Goal: Task Accomplishment & Management: Complete application form

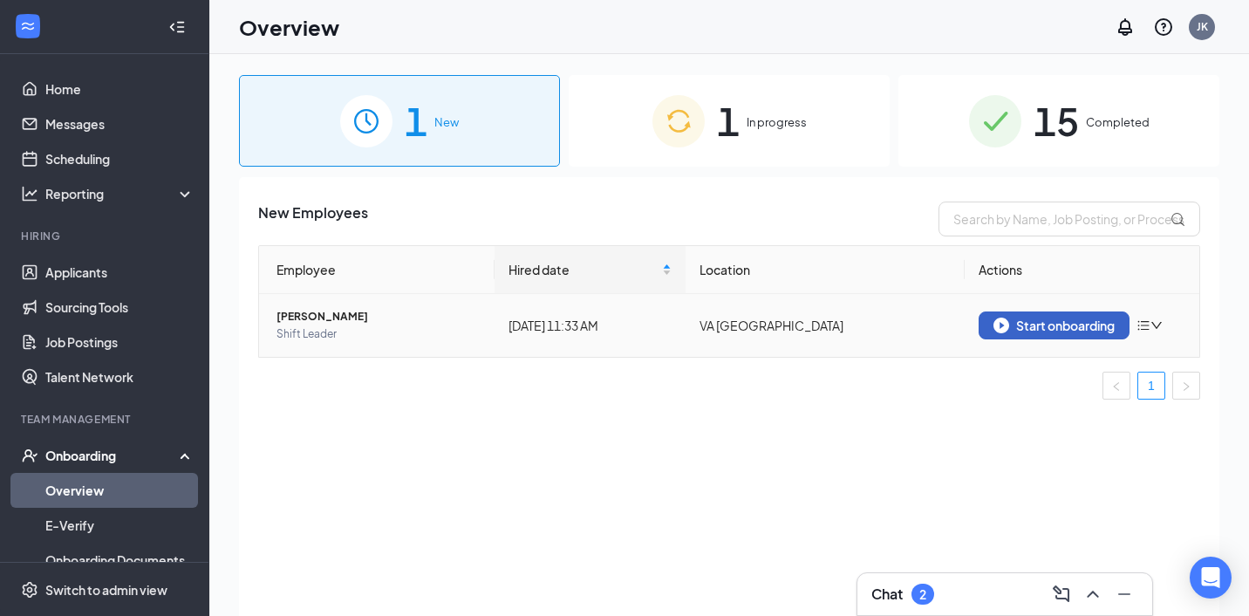
click at [1015, 327] on div "Start onboarding" at bounding box center [1053, 325] width 121 height 16
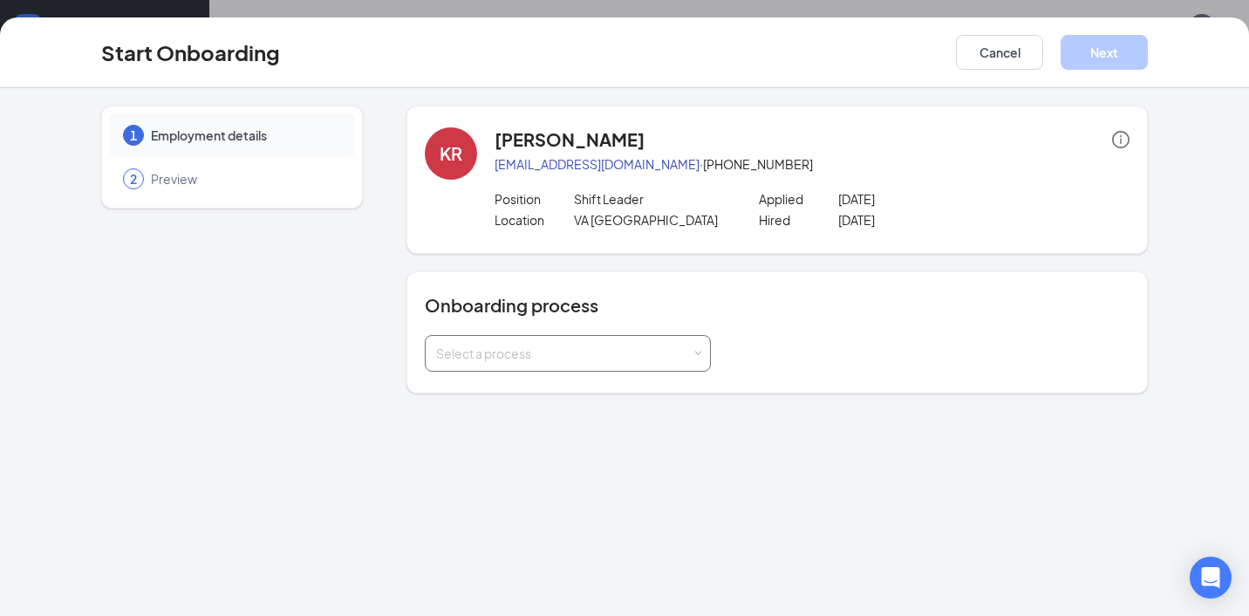
click at [701, 357] on div "Select a process" at bounding box center [568, 353] width 286 height 37
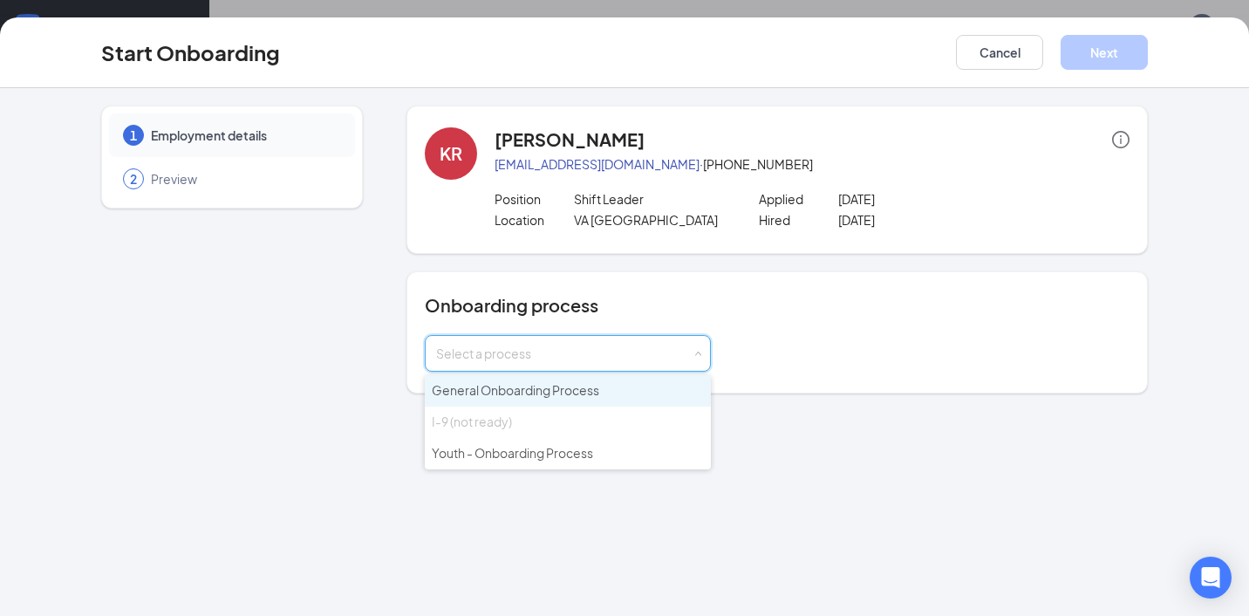
click at [574, 390] on span "General Onboarding Process" at bounding box center [515, 390] width 167 height 16
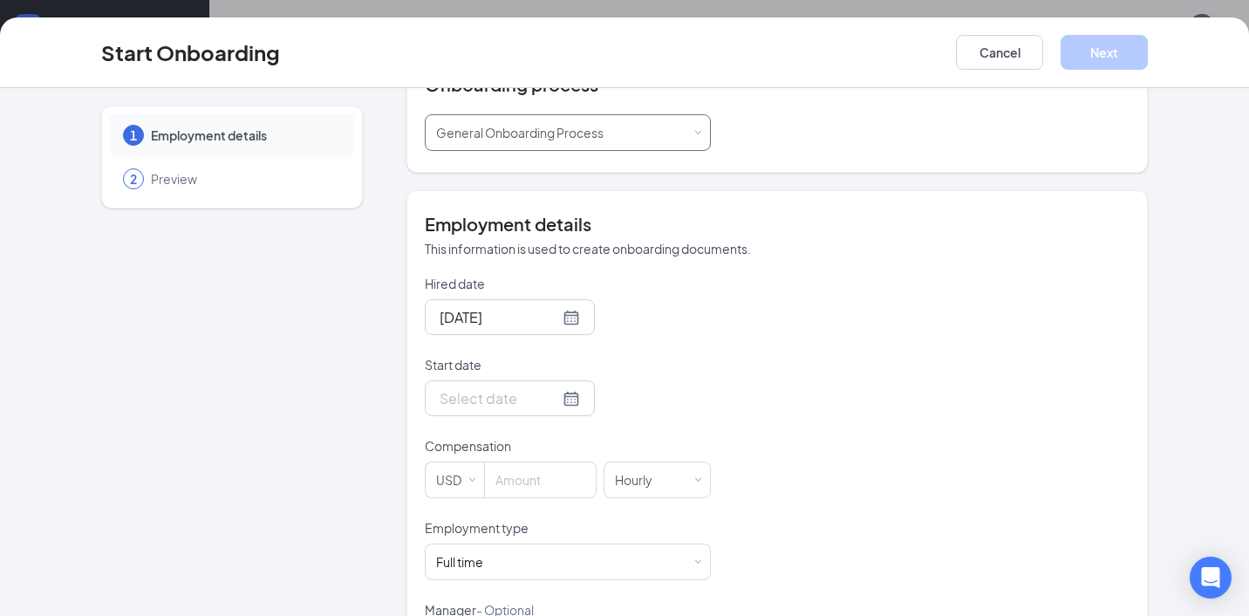
scroll to position [234, 0]
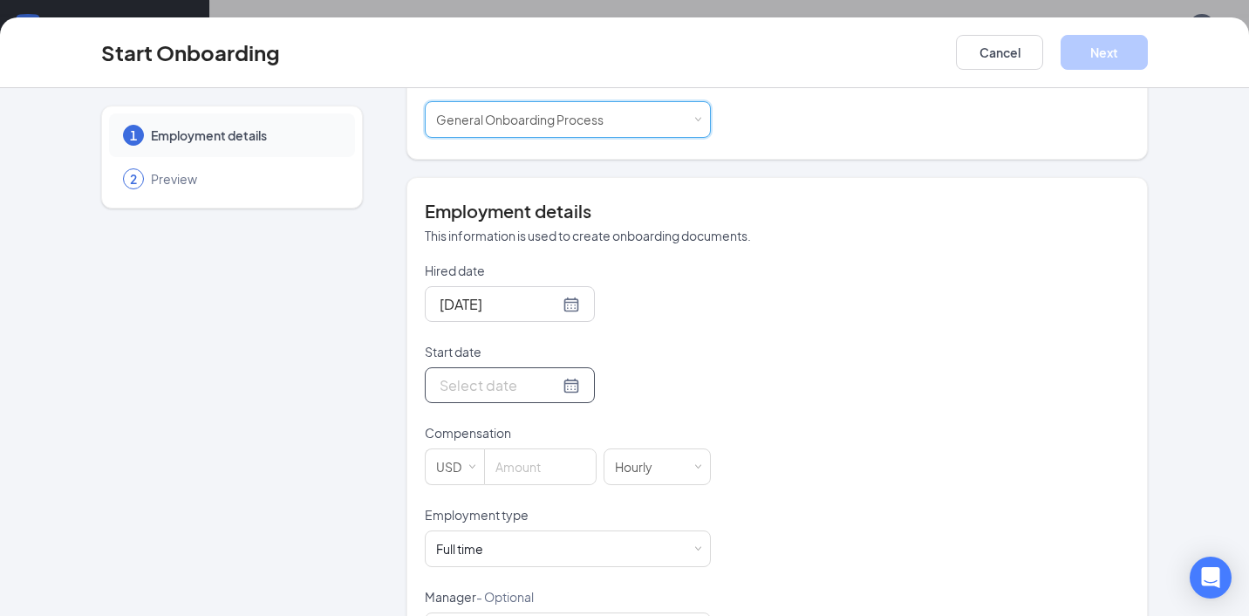
click at [553, 385] on div at bounding box center [509, 385] width 140 height 22
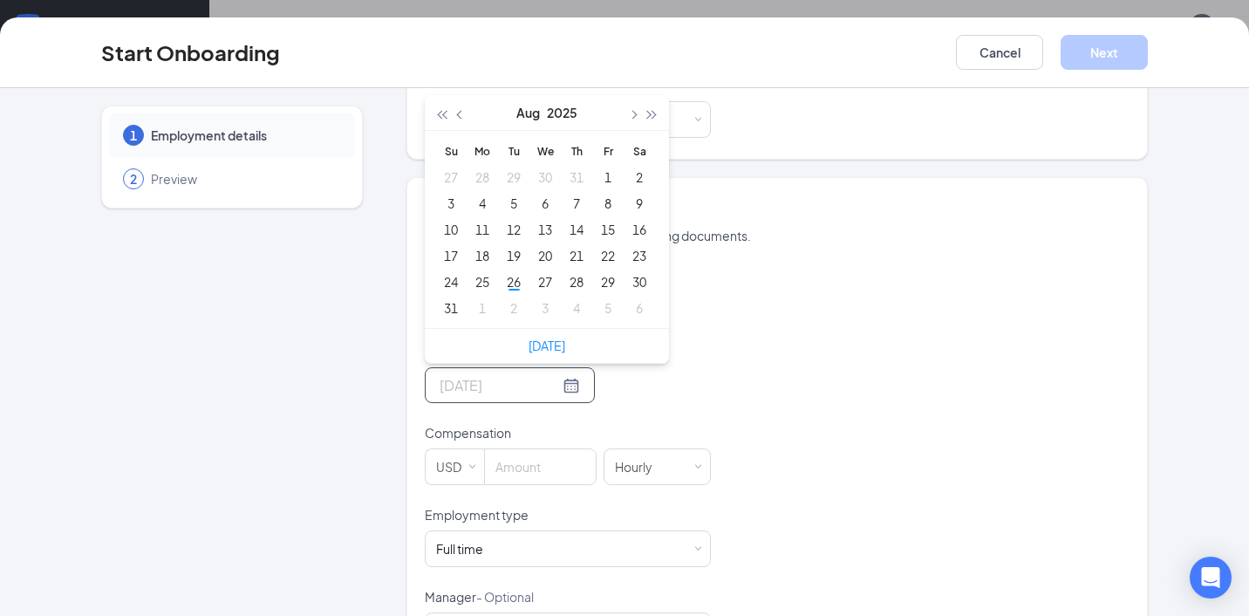
type input "[DATE]"
click at [555, 350] on link "[DATE]" at bounding box center [546, 345] width 37 height 16
type input "[DATE]"
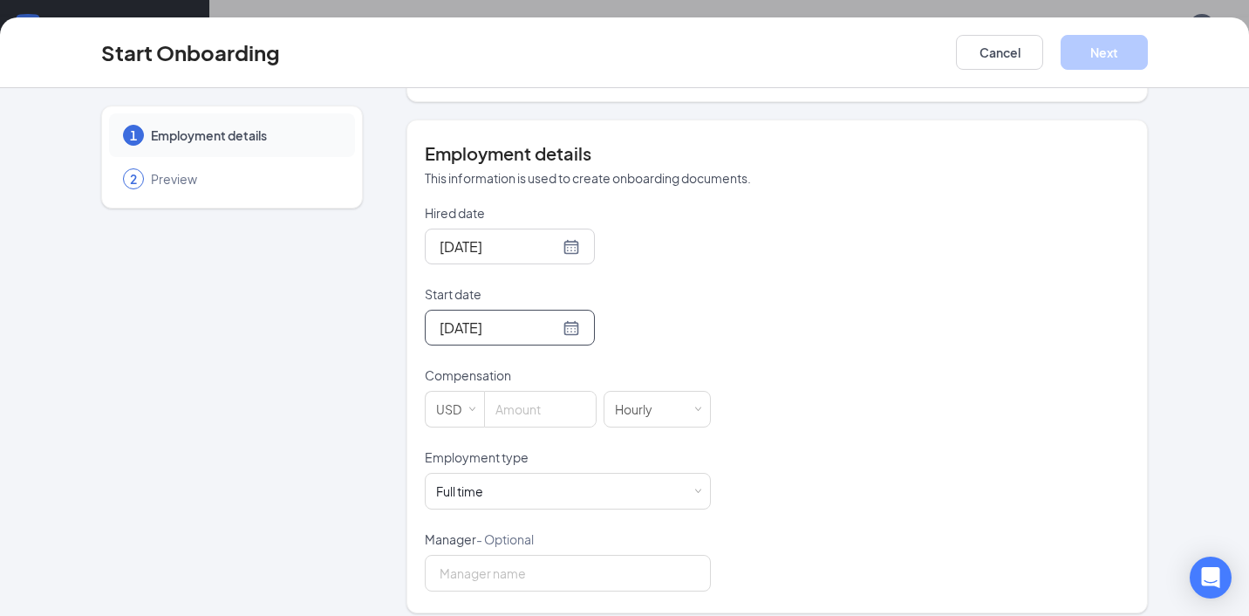
scroll to position [306, 0]
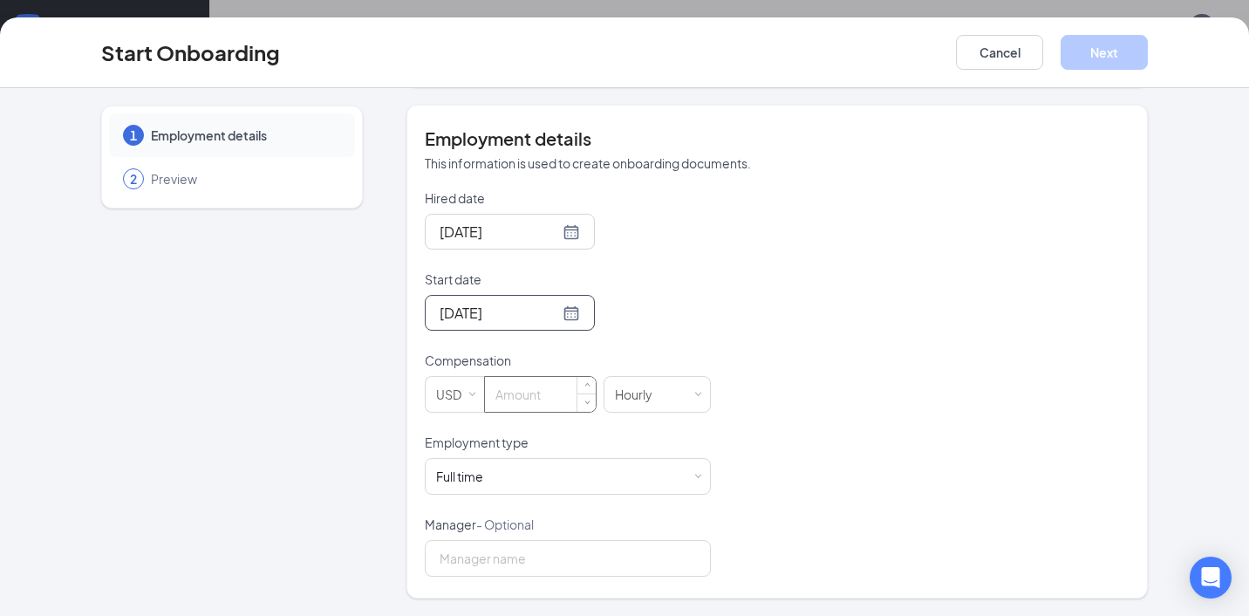
click at [525, 390] on input at bounding box center [540, 394] width 111 height 35
type input "14"
click at [576, 573] on input "Manager - Optional" at bounding box center [568, 558] width 286 height 37
type input "[PERSON_NAME]"
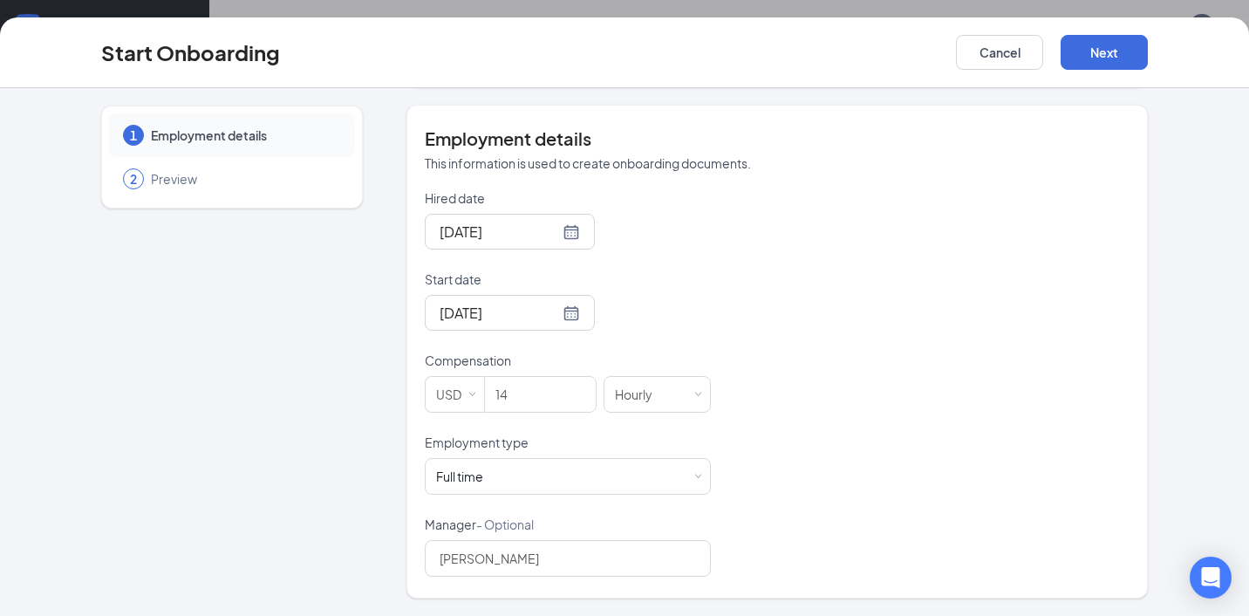
click at [869, 515] on div "Hired date [DATE] Start date [DATE] [DATE] Su Mo Tu We Th Fr Sa 27 28 29 30 31 …" at bounding box center [777, 382] width 705 height 387
click at [1092, 50] on button "Next" at bounding box center [1103, 52] width 87 height 35
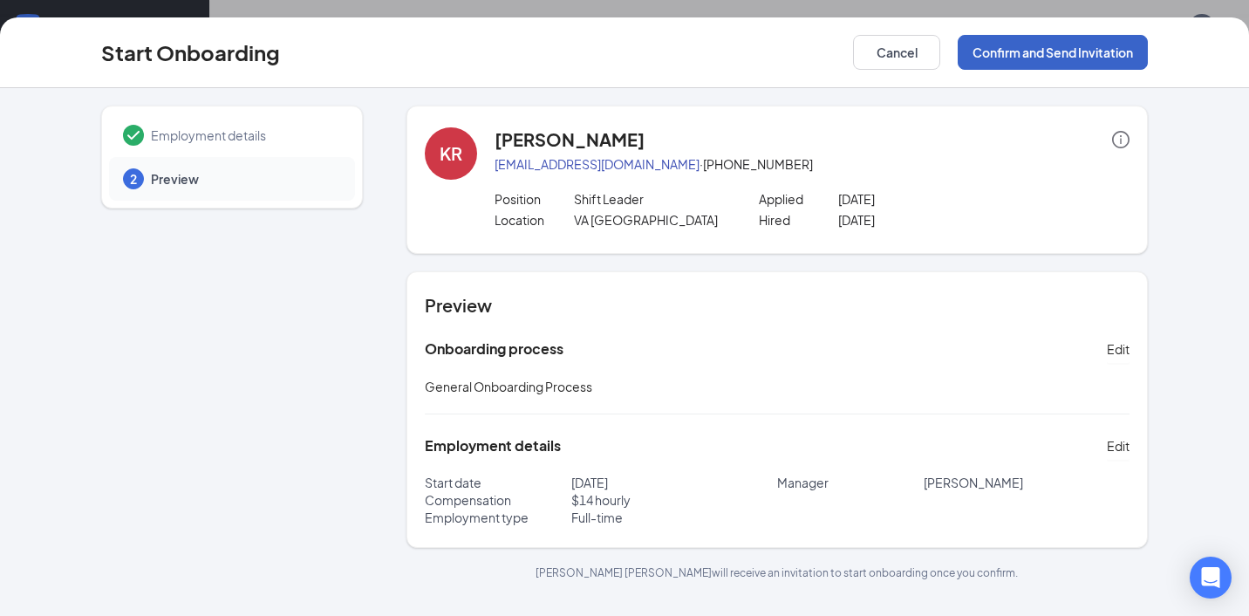
click at [1045, 56] on button "Confirm and Send Invitation" at bounding box center [1052, 52] width 190 height 35
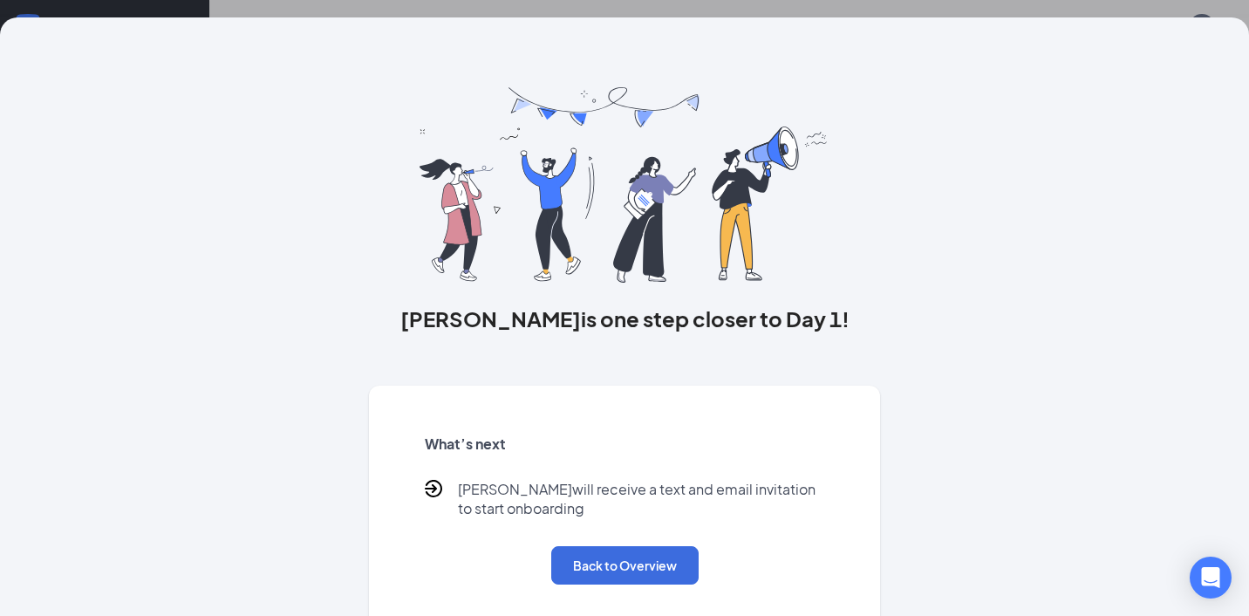
scroll to position [17, 0]
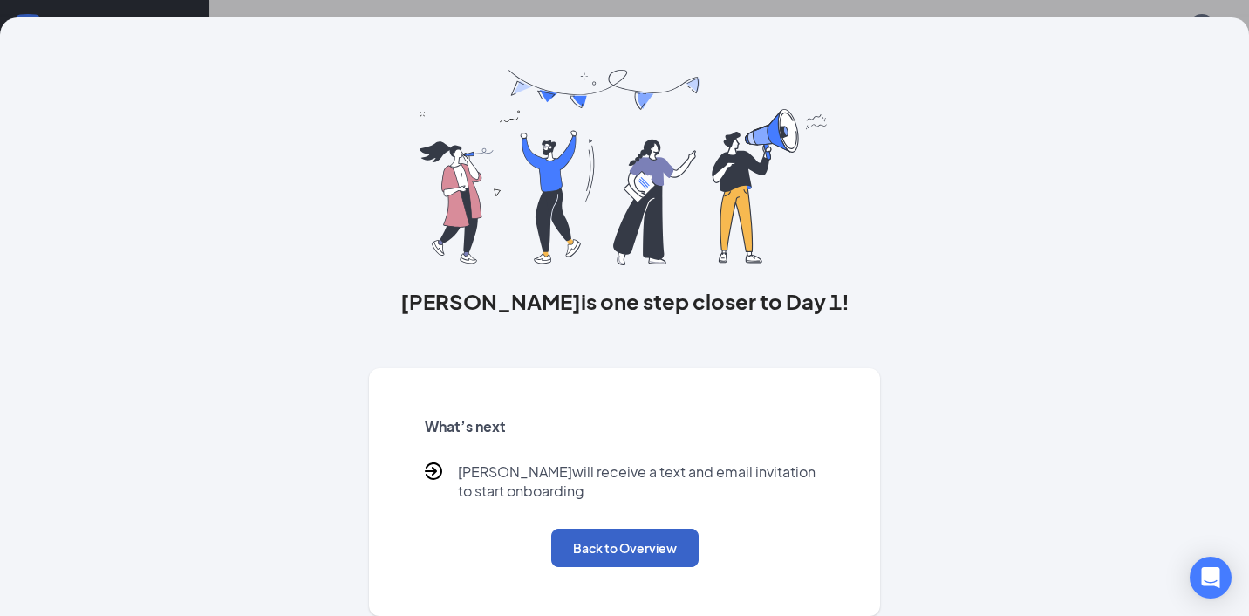
click at [647, 542] on button "Back to Overview" at bounding box center [624, 547] width 147 height 38
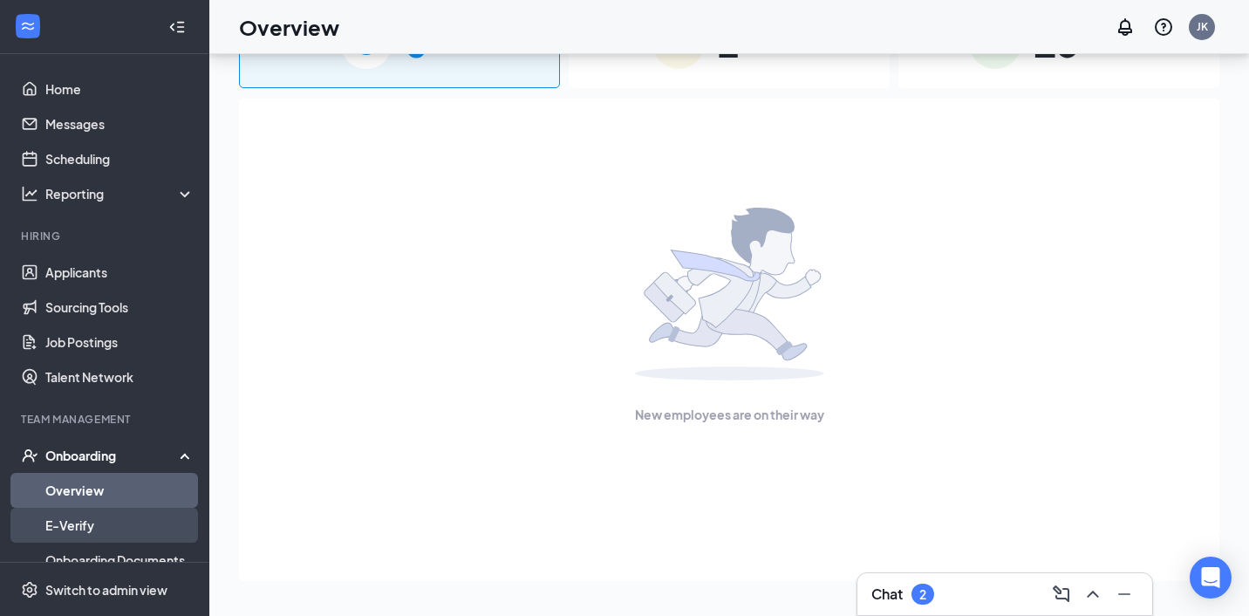
click at [147, 518] on link "E-Verify" at bounding box center [119, 525] width 149 height 35
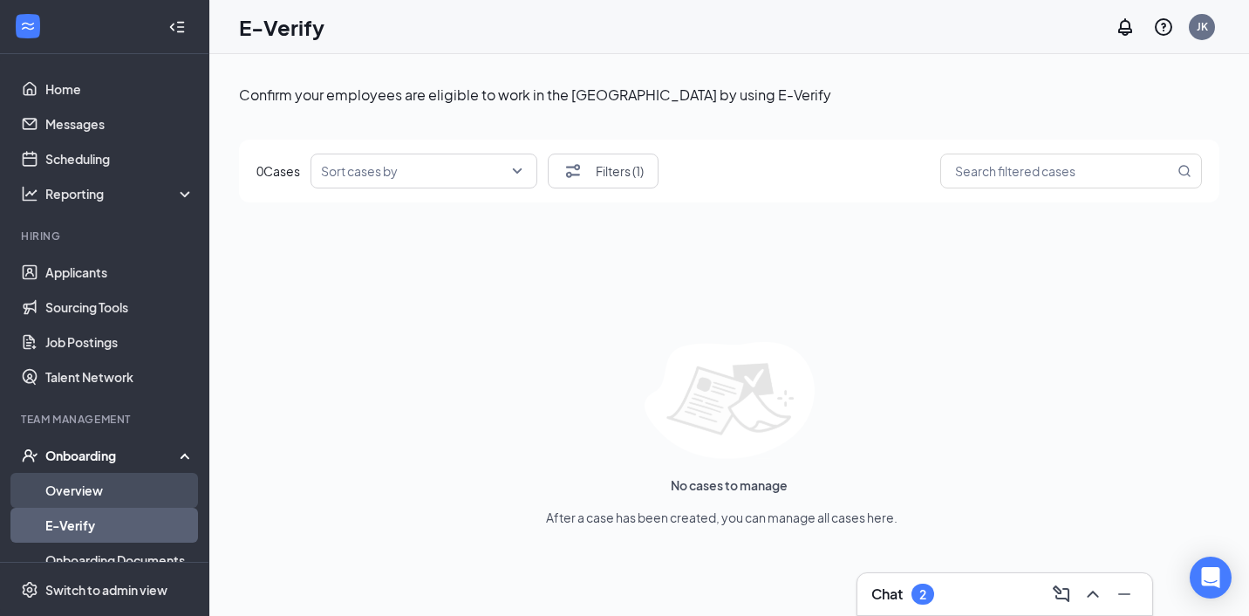
click at [119, 497] on link "Overview" at bounding box center [119, 490] width 149 height 35
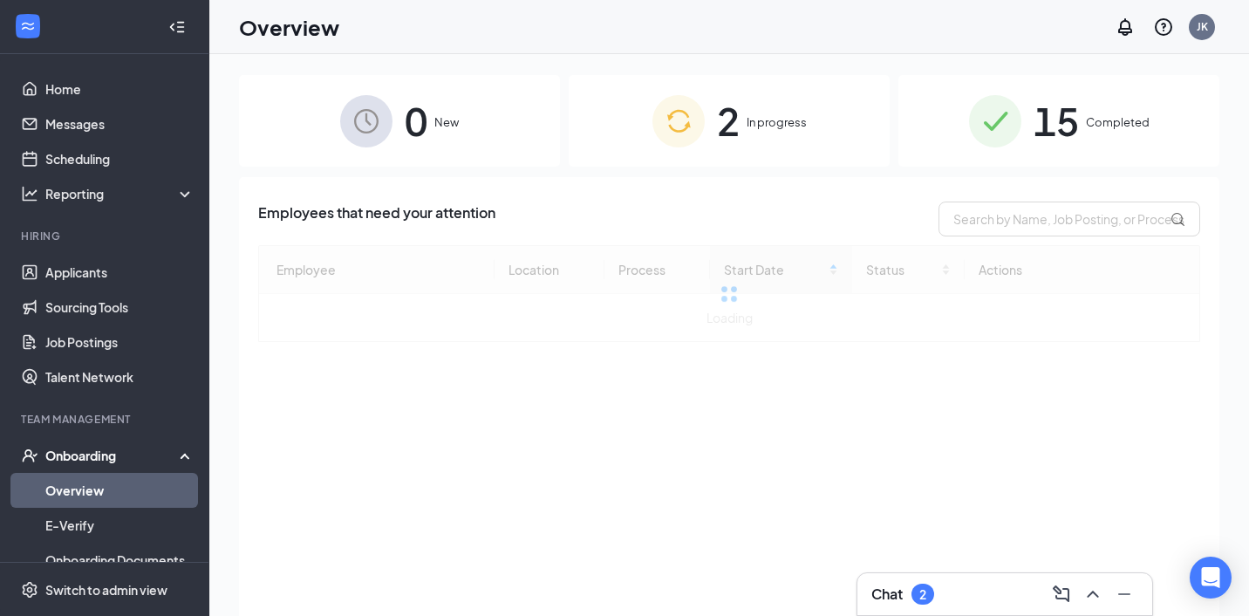
click at [739, 133] on div "2 In progress" at bounding box center [729, 121] width 321 height 92
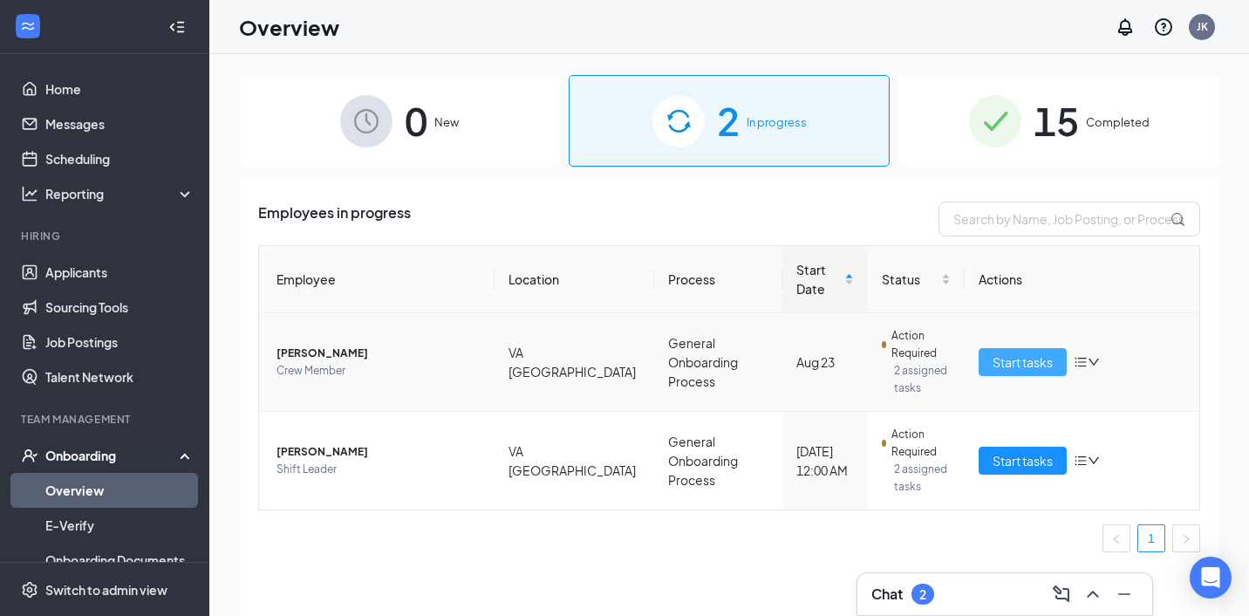
click at [1012, 352] on span "Start tasks" at bounding box center [1022, 361] width 60 height 19
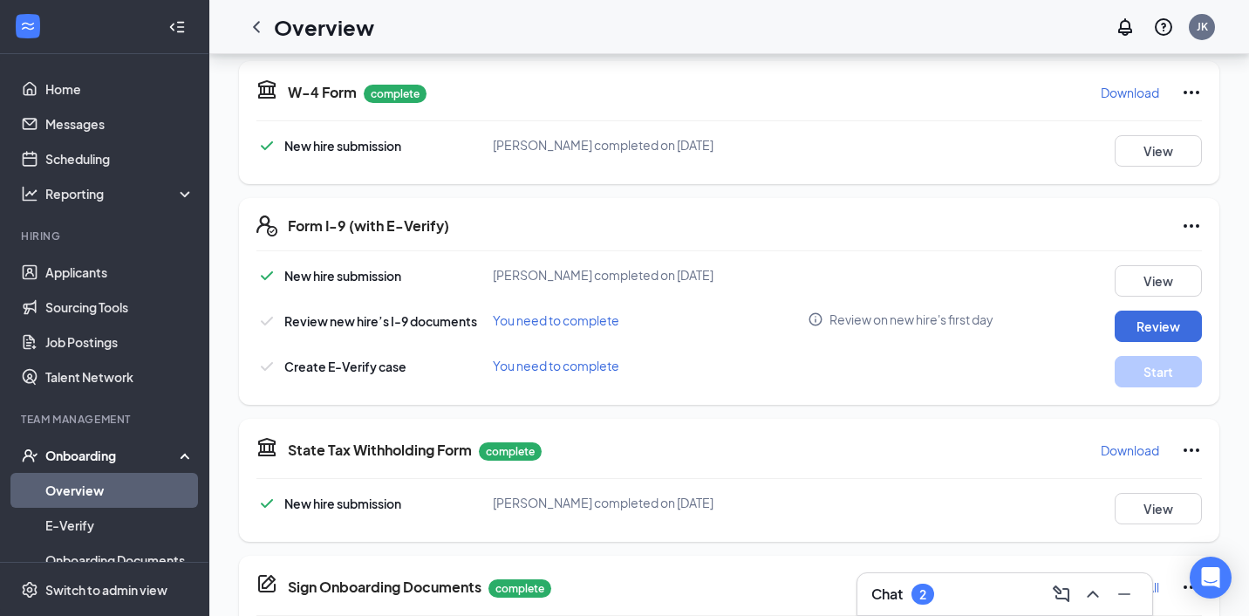
scroll to position [400, 0]
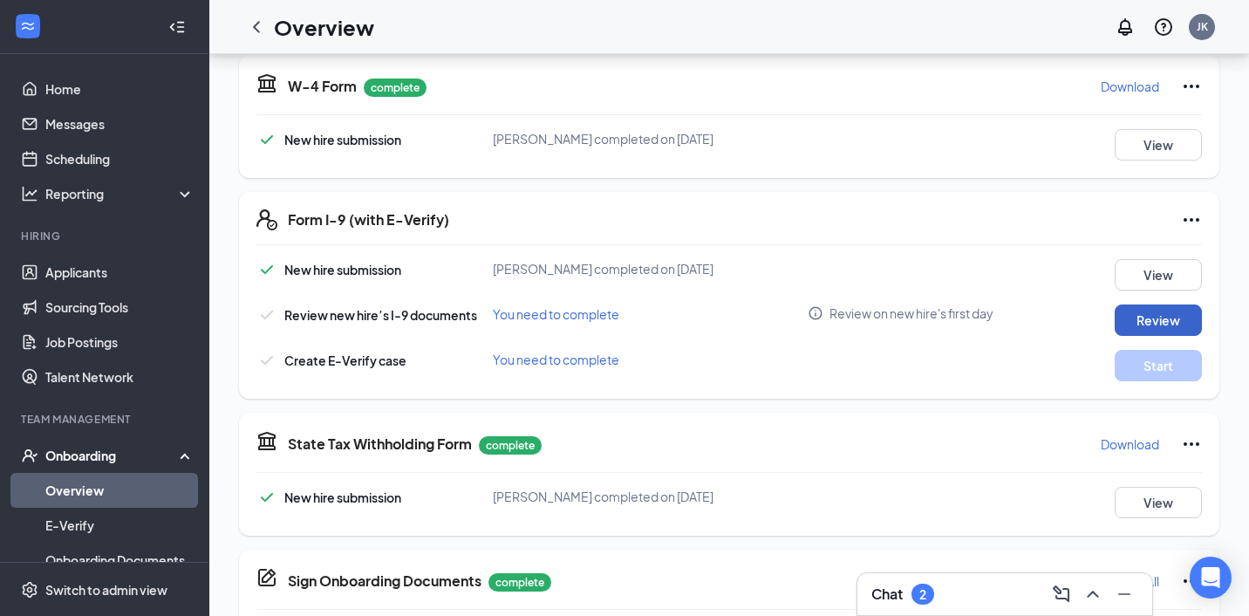
click at [1144, 321] on button "Review" at bounding box center [1157, 319] width 87 height 31
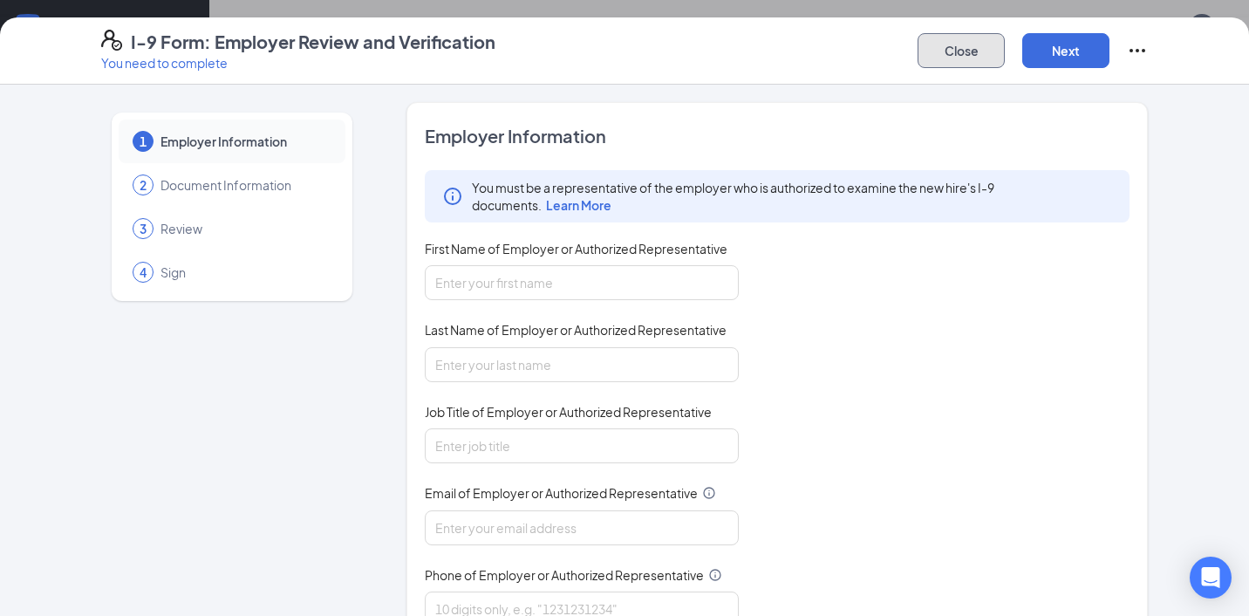
click at [957, 46] on button "Close" at bounding box center [960, 50] width 87 height 35
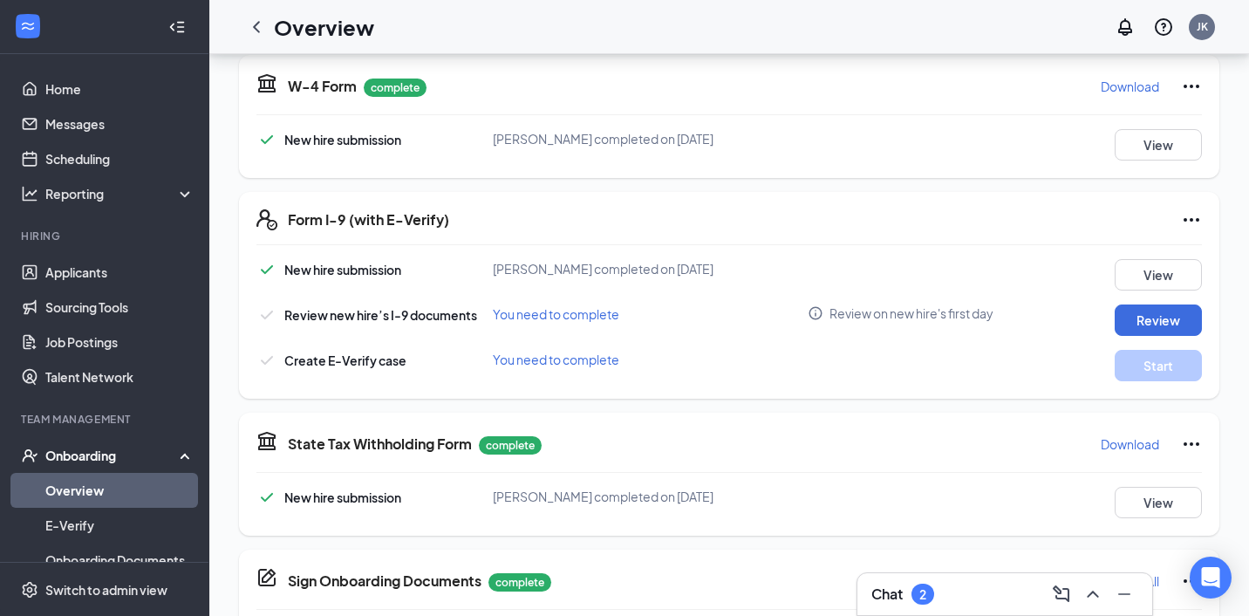
click at [72, 494] on link "Overview" at bounding box center [119, 490] width 149 height 35
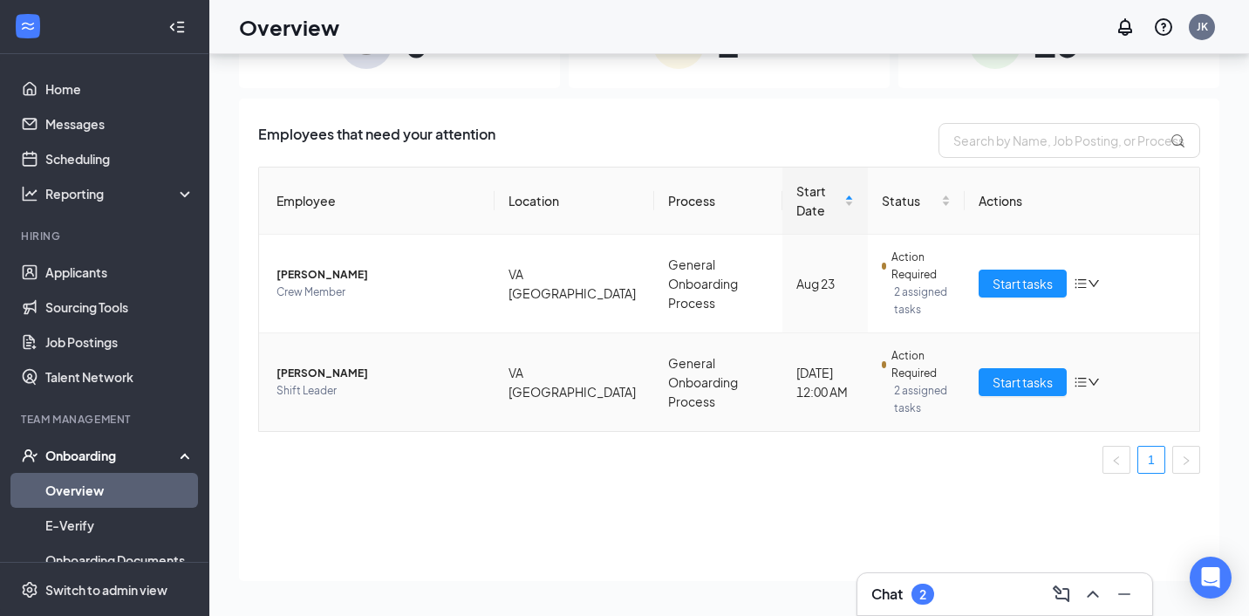
click at [1001, 377] on td "Start tasks" at bounding box center [1081, 382] width 235 height 98
click at [1013, 372] on span "Start tasks" at bounding box center [1022, 381] width 60 height 19
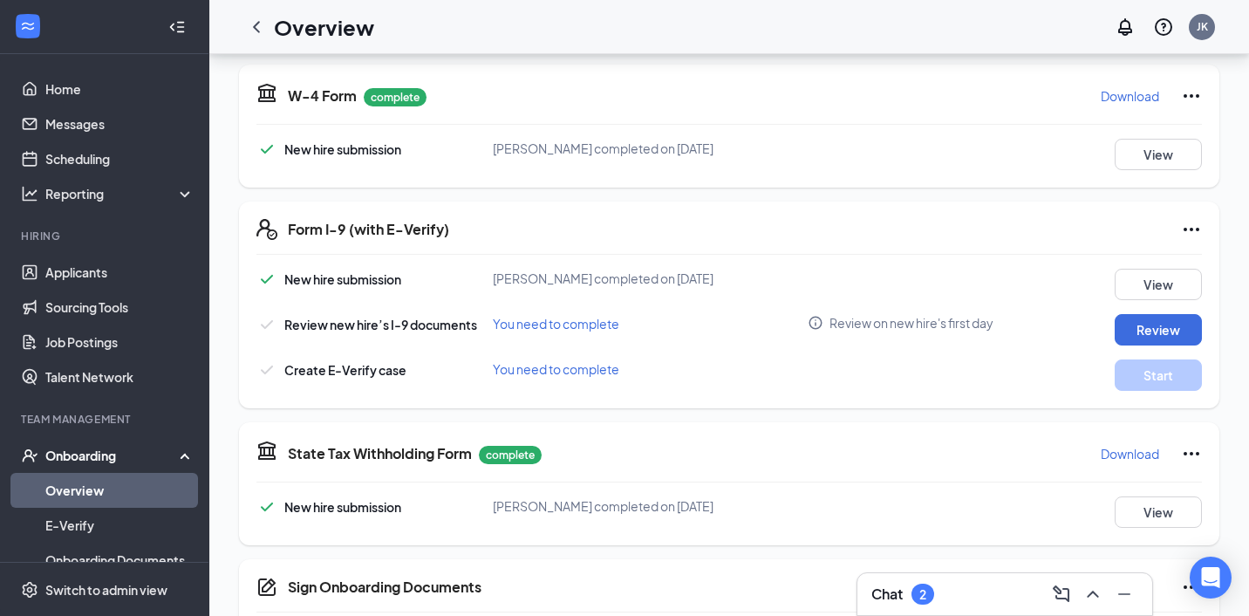
scroll to position [393, 0]
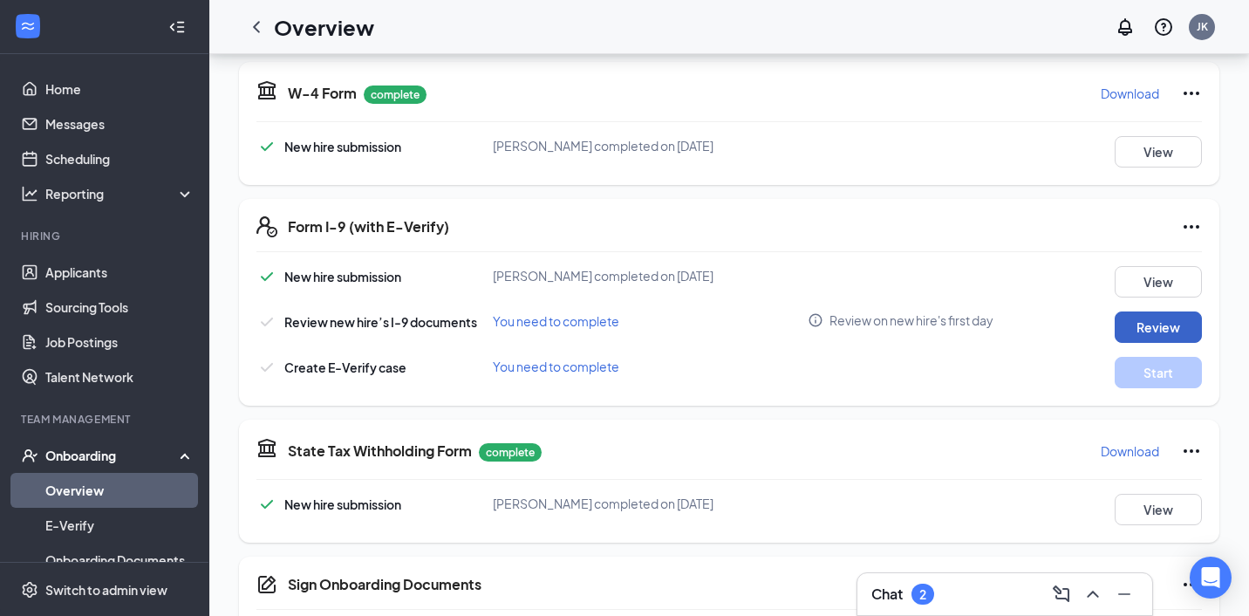
click at [1148, 330] on button "Review" at bounding box center [1157, 326] width 87 height 31
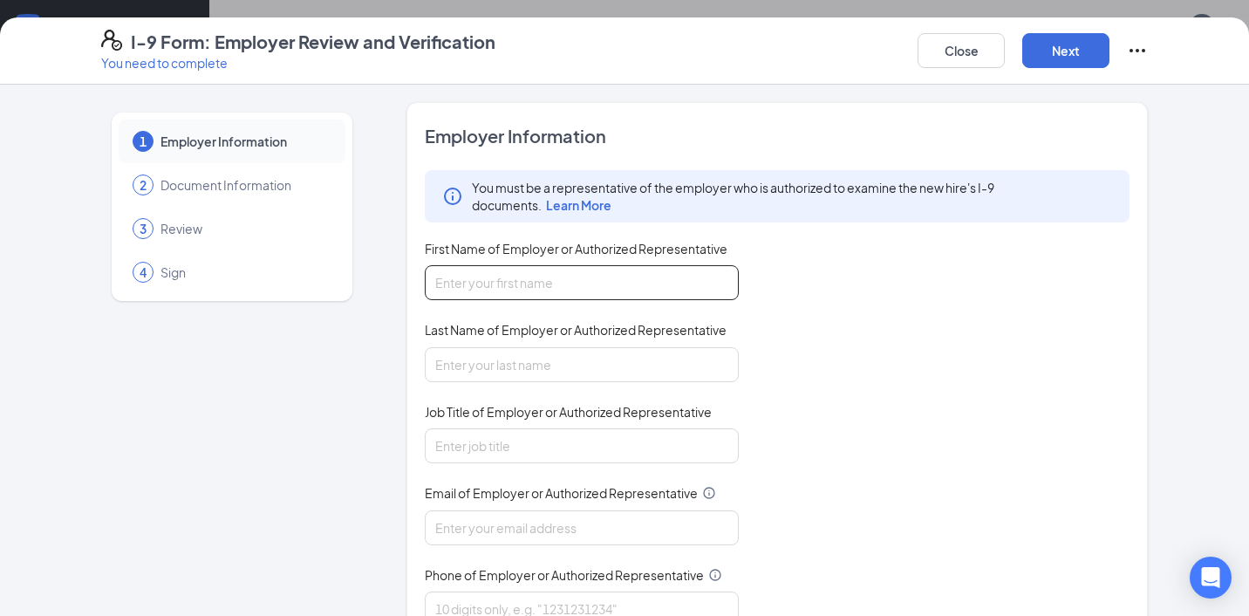
click at [595, 273] on input "First Name of Employer or Authorized Representative" at bounding box center [582, 282] width 314 height 35
type input "[PERSON_NAME]"
type input "[PERSON_NAME][EMAIL_ADDRESS][PERSON_NAME][DOMAIN_NAME]"
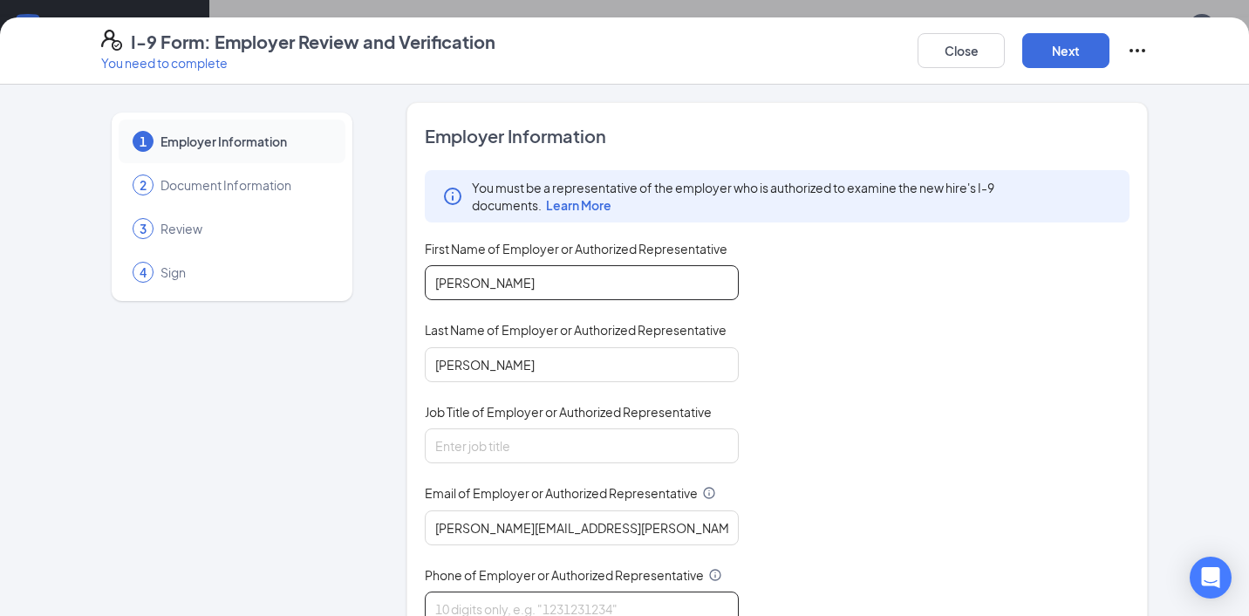
type input "5402007175"
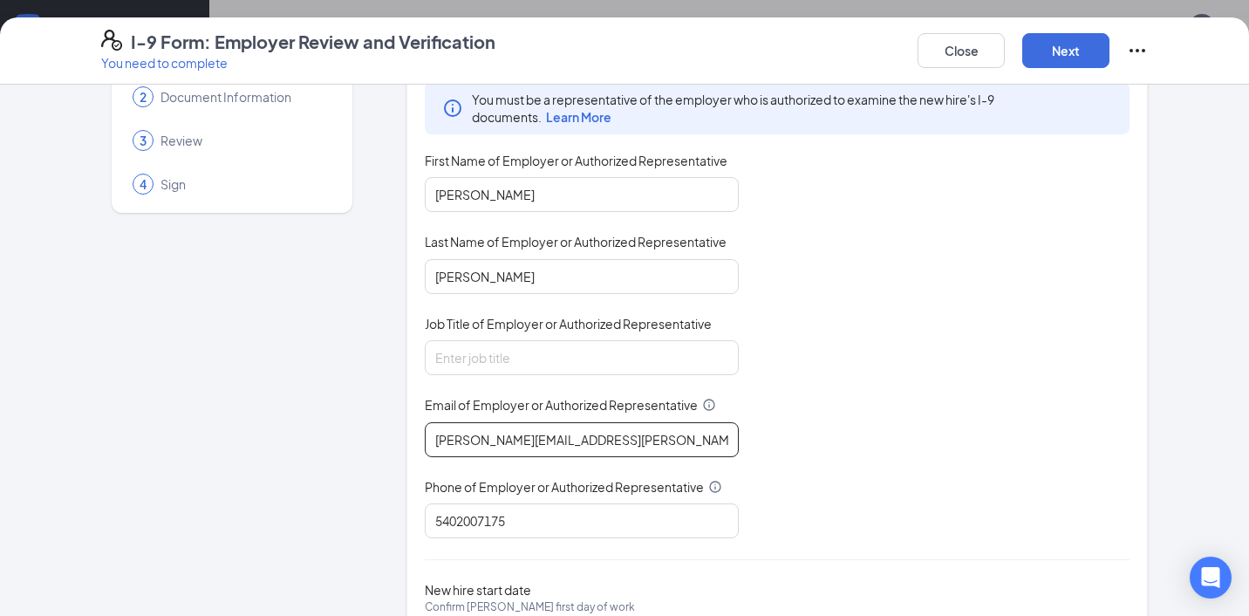
click at [601, 445] on input "[PERSON_NAME][EMAIL_ADDRESS][PERSON_NAME][DOMAIN_NAME]" at bounding box center [582, 439] width 314 height 35
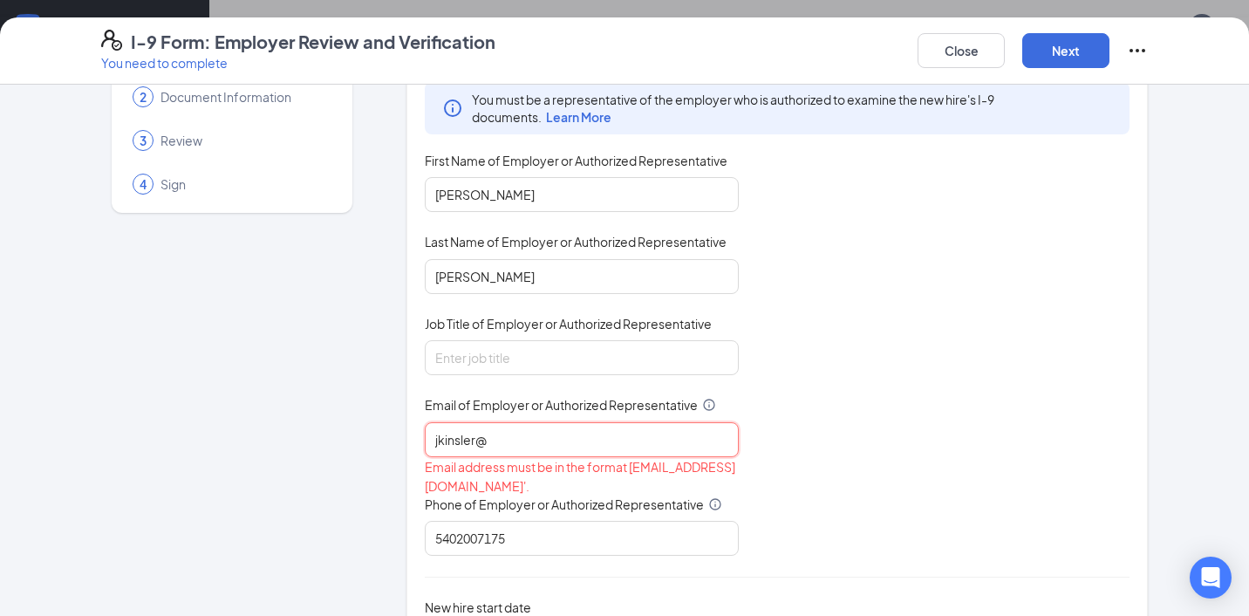
type input "[EMAIL_ADDRESS][DOMAIN_NAME]"
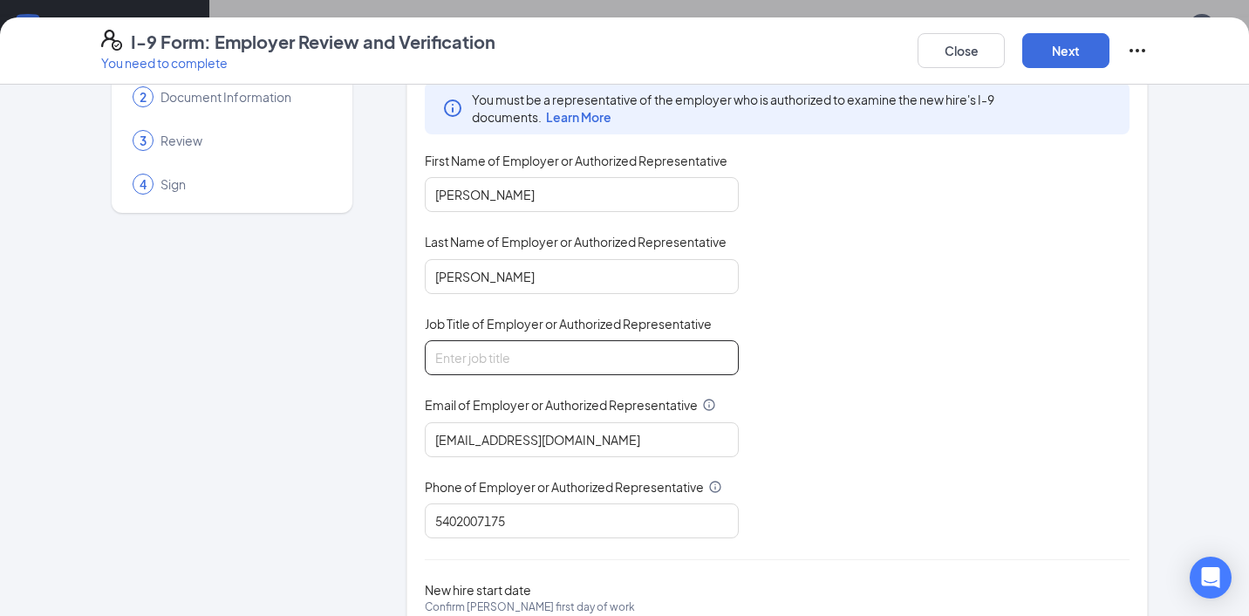
click at [594, 364] on input "Job Title of Employer or Authorized Representative" at bounding box center [582, 357] width 314 height 35
type input "General Manager"
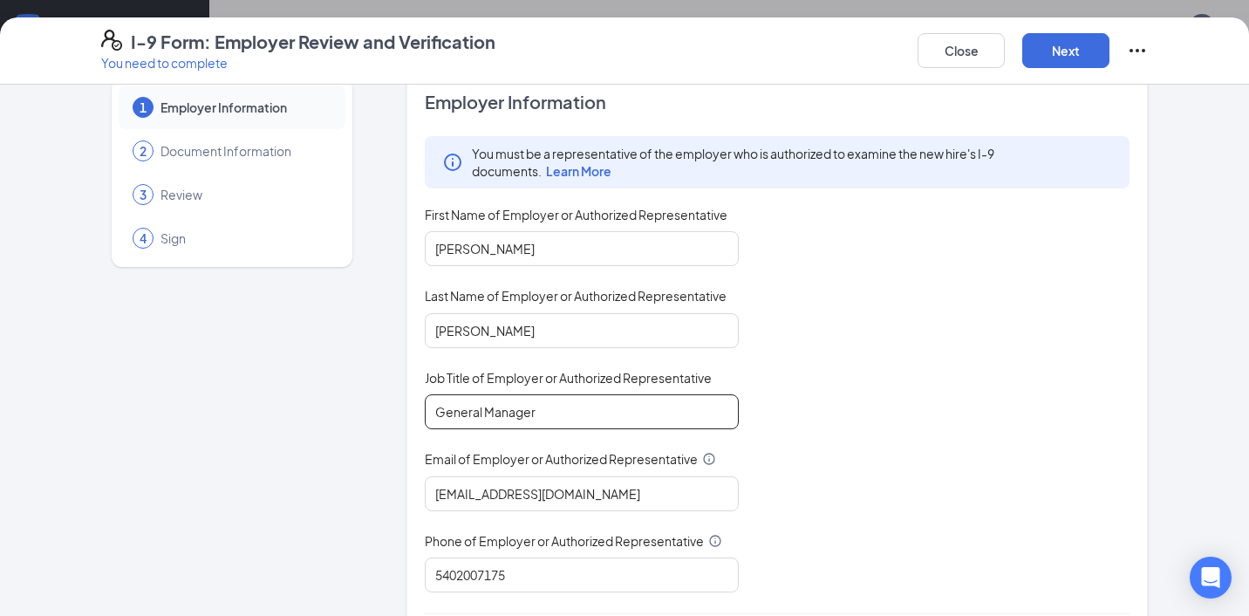
scroll to position [31, 0]
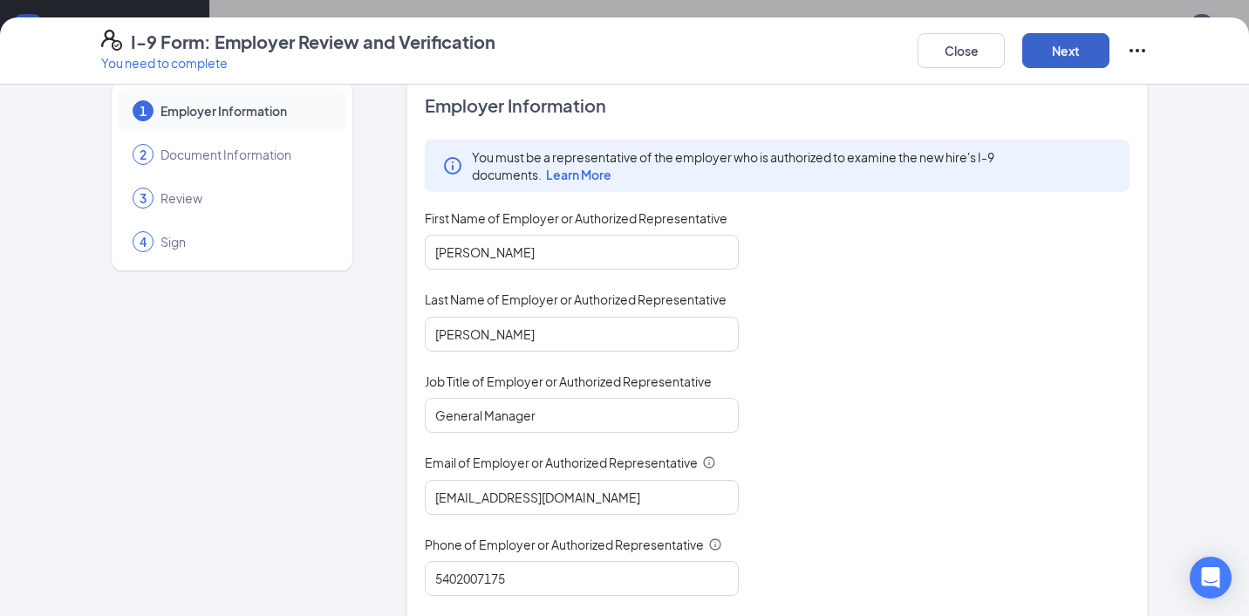
click at [1084, 54] on button "Next" at bounding box center [1065, 50] width 87 height 35
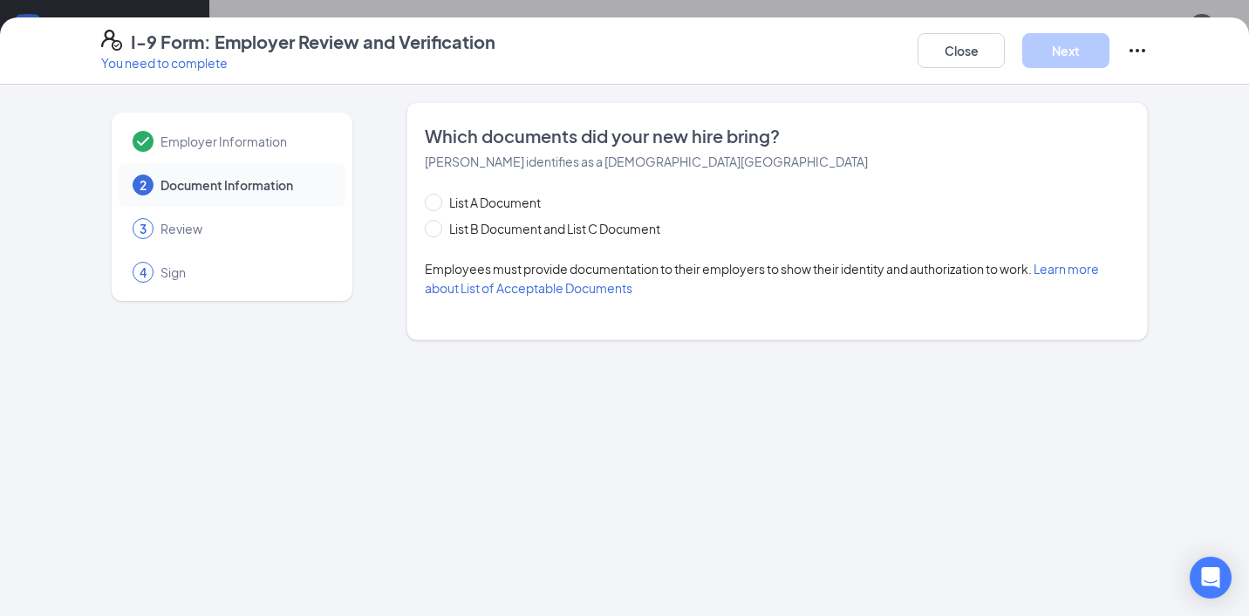
scroll to position [0, 0]
click at [458, 203] on span "List A Document" at bounding box center [495, 202] width 106 height 19
click at [437, 203] on input "List A Document" at bounding box center [431, 200] width 12 height 12
radio input "true"
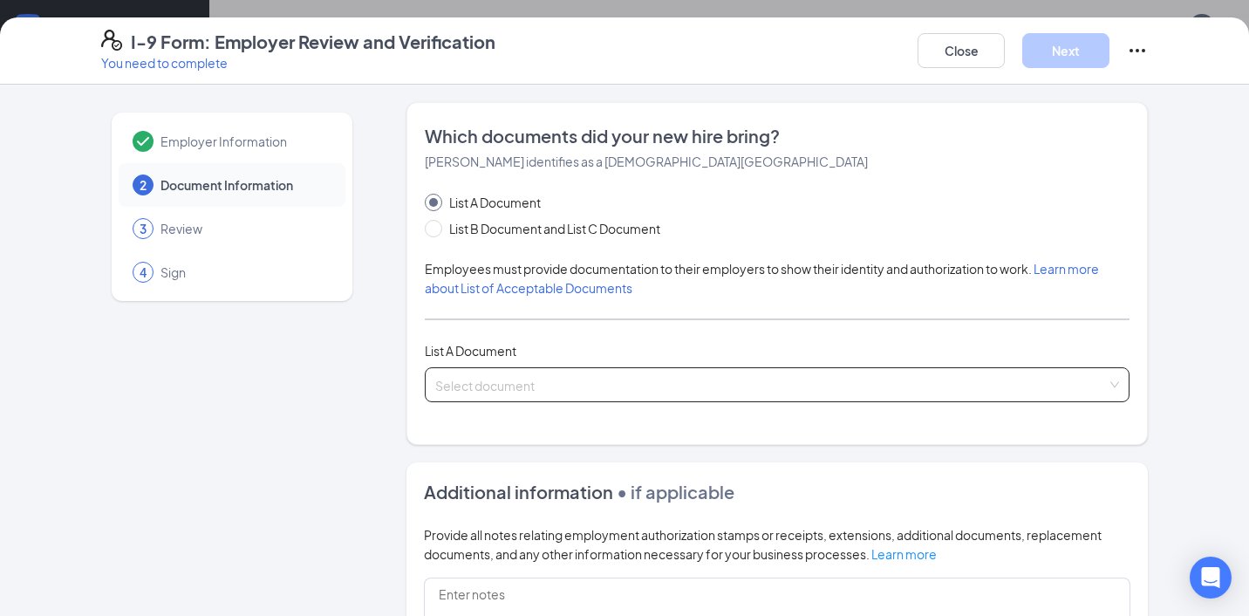
click at [475, 374] on div "Select document List A Documents U.S. Passport or Passport Card Receipt showing…" at bounding box center [777, 384] width 705 height 35
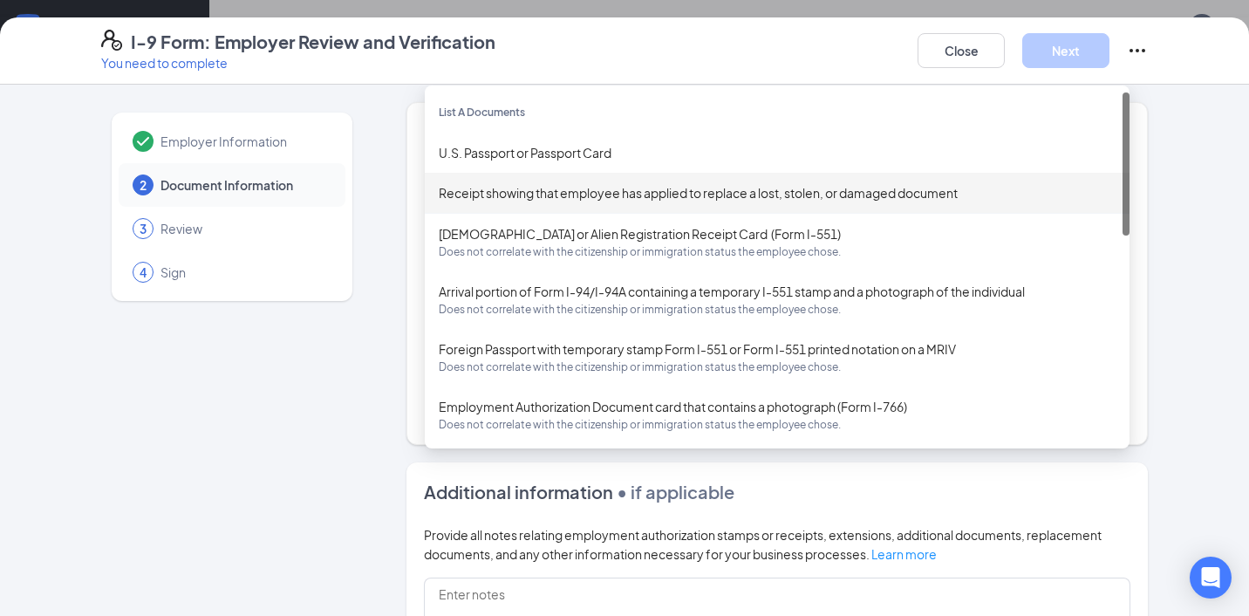
click at [378, 239] on div "Employer Information 2 Document Information 3 Review 4 Sign Which documents did…" at bounding box center [624, 492] width 1046 height 780
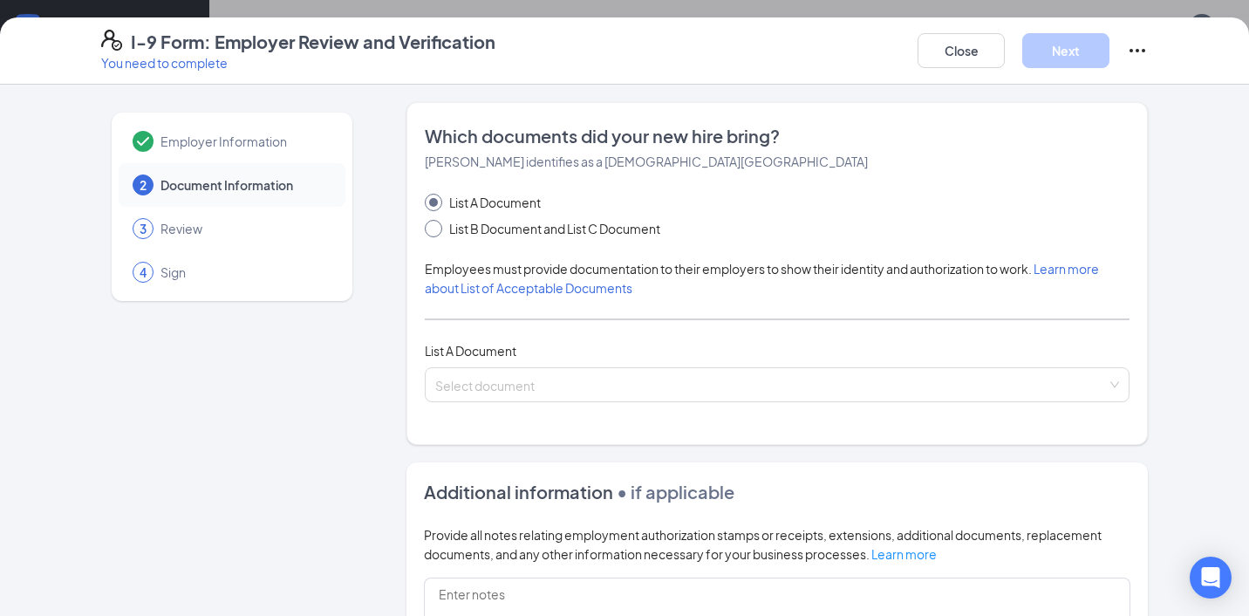
click at [478, 226] on span "List B Document and List C Document" at bounding box center [554, 228] width 225 height 19
click at [437, 226] on input "List B Document and List C Document" at bounding box center [431, 226] width 12 height 12
radio input "true"
radio input "false"
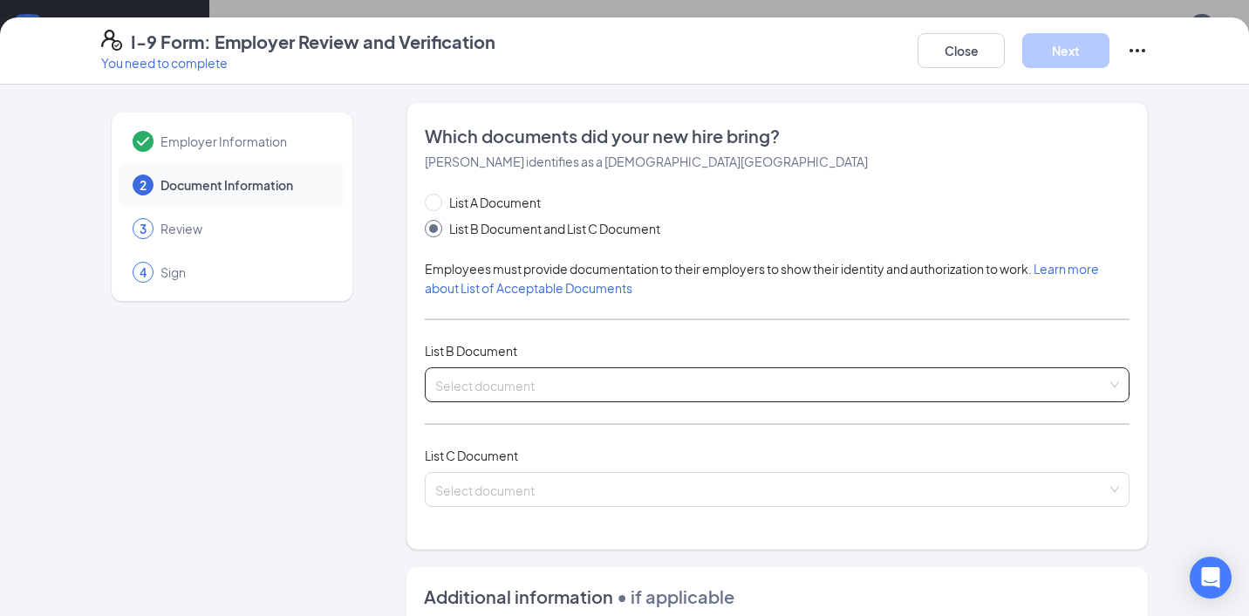
click at [453, 385] on input "search" at bounding box center [770, 381] width 671 height 26
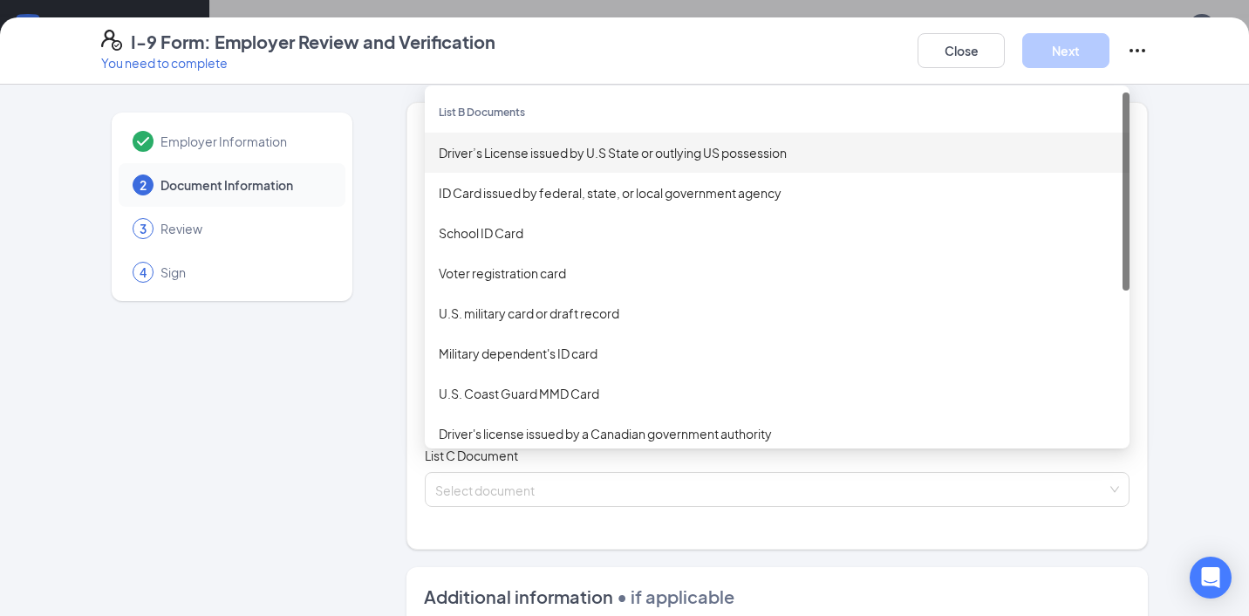
click at [511, 160] on div "Driver’s License issued by U.S State or outlying US possession" at bounding box center [777, 152] width 677 height 19
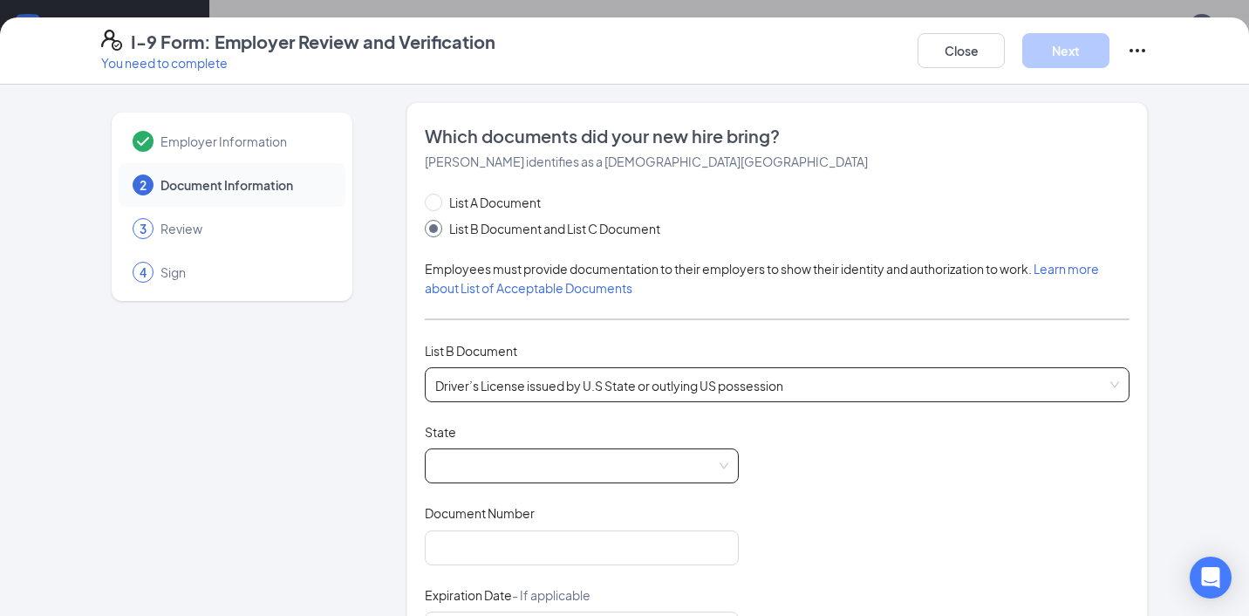
click at [454, 456] on span at bounding box center [581, 465] width 293 height 33
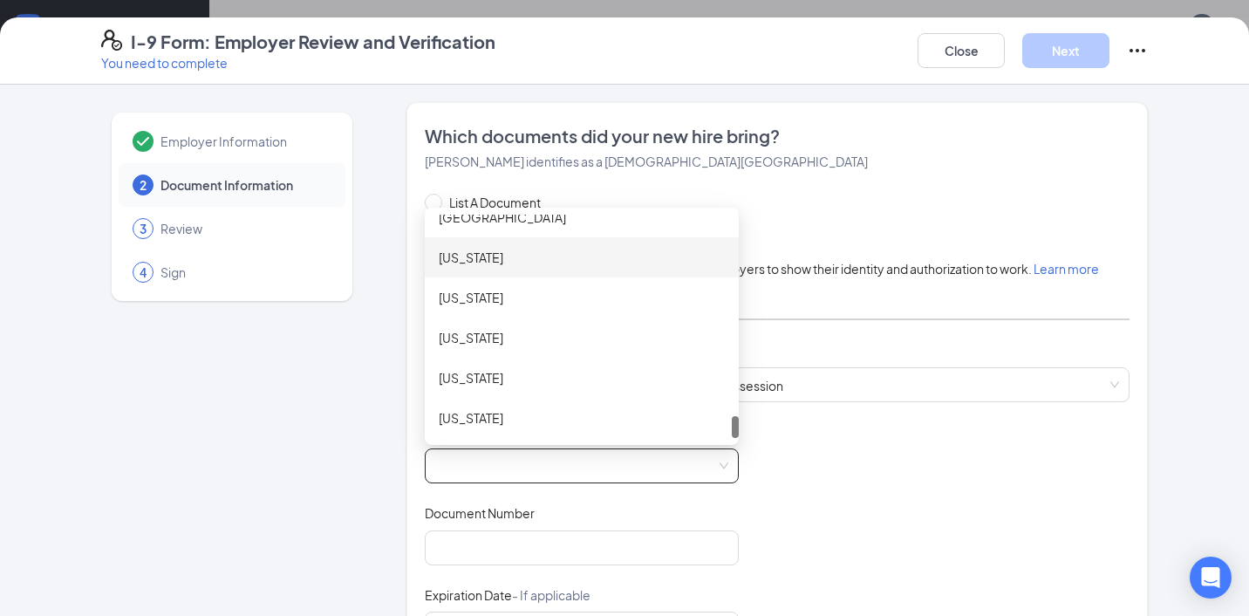
scroll to position [2021, 0]
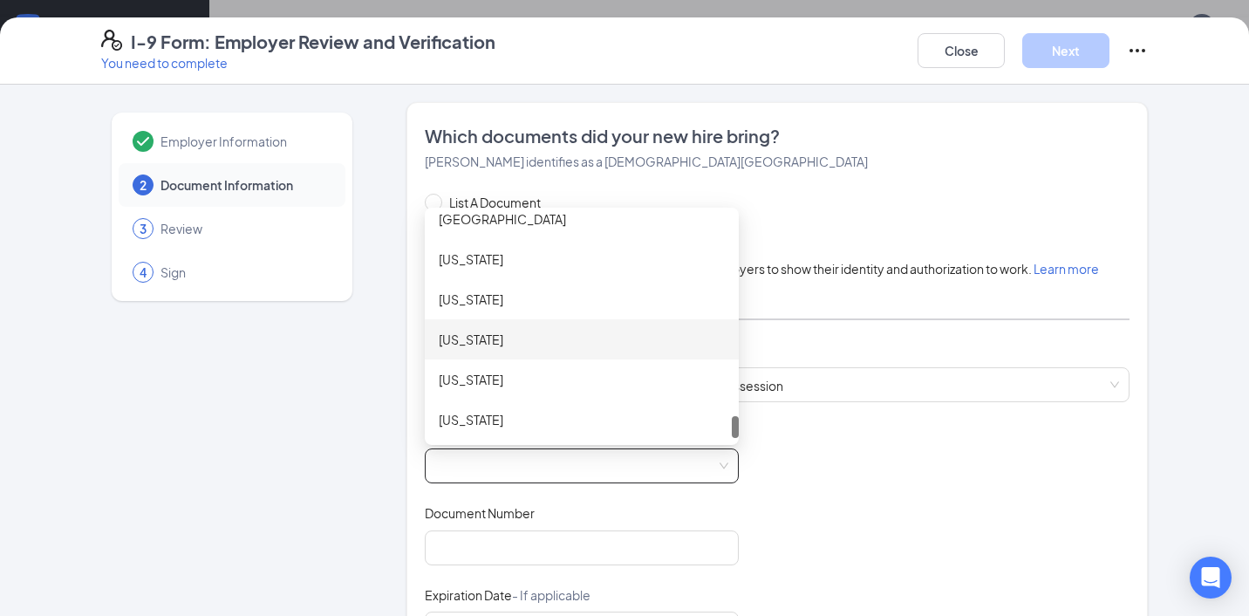
click at [481, 343] on div "[US_STATE]" at bounding box center [582, 339] width 286 height 19
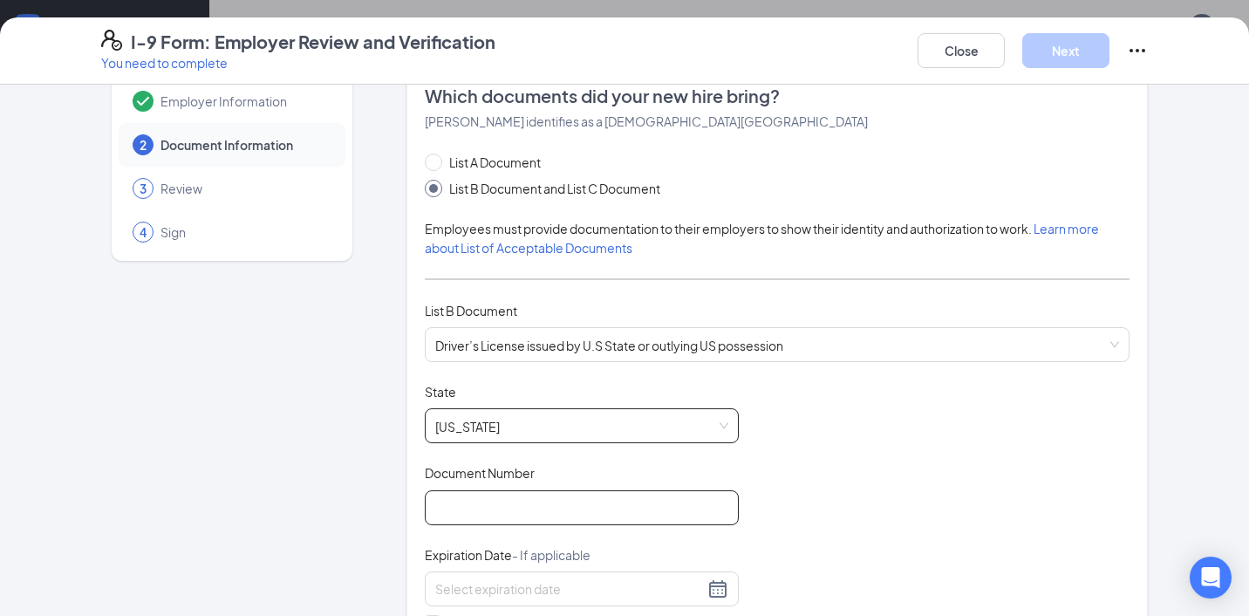
scroll to position [41, 0]
click at [473, 505] on input "Document Number" at bounding box center [582, 506] width 314 height 35
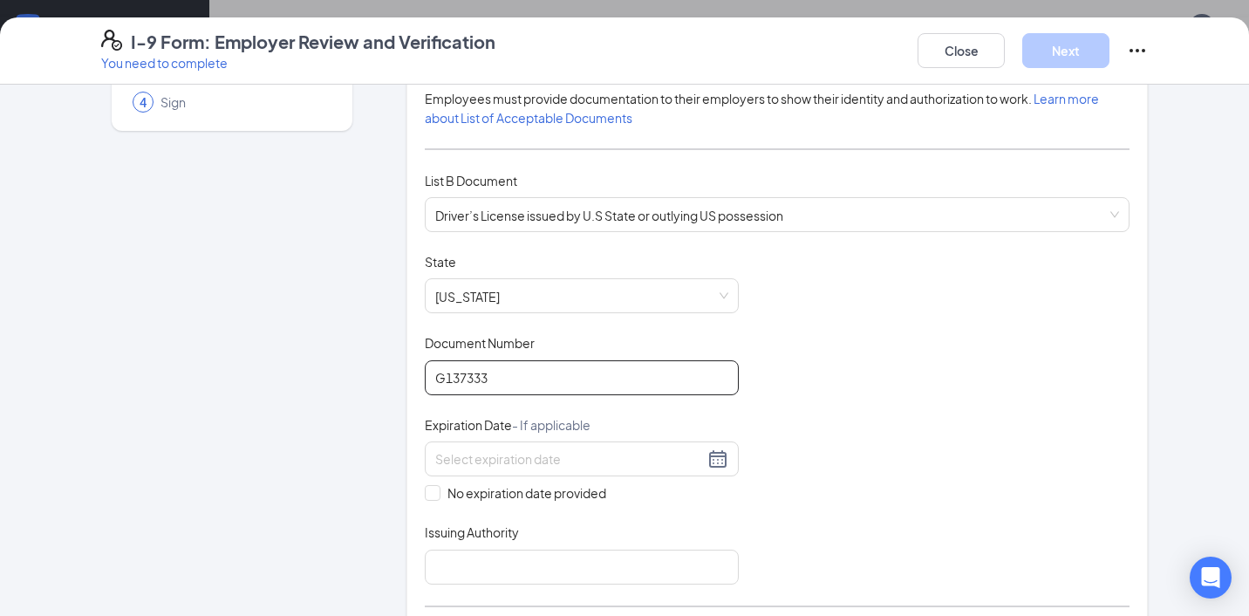
scroll to position [172, 0]
type input "G137333"
click at [567, 459] on input at bounding box center [569, 456] width 269 height 19
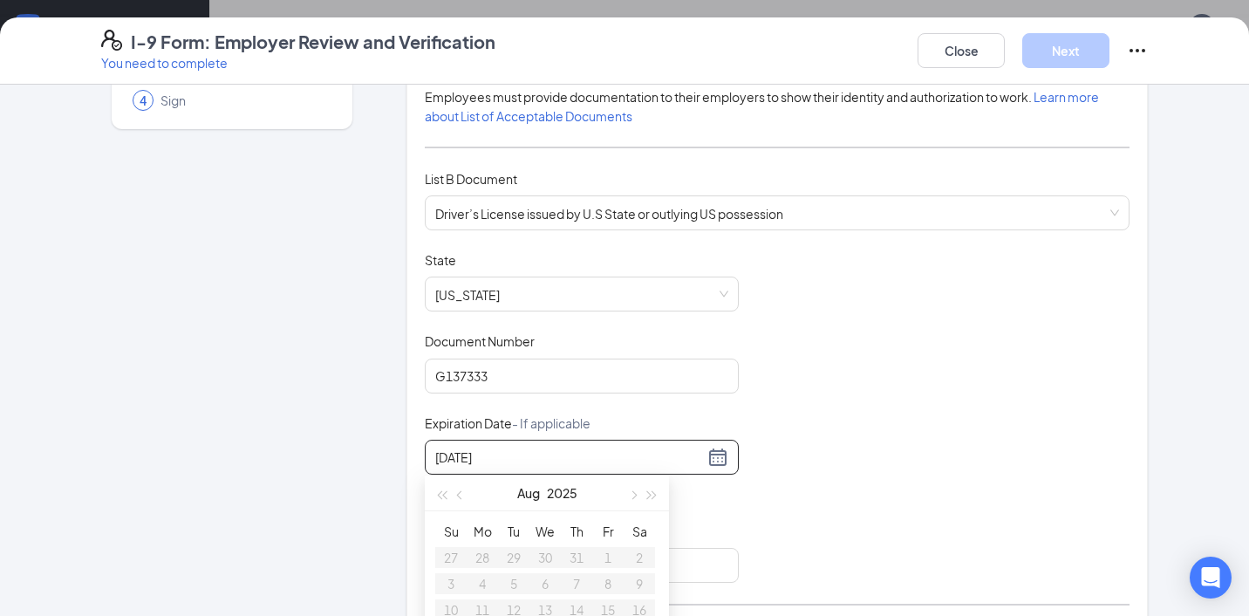
type input "[DATE]"
click at [826, 474] on div "Document Title Driver’s License issued by U.S State or outlying US possession S…" at bounding box center [777, 416] width 705 height 331
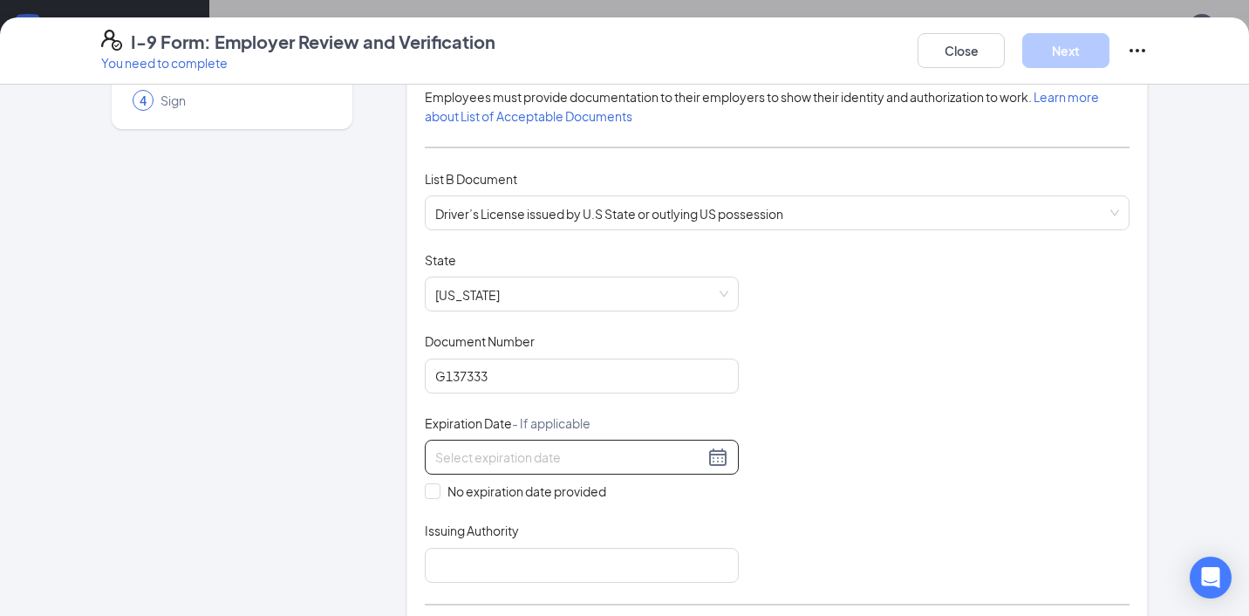
click at [719, 453] on div at bounding box center [581, 456] width 293 height 21
click at [633, 489] on button "button" at bounding box center [632, 492] width 19 height 35
click at [653, 494] on span "button" at bounding box center [652, 495] width 9 height 9
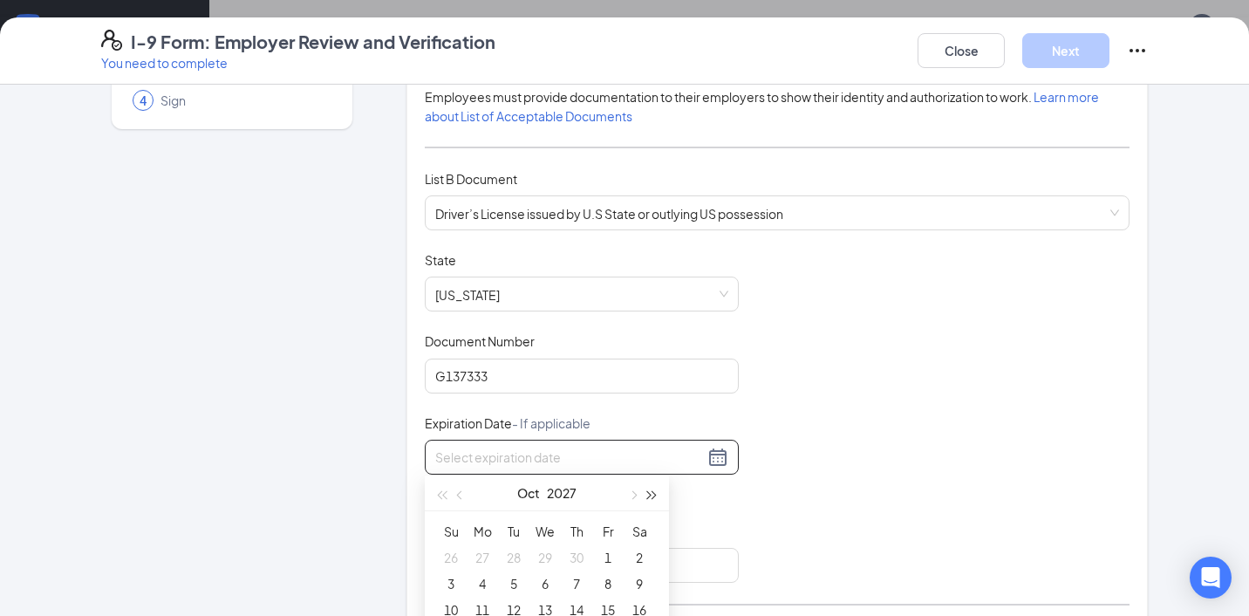
click at [653, 494] on span "button" at bounding box center [652, 495] width 9 height 9
click at [439, 494] on span "button" at bounding box center [441, 495] width 9 height 9
click at [446, 494] on span "button" at bounding box center [441, 495] width 9 height 9
click at [655, 494] on span "button" at bounding box center [652, 495] width 9 height 9
click at [637, 494] on span "button" at bounding box center [632, 495] width 9 height 9
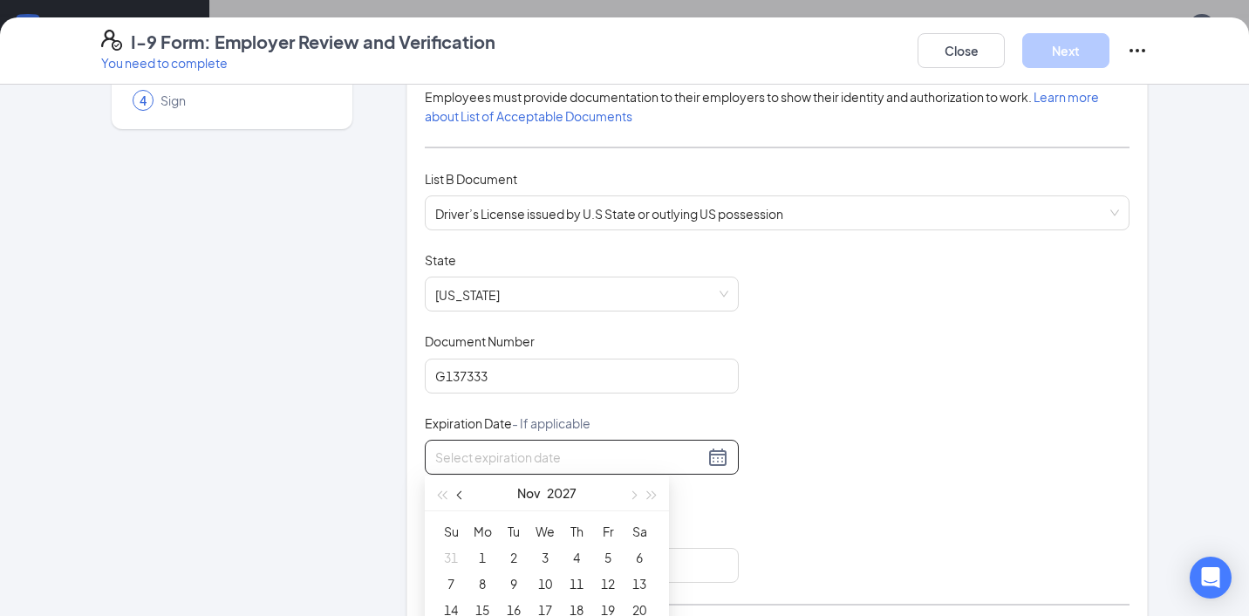
click at [461, 491] on span "button" at bounding box center [461, 495] width 9 height 9
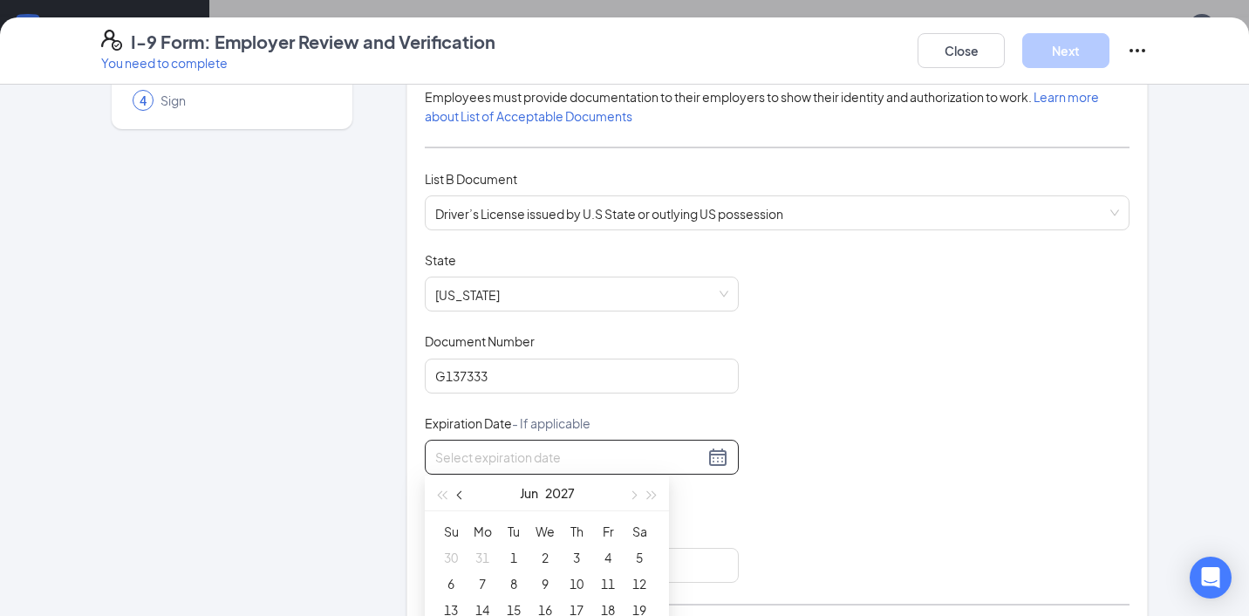
click at [461, 491] on span "button" at bounding box center [461, 495] width 9 height 9
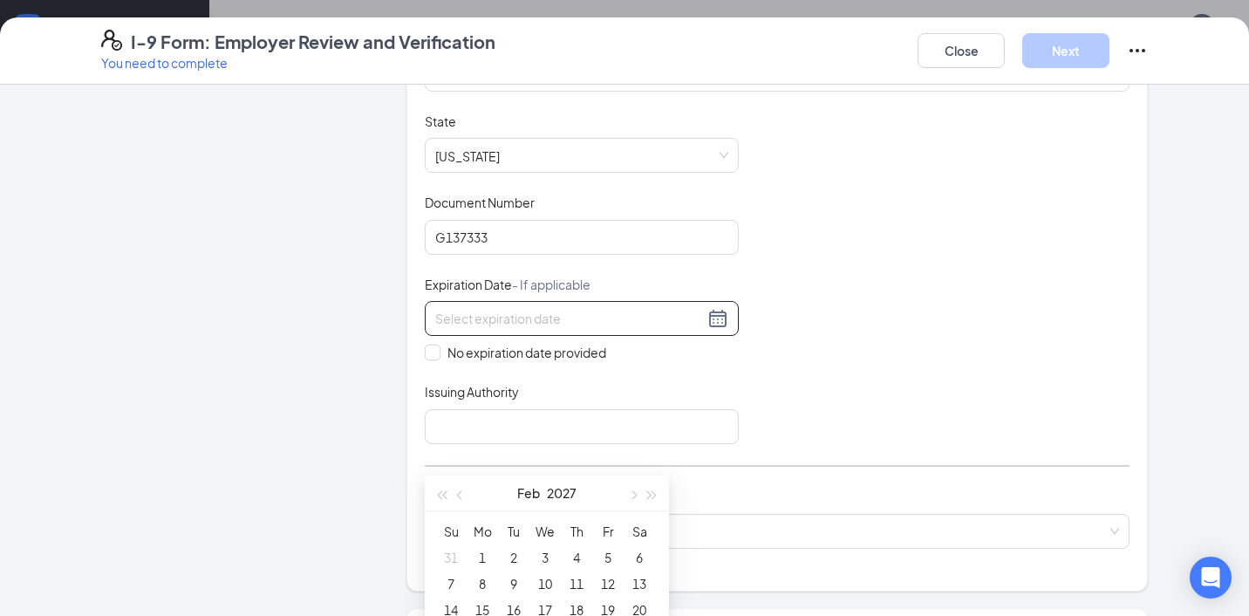
scroll to position [313, 0]
type input "[DATE]"
click at [453, 605] on div "14" at bounding box center [450, 609] width 21 height 21
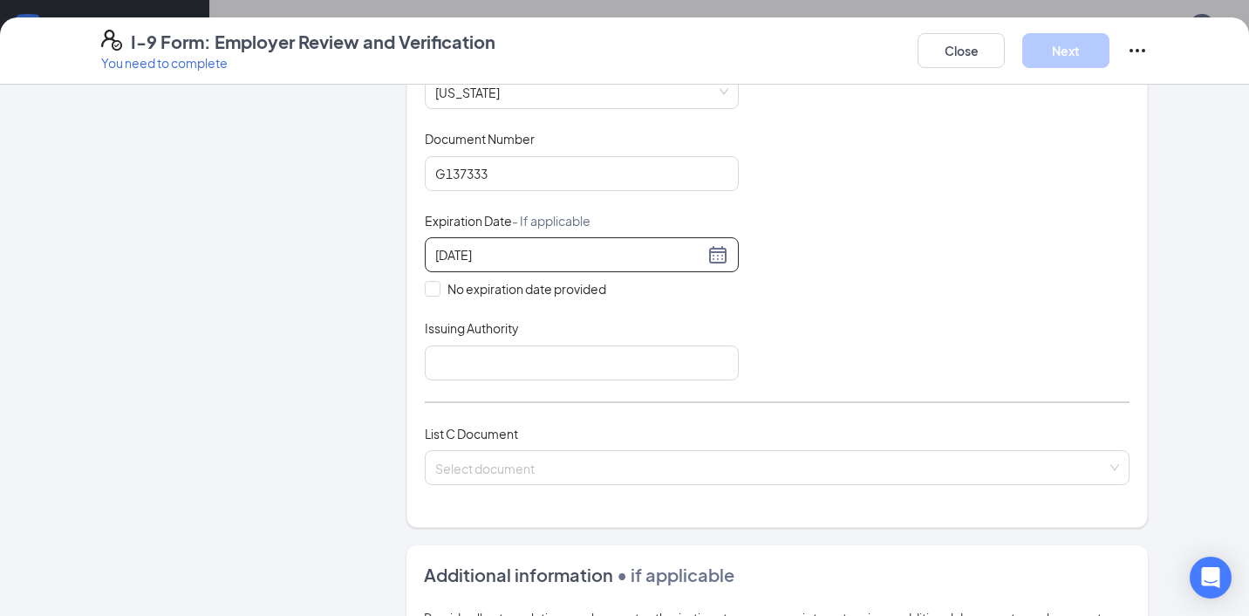
scroll to position [377, 0]
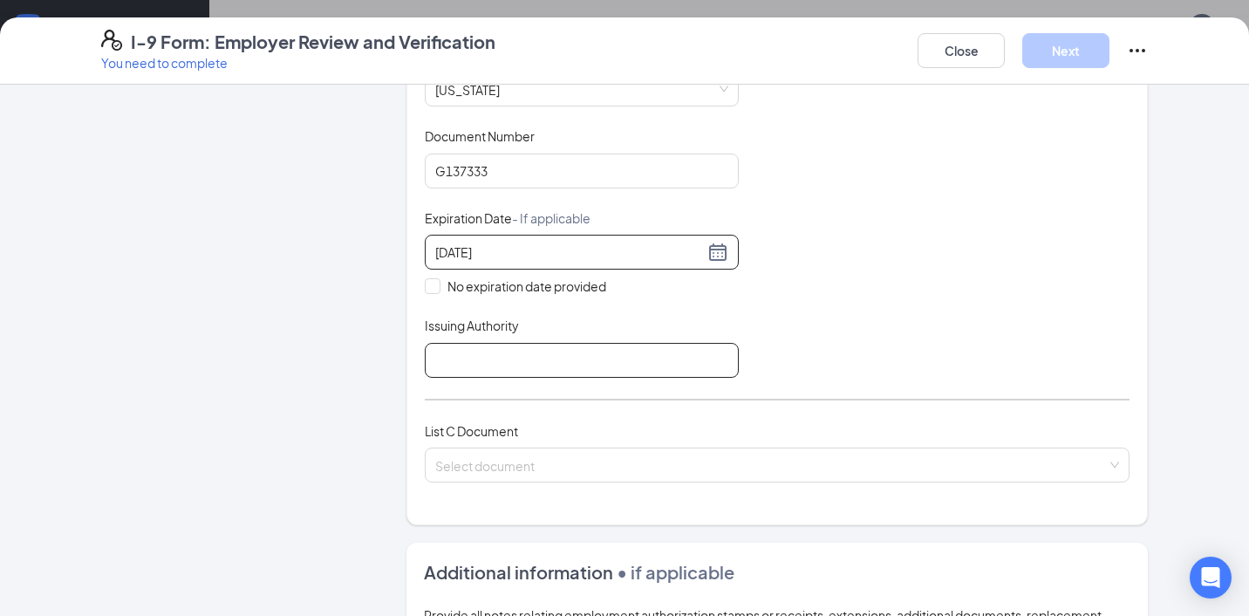
click at [447, 366] on input "Issuing Authority" at bounding box center [582, 360] width 314 height 35
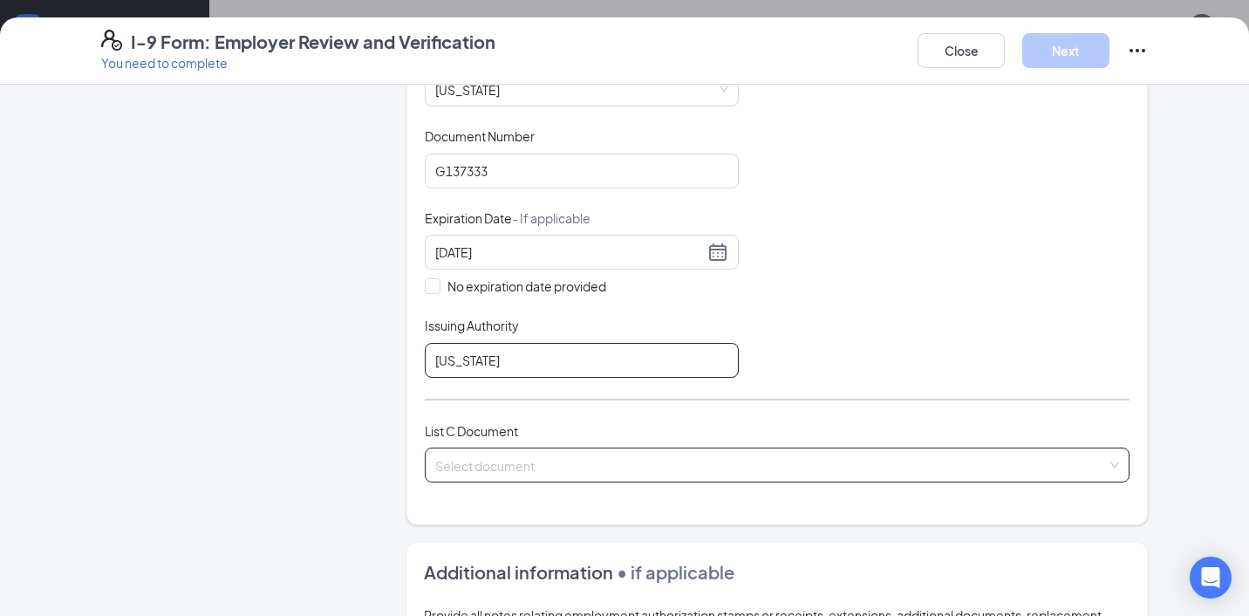
type input "[US_STATE]"
click at [466, 456] on input "search" at bounding box center [770, 461] width 671 height 26
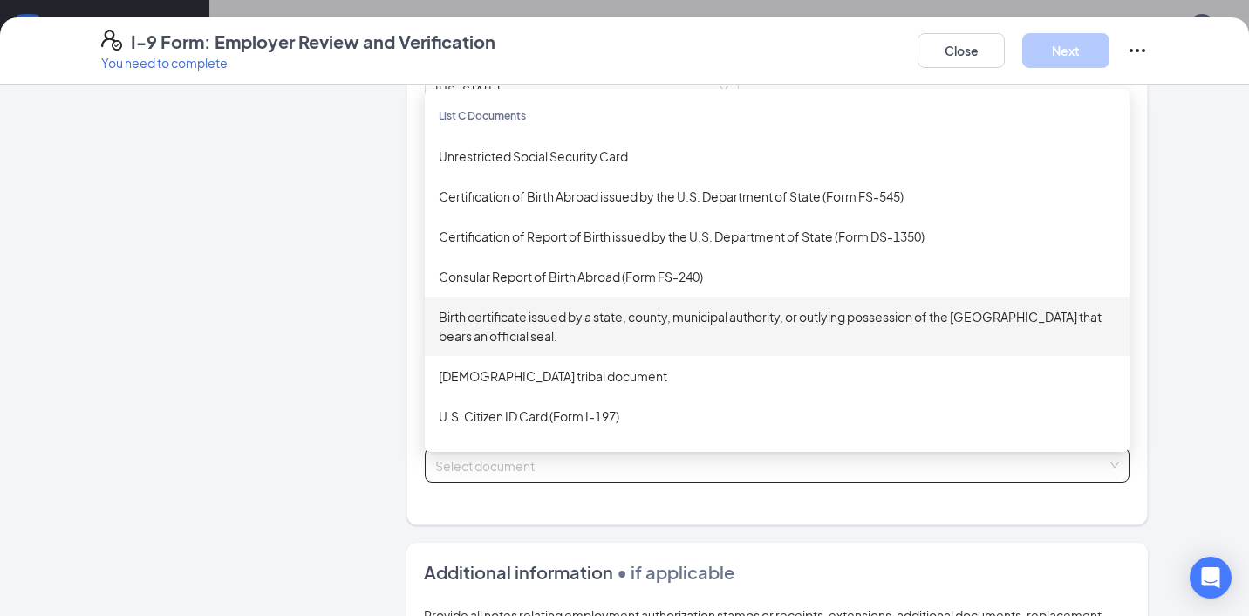
click at [541, 317] on div "Birth certificate issued by a state, county, municipal authority, or outlying p…" at bounding box center [777, 326] width 677 height 38
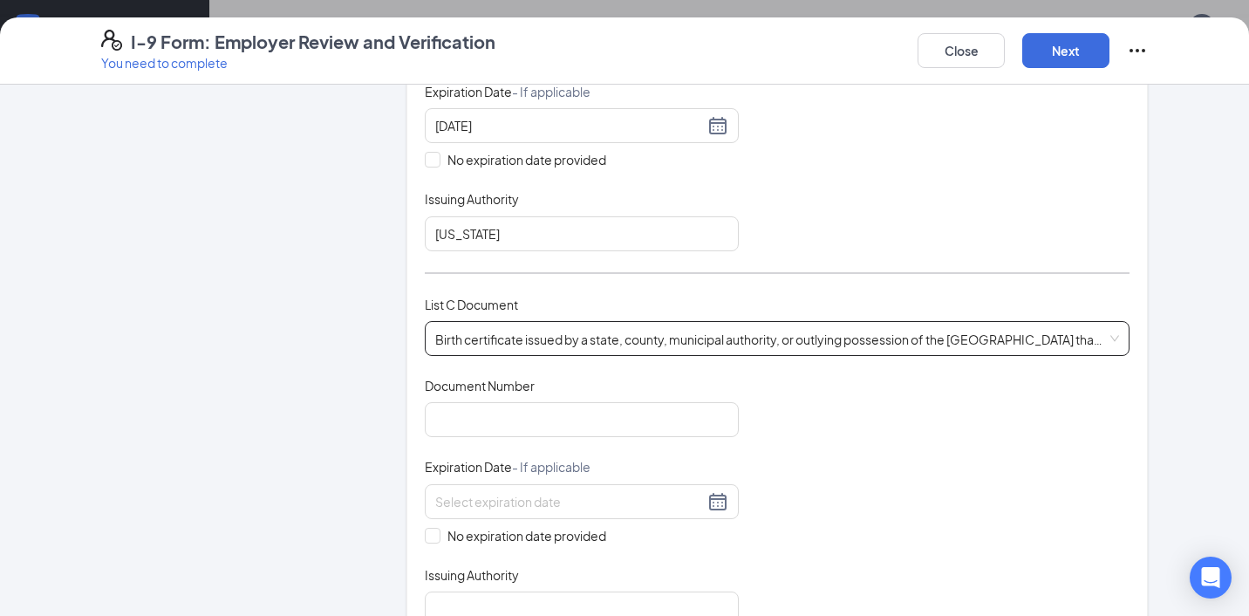
scroll to position [509, 0]
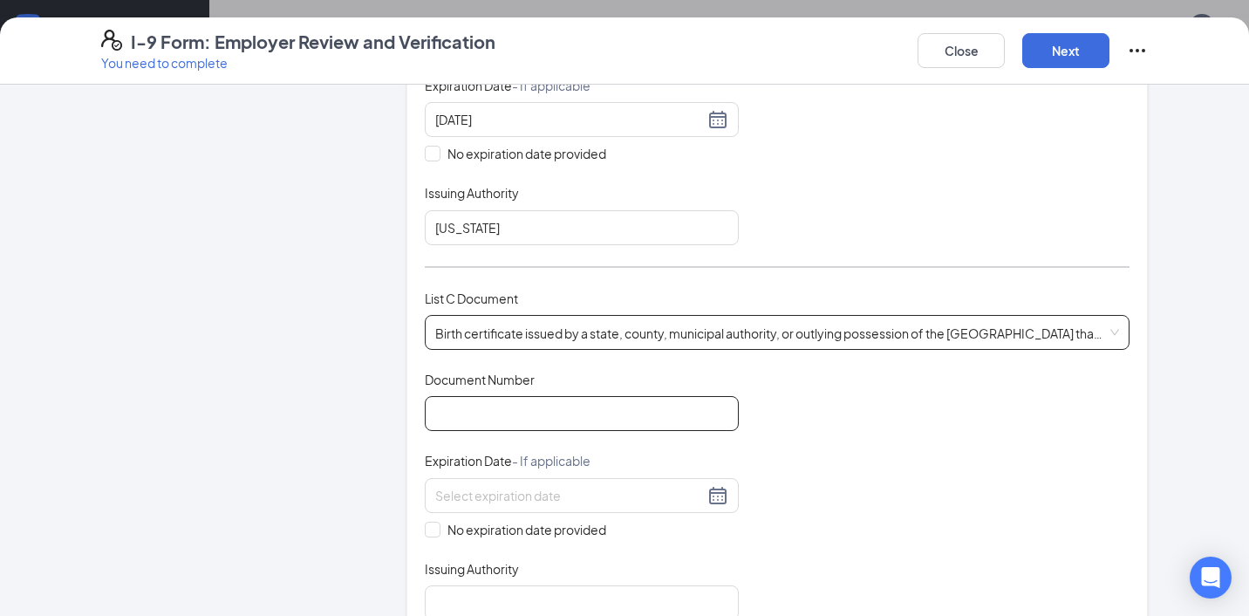
click at [496, 419] on input "Document Number" at bounding box center [582, 413] width 314 height 35
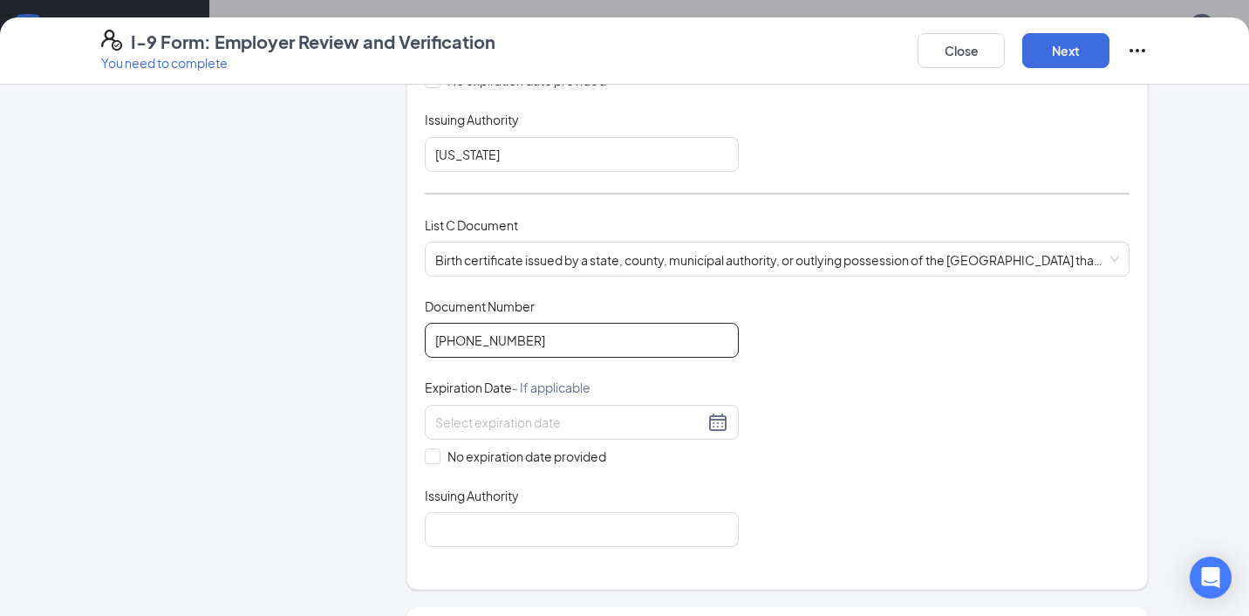
scroll to position [589, 0]
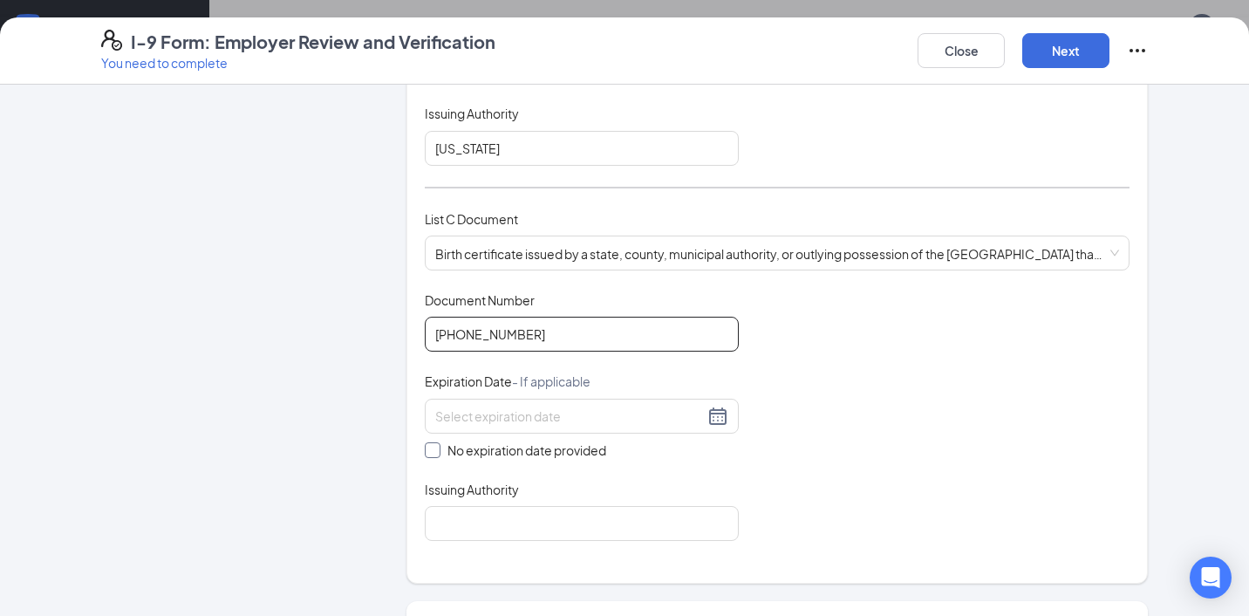
type input "[PHONE_NUMBER]"
click at [451, 443] on span "No expiration date provided" at bounding box center [526, 449] width 173 height 19
click at [437, 443] on input "No expiration date provided" at bounding box center [431, 448] width 12 height 12
checkbox input "true"
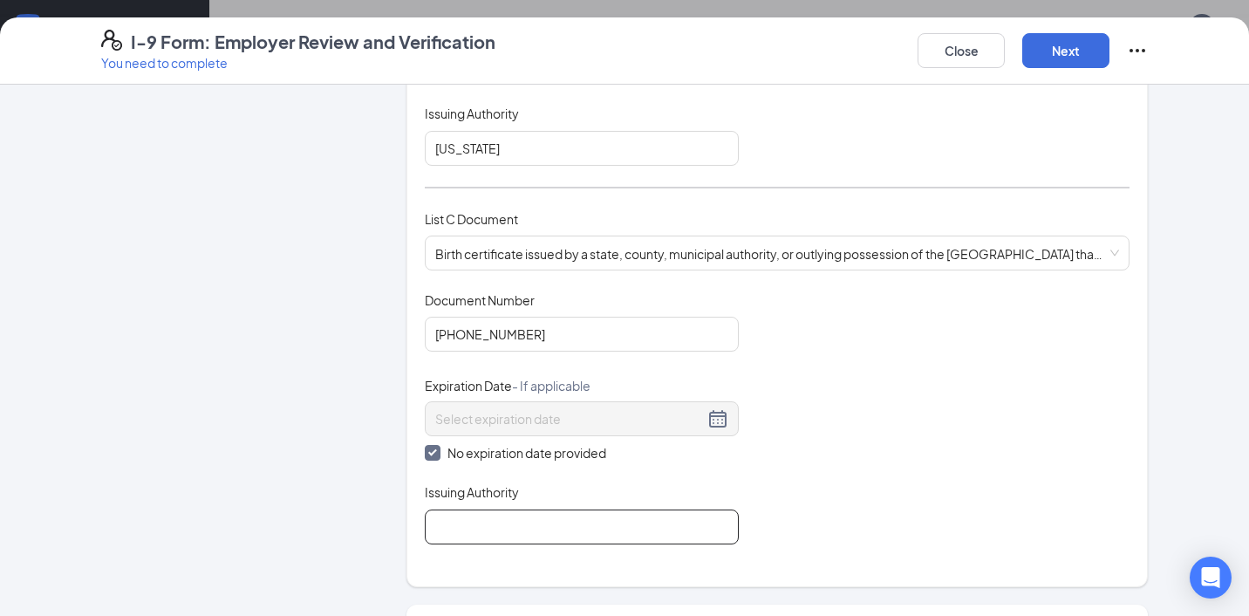
click at [470, 522] on input "Issuing Authority" at bounding box center [582, 526] width 314 height 35
type input "Vital Records"
click at [811, 491] on div "Document Title Birth certificate issued by a state, county, municipal authority…" at bounding box center [777, 417] width 705 height 253
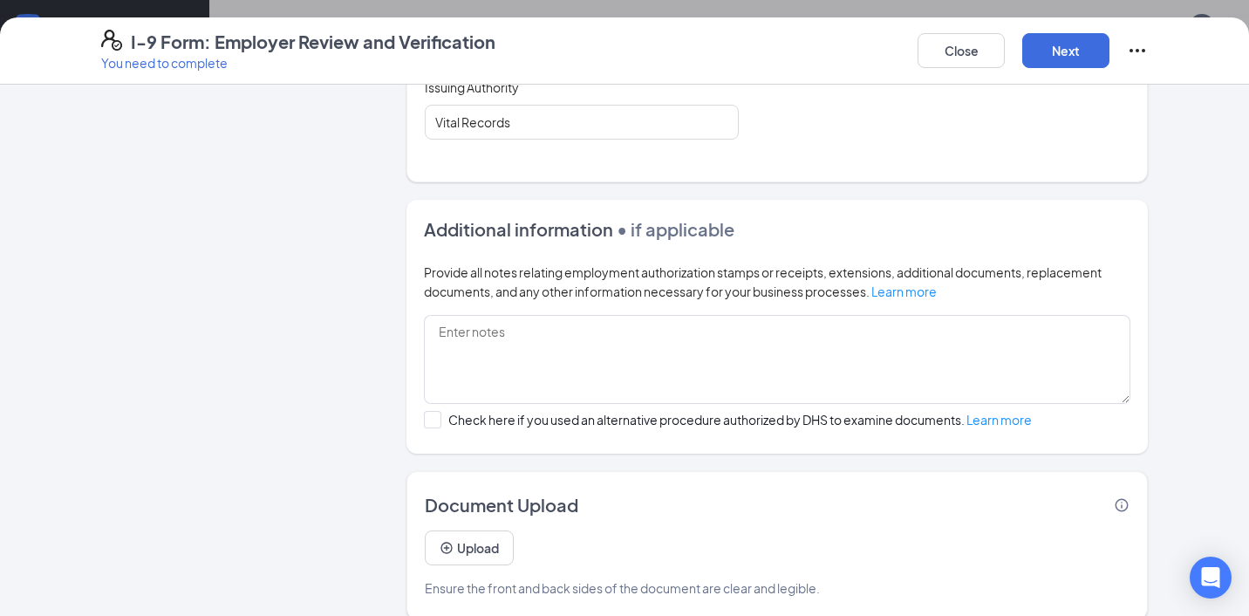
scroll to position [1009, 0]
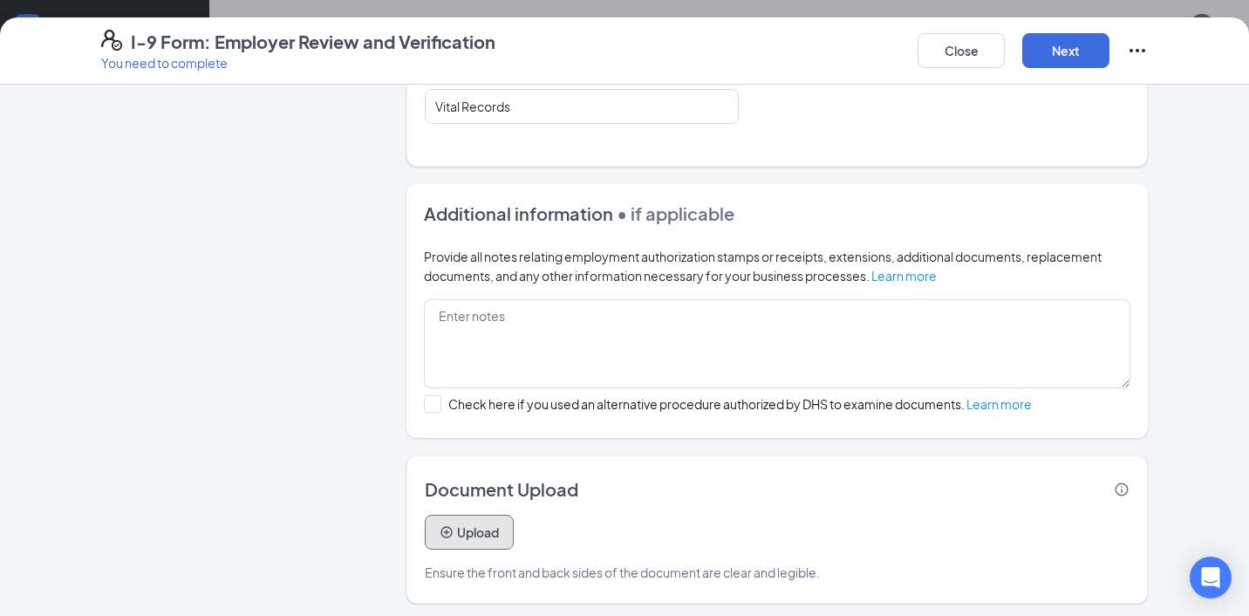
click at [499, 528] on button "Upload" at bounding box center [469, 531] width 89 height 35
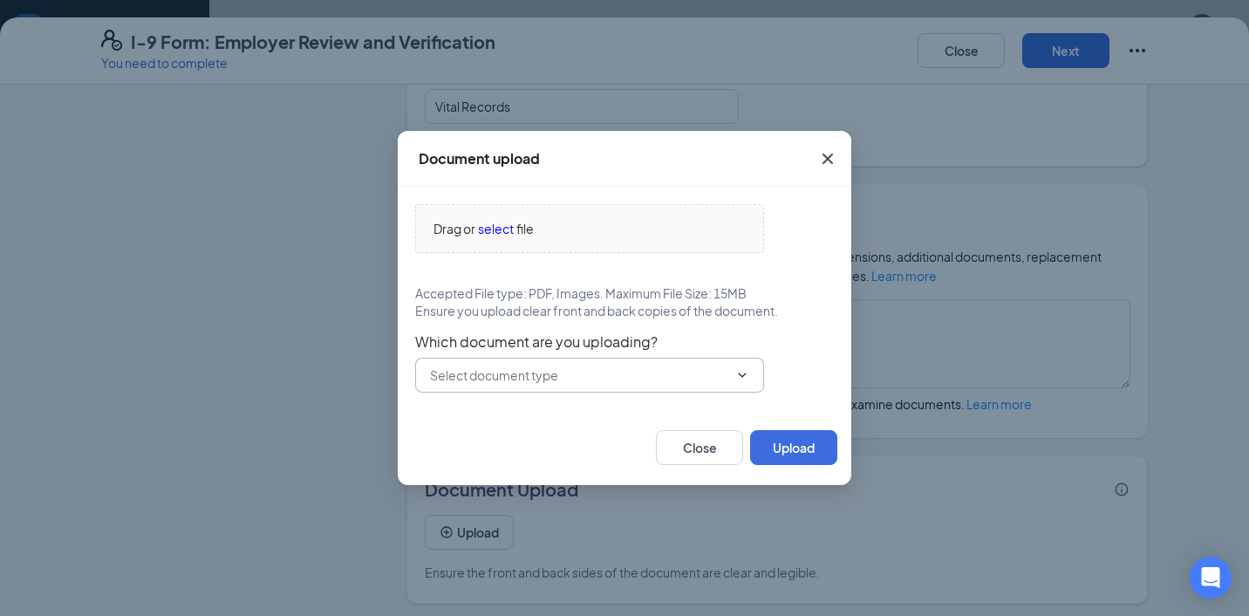
click at [678, 375] on input "text" at bounding box center [579, 374] width 298 height 19
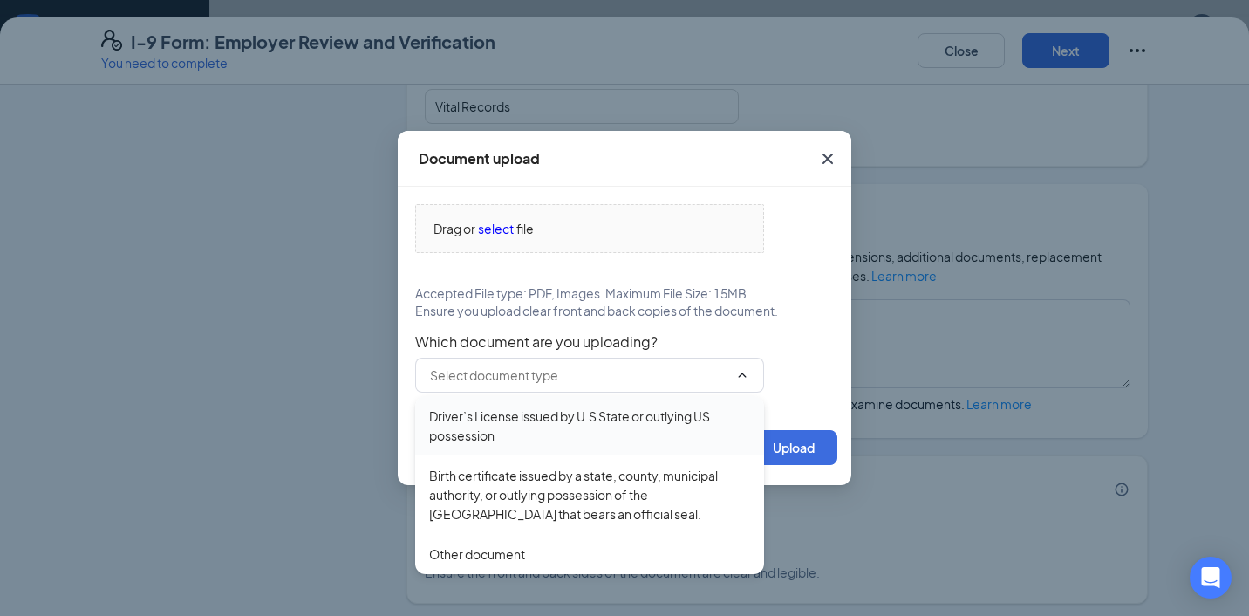
click at [633, 419] on div "Driver’s License issued by U.S State or outlying US possession" at bounding box center [589, 425] width 321 height 38
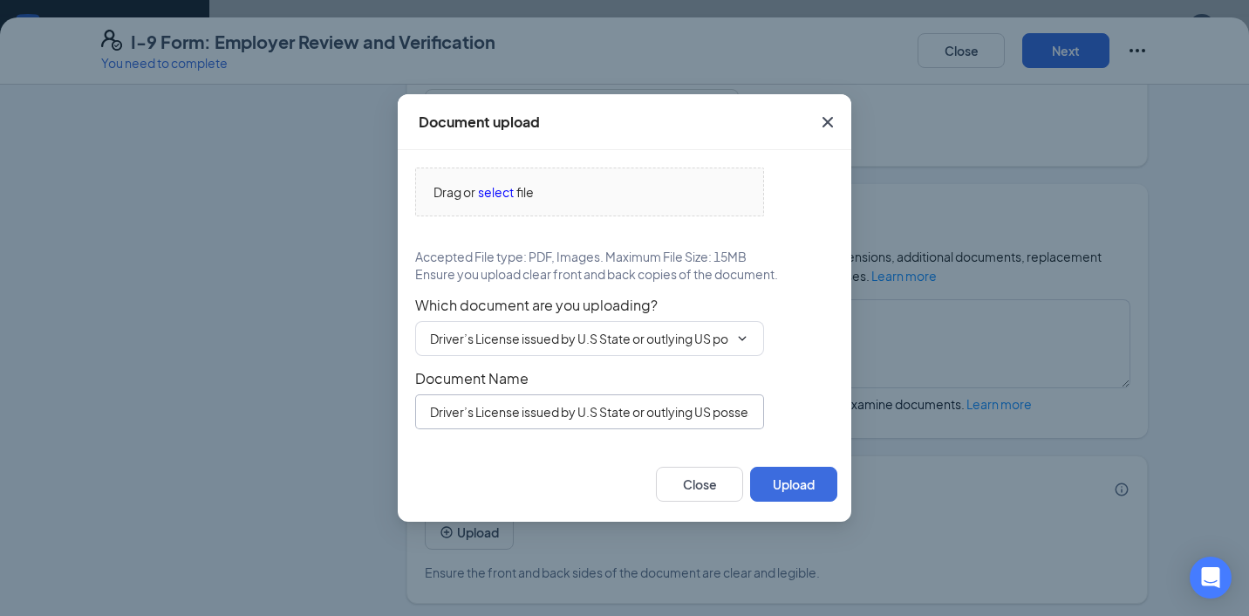
click at [635, 413] on input "Driver’s License issued by U.S State or outlying US possession" at bounding box center [589, 411] width 349 height 35
click at [795, 364] on div "Drag or select file Accepted File type: PDF, Images. Maximum File Size: 15MB En…" at bounding box center [624, 298] width 419 height 262
click at [494, 193] on span "select" at bounding box center [496, 191] width 36 height 19
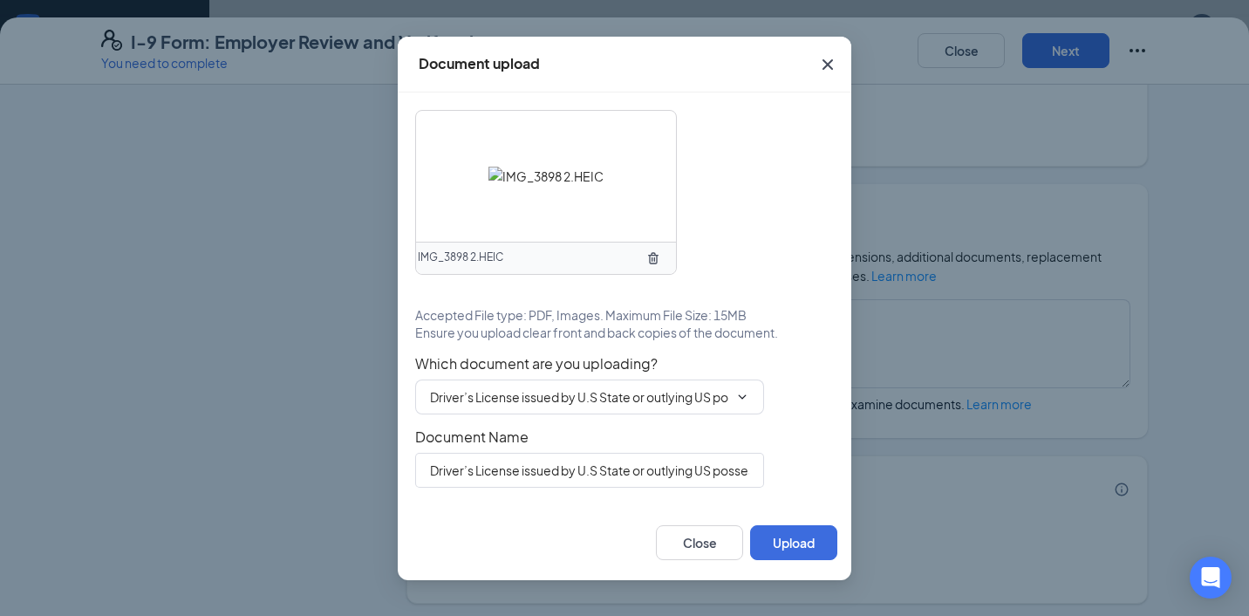
click at [557, 174] on img at bounding box center [545, 176] width 115 height 19
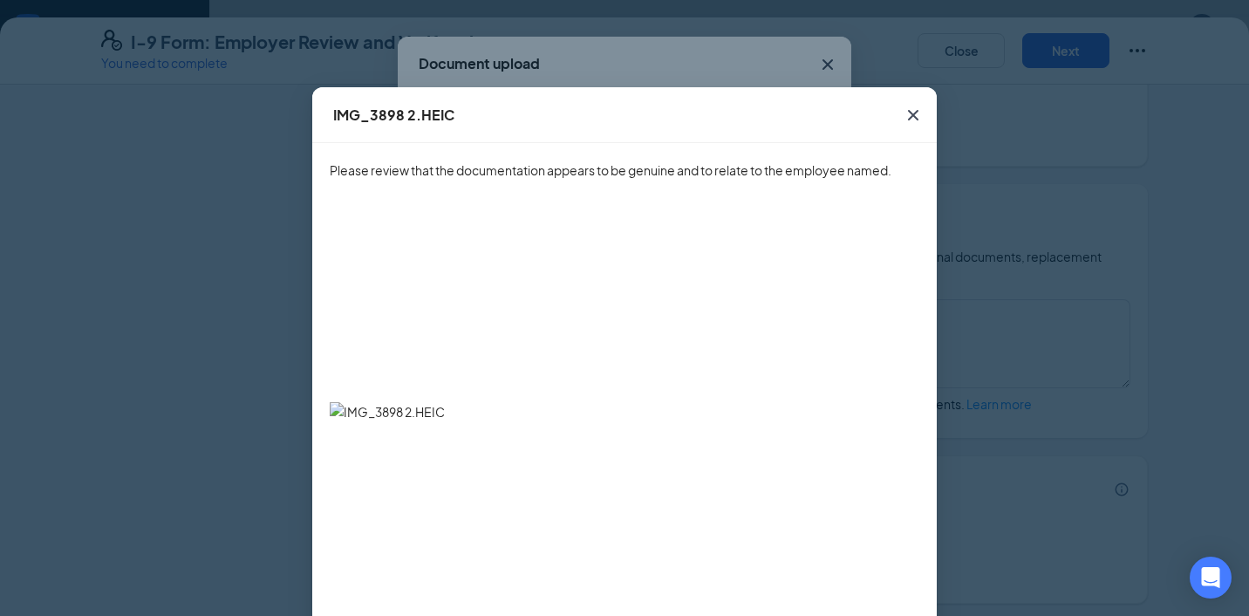
click at [919, 115] on icon "Cross" at bounding box center [913, 115] width 21 height 21
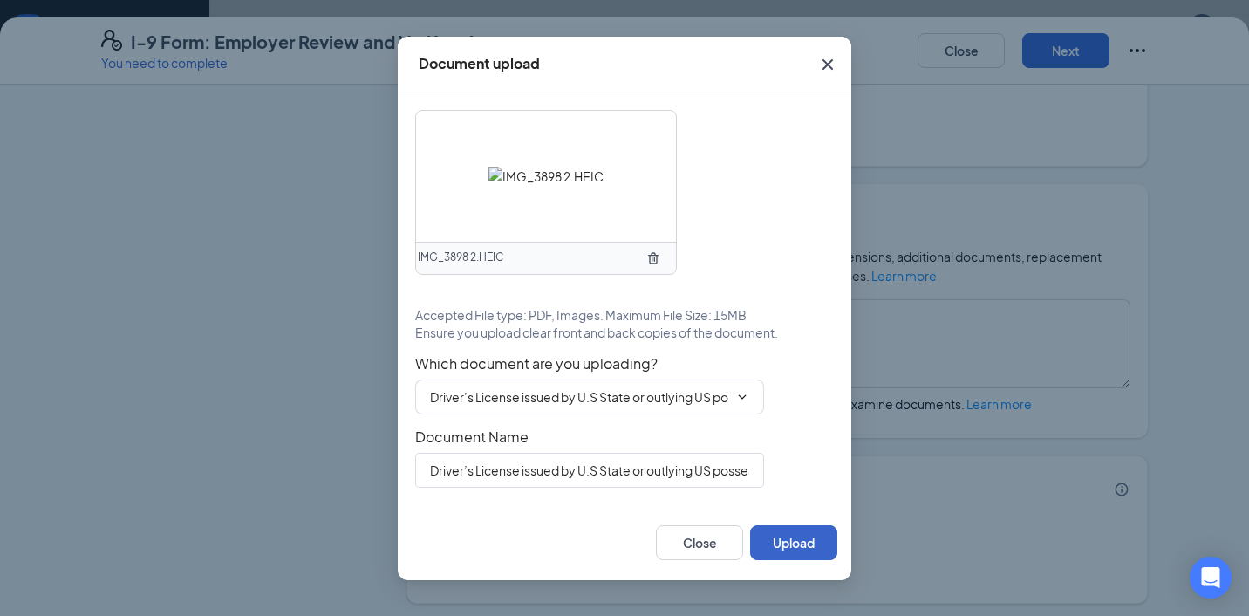
click at [788, 538] on button "Upload" at bounding box center [793, 542] width 87 height 35
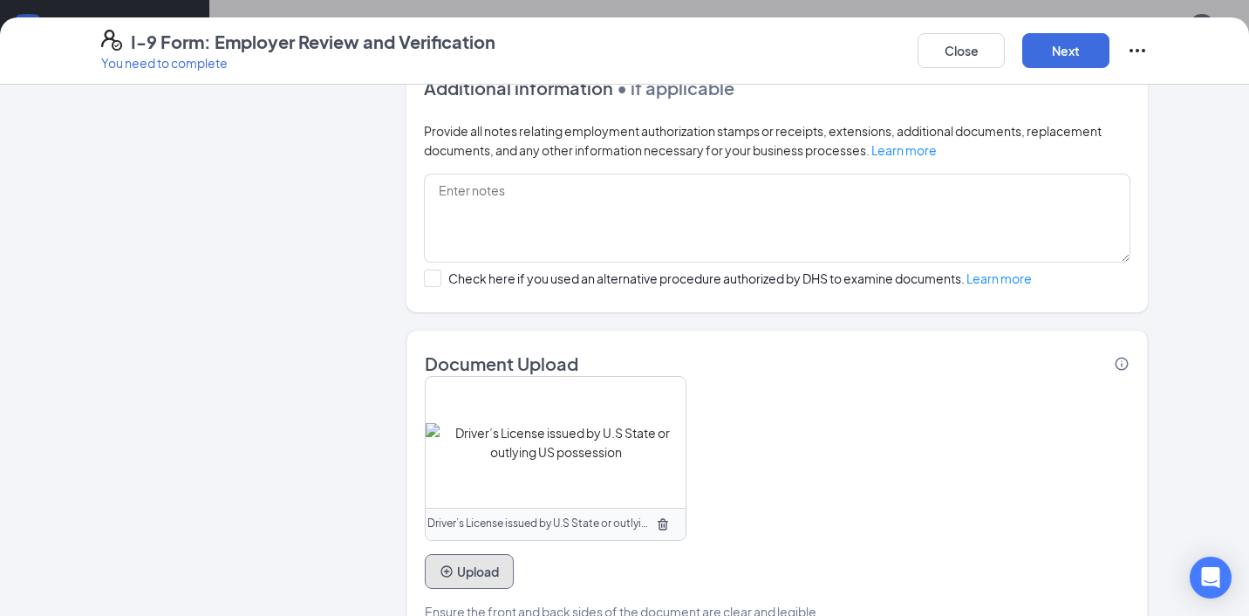
scroll to position [1174, 0]
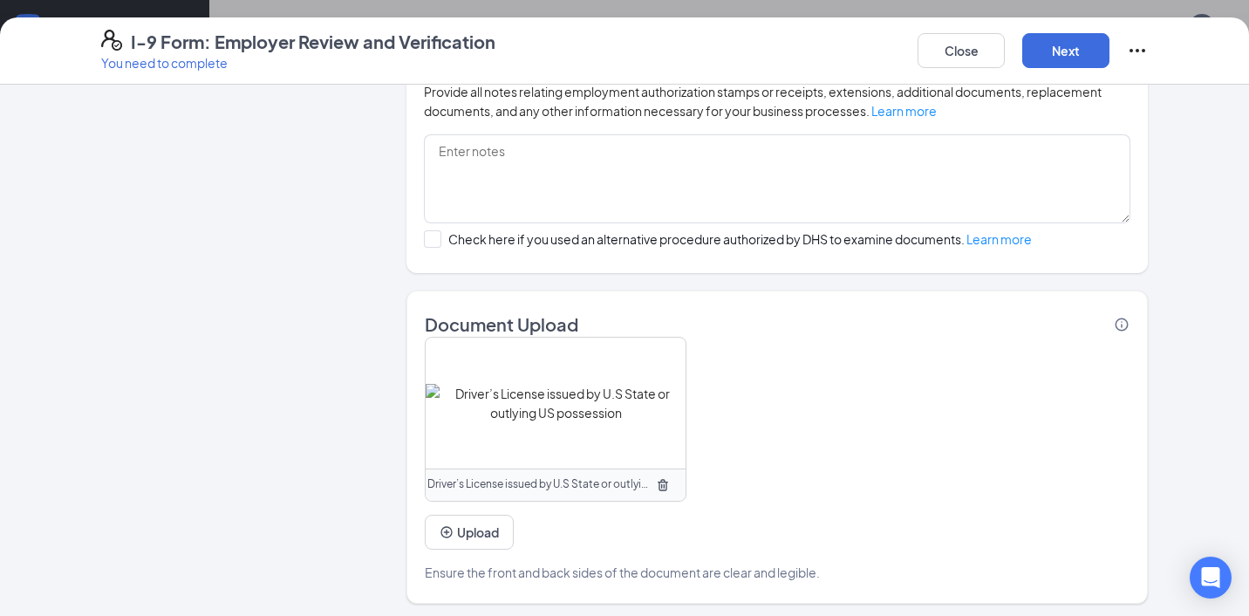
click at [595, 405] on img at bounding box center [556, 403] width 260 height 38
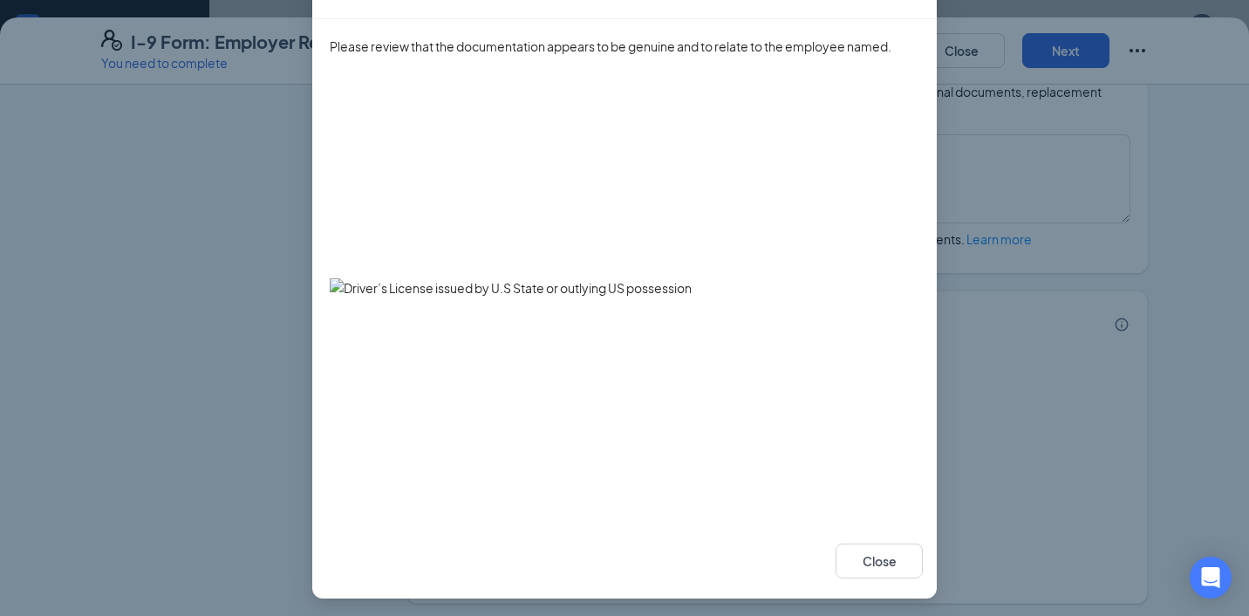
scroll to position [127, 0]
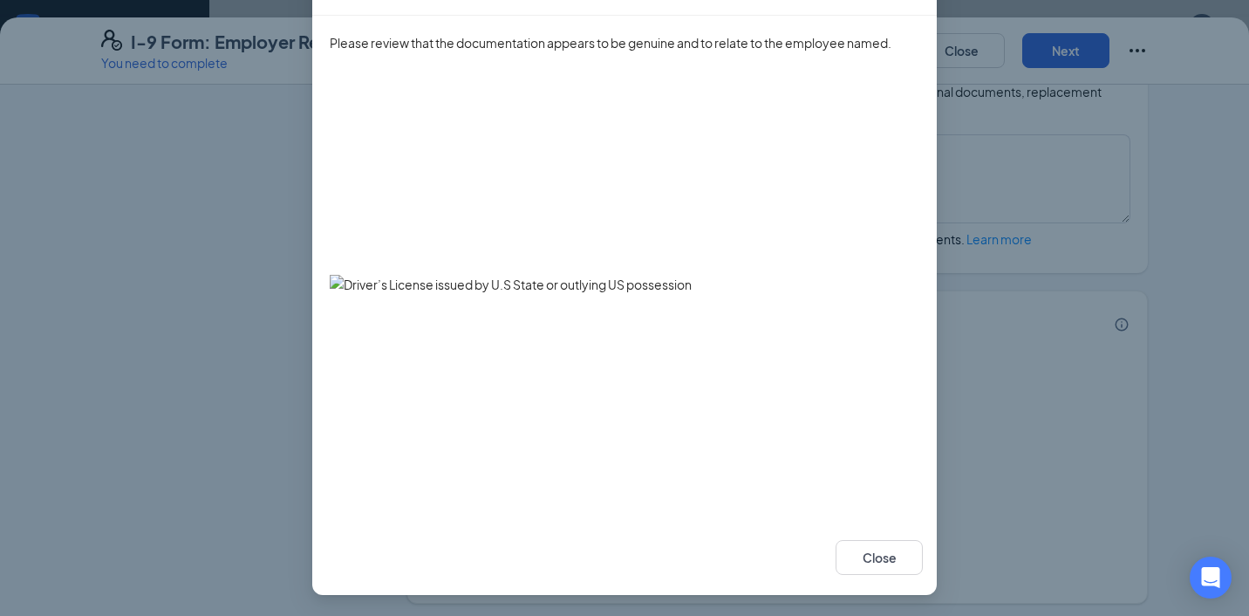
click at [568, 283] on img at bounding box center [611, 284] width 562 height 19
click at [337, 287] on img at bounding box center [611, 284] width 562 height 19
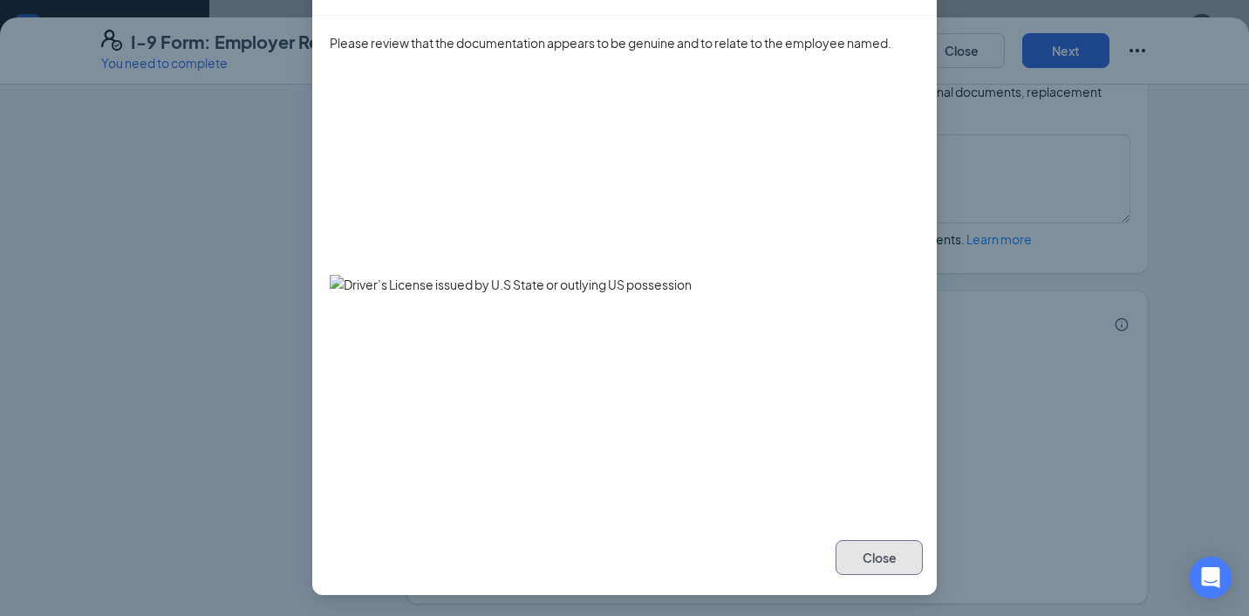
click at [881, 570] on button "Close" at bounding box center [878, 557] width 87 height 35
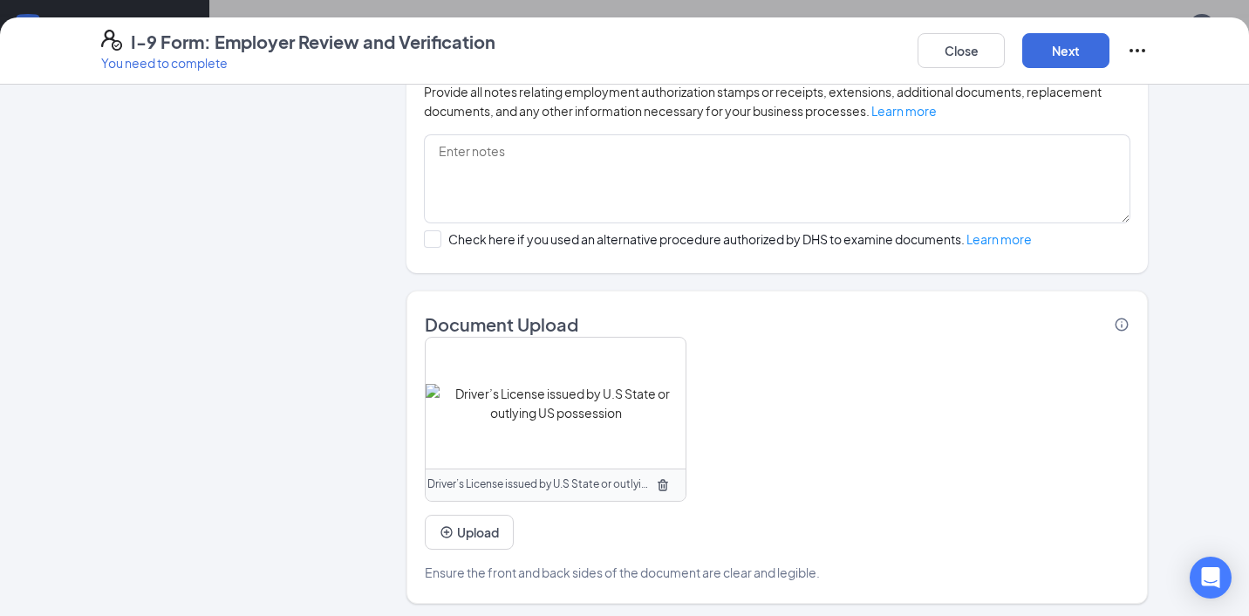
scroll to position [40, 0]
click at [666, 484] on icon "TrashOutline" at bounding box center [663, 485] width 14 height 14
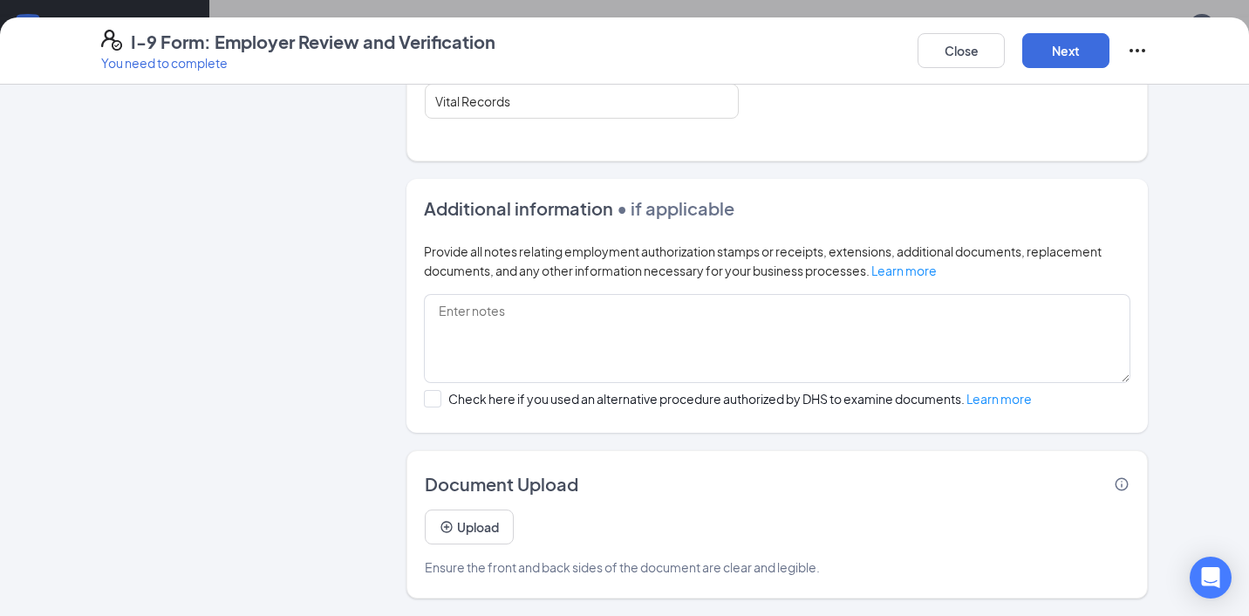
scroll to position [1009, 0]
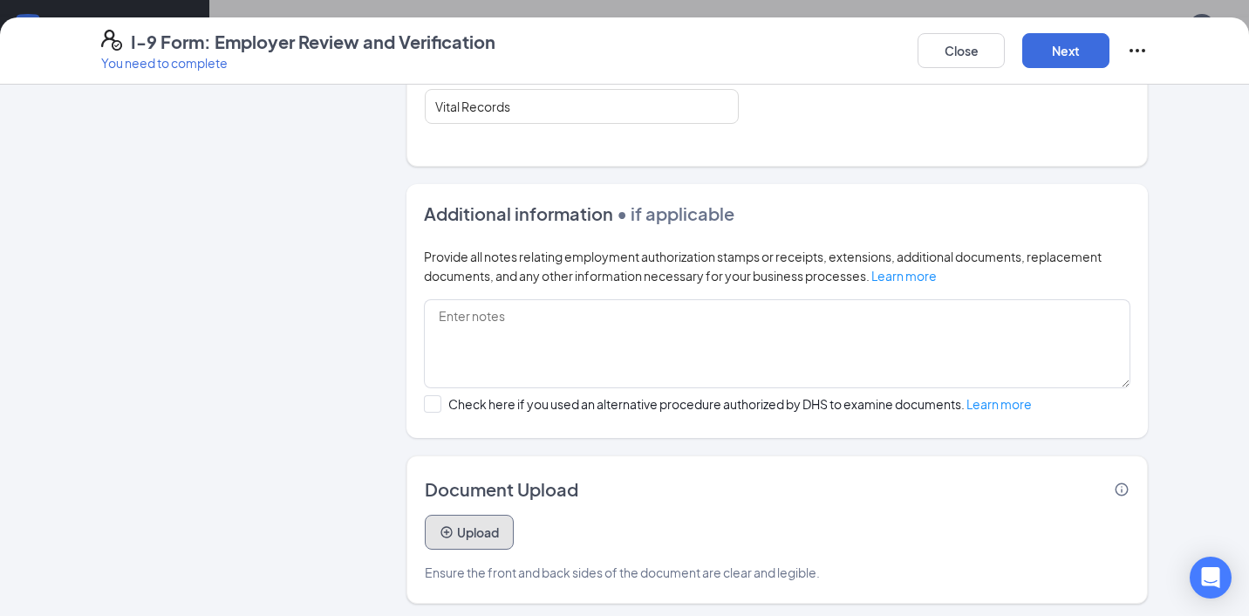
click at [465, 532] on button "Upload" at bounding box center [469, 531] width 89 height 35
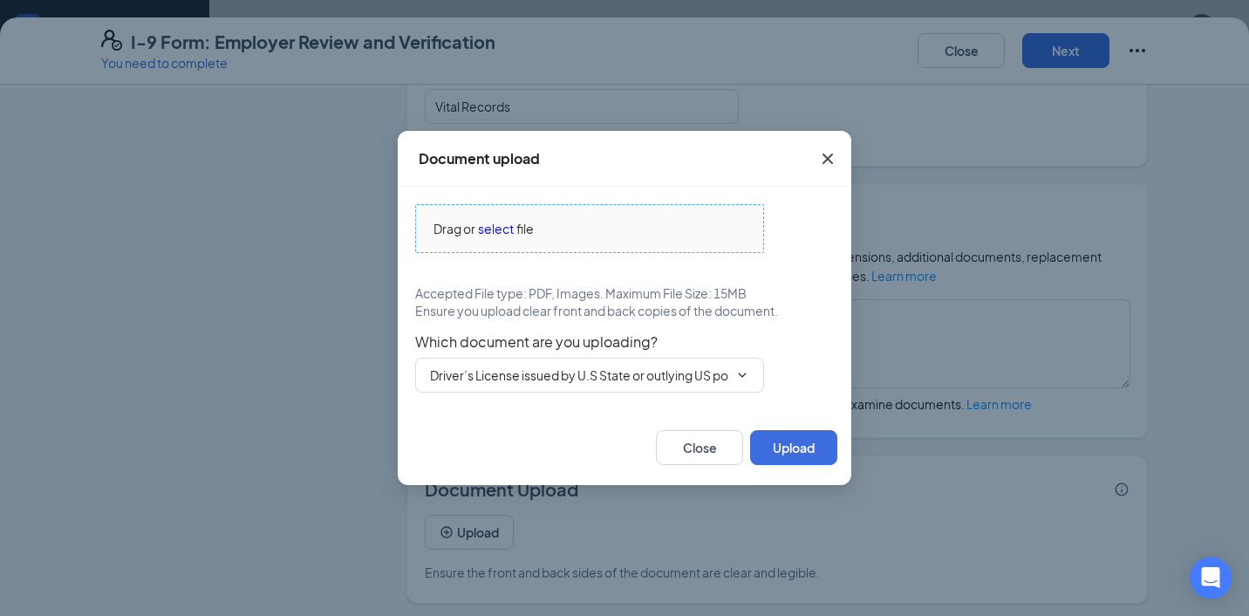
click at [501, 232] on span "select" at bounding box center [496, 228] width 36 height 19
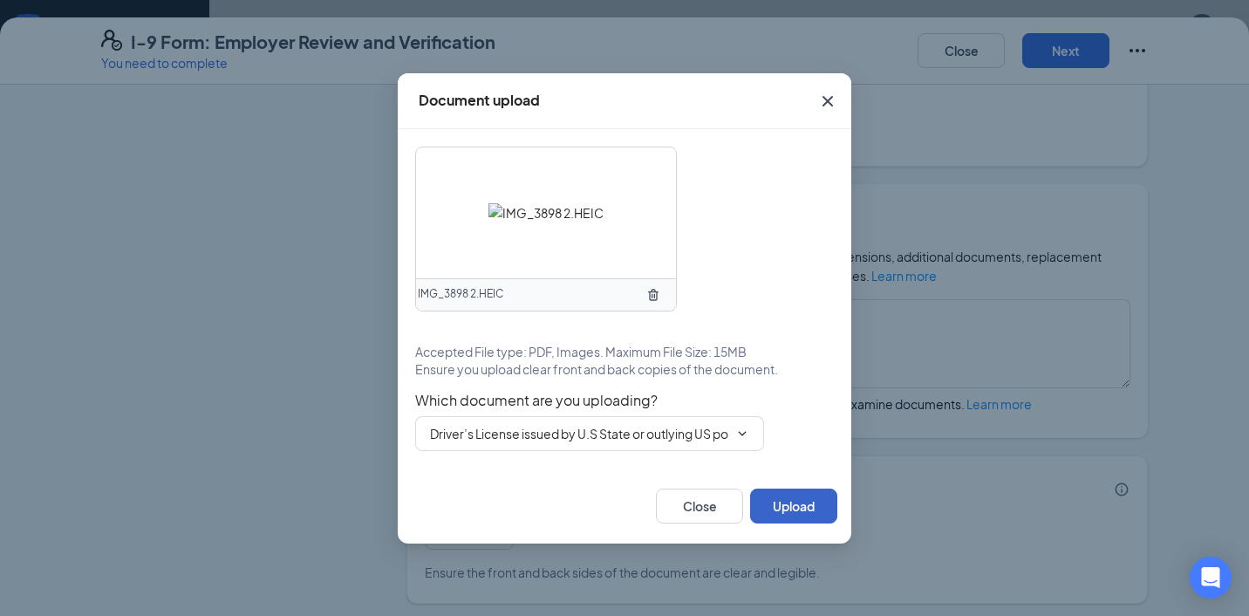
click at [793, 515] on button "Upload" at bounding box center [793, 505] width 87 height 35
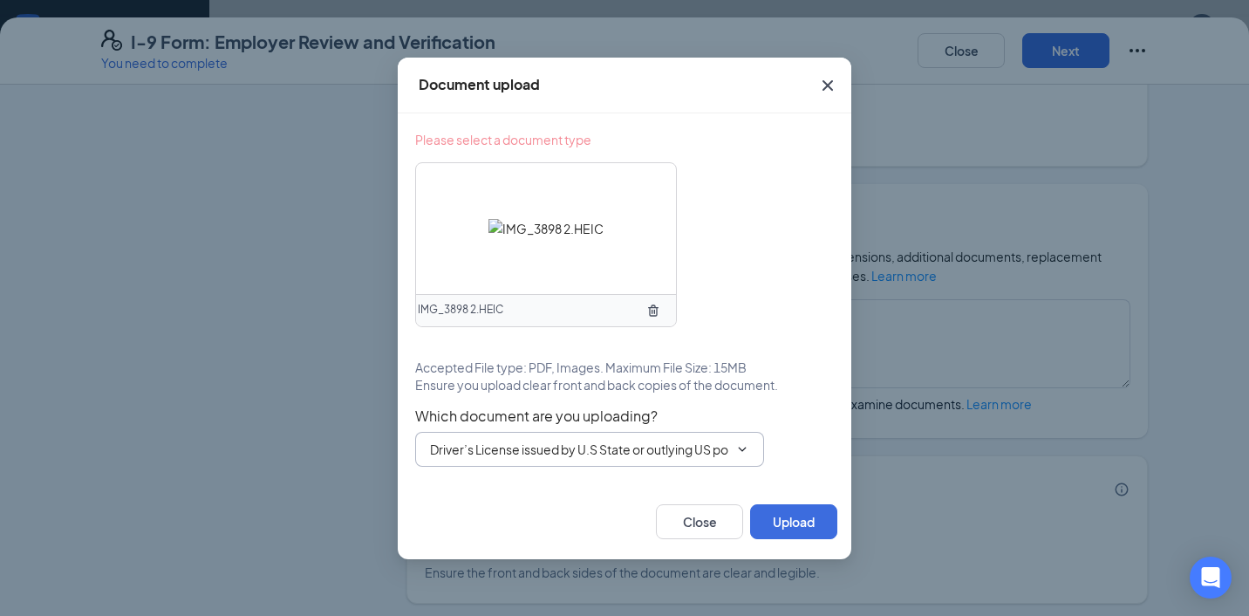
click at [511, 441] on input "Driver’s License issued by U.S State or outlying US possession" at bounding box center [579, 448] width 298 height 19
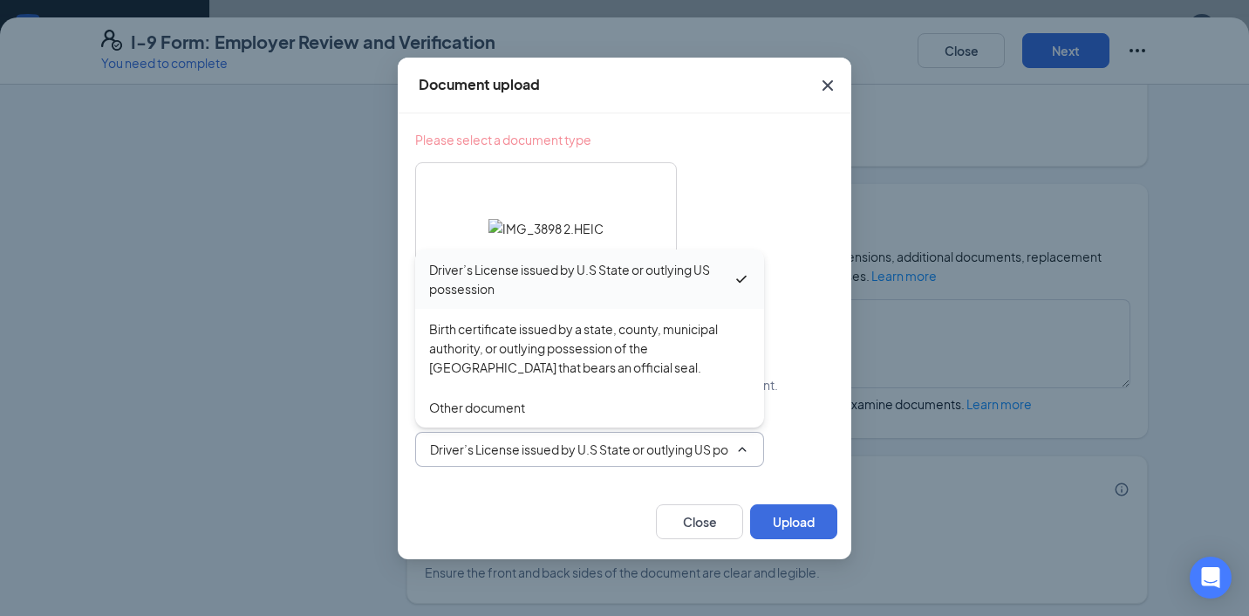
click at [507, 286] on div "Driver’s License issued by U.S State or outlying US possession" at bounding box center [580, 279] width 303 height 38
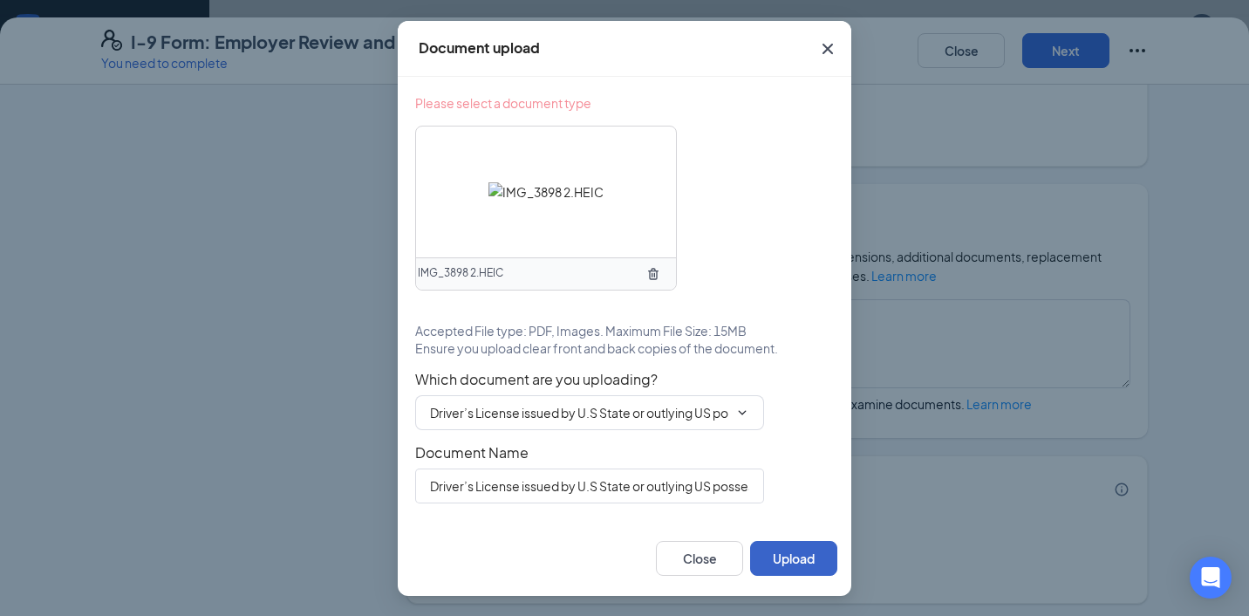
click at [781, 559] on button "Upload" at bounding box center [793, 558] width 87 height 35
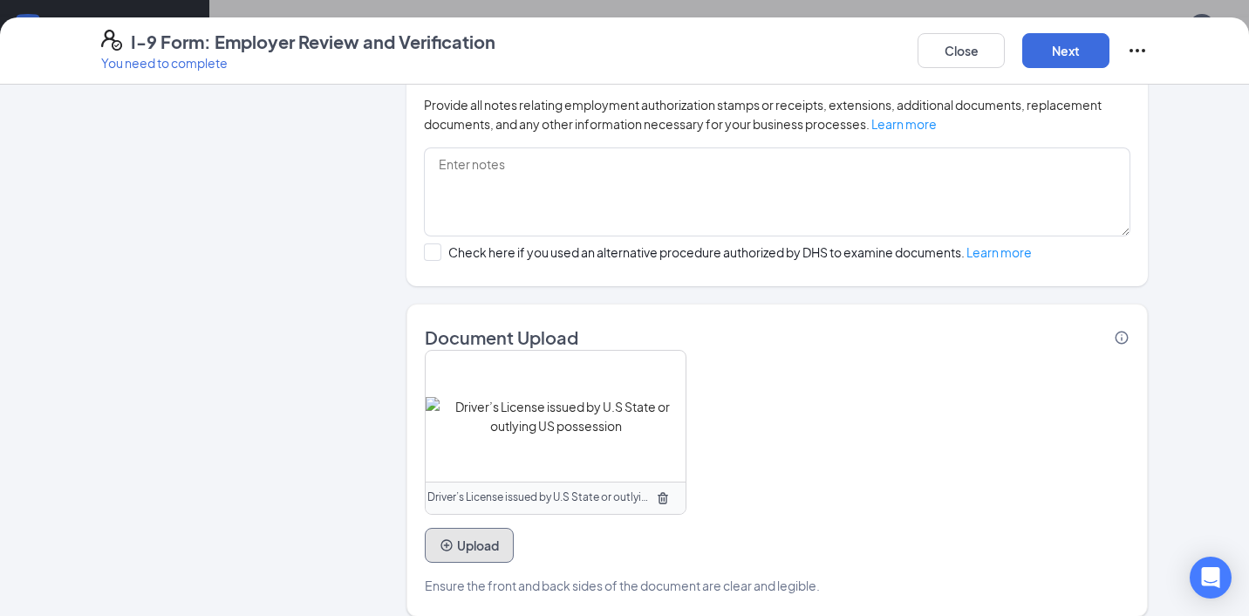
scroll to position [1174, 0]
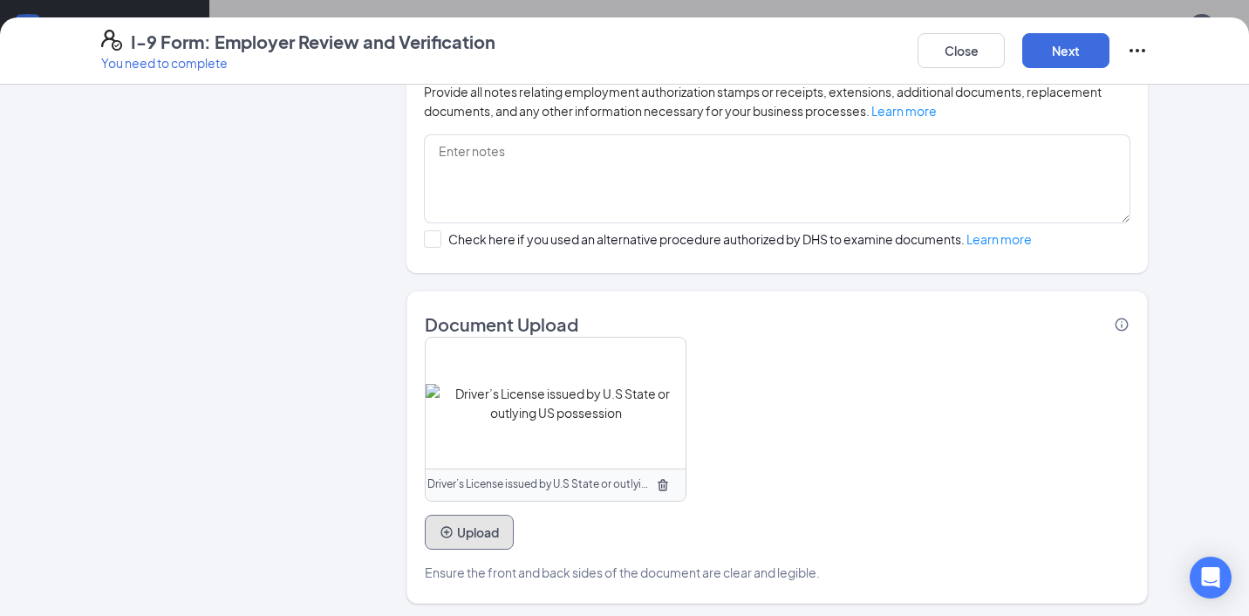
click at [451, 542] on button "Upload" at bounding box center [469, 531] width 89 height 35
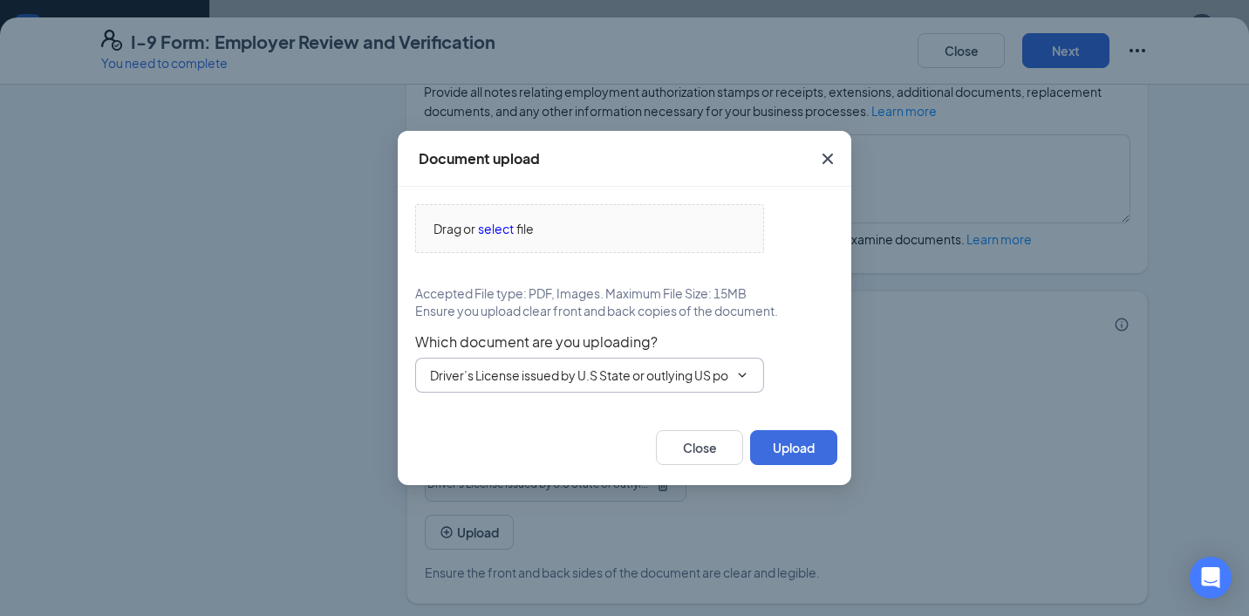
click at [521, 391] on span "Driver’s License issued by U.S State or outlying US possession" at bounding box center [589, 375] width 349 height 35
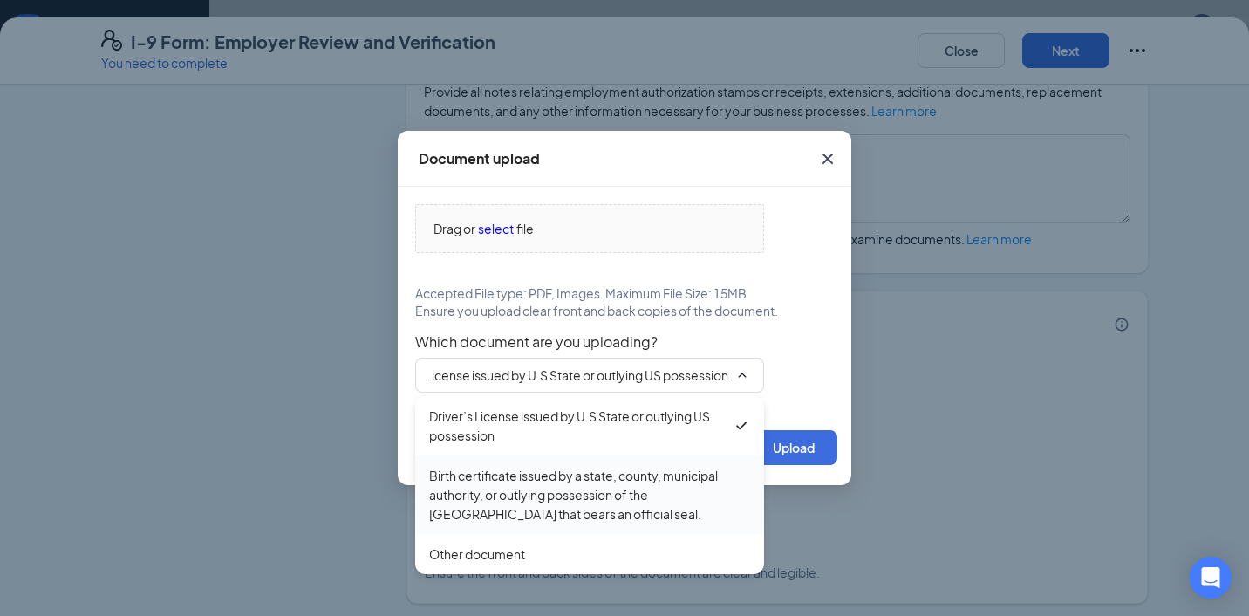
scroll to position [0, 0]
click at [499, 477] on div "Birth certificate issued by a state, county, municipal authority, or outlying p…" at bounding box center [589, 495] width 321 height 58
type input "Birth certificate issued by a state, county, municipal authority, or outlying p…"
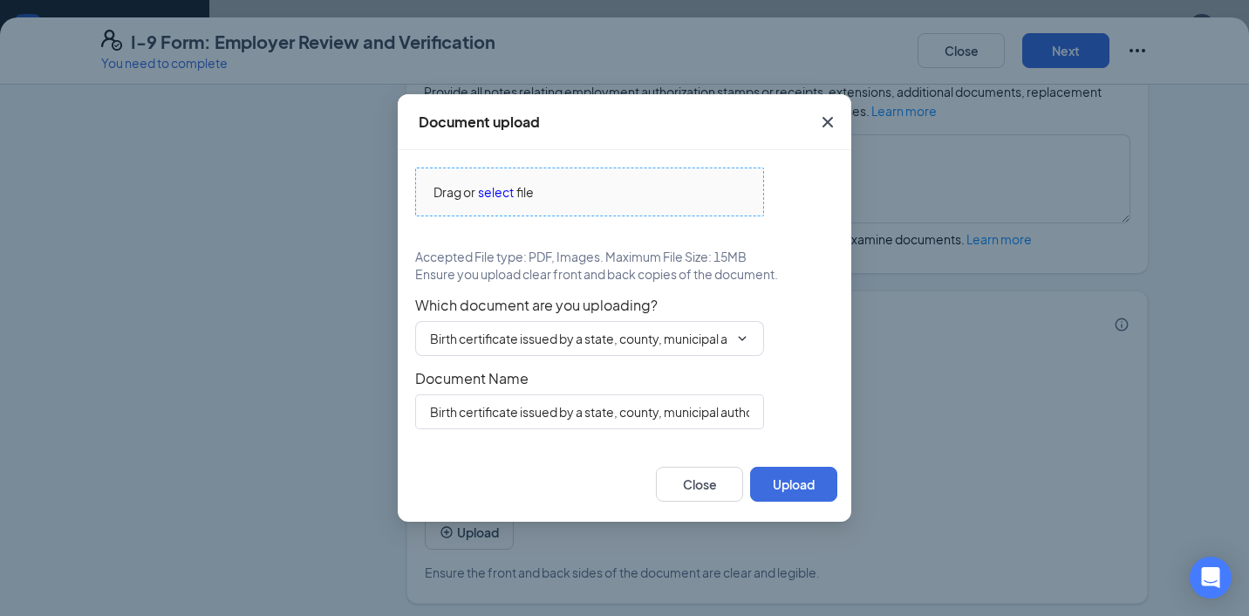
click at [493, 191] on span "select" at bounding box center [496, 191] width 36 height 19
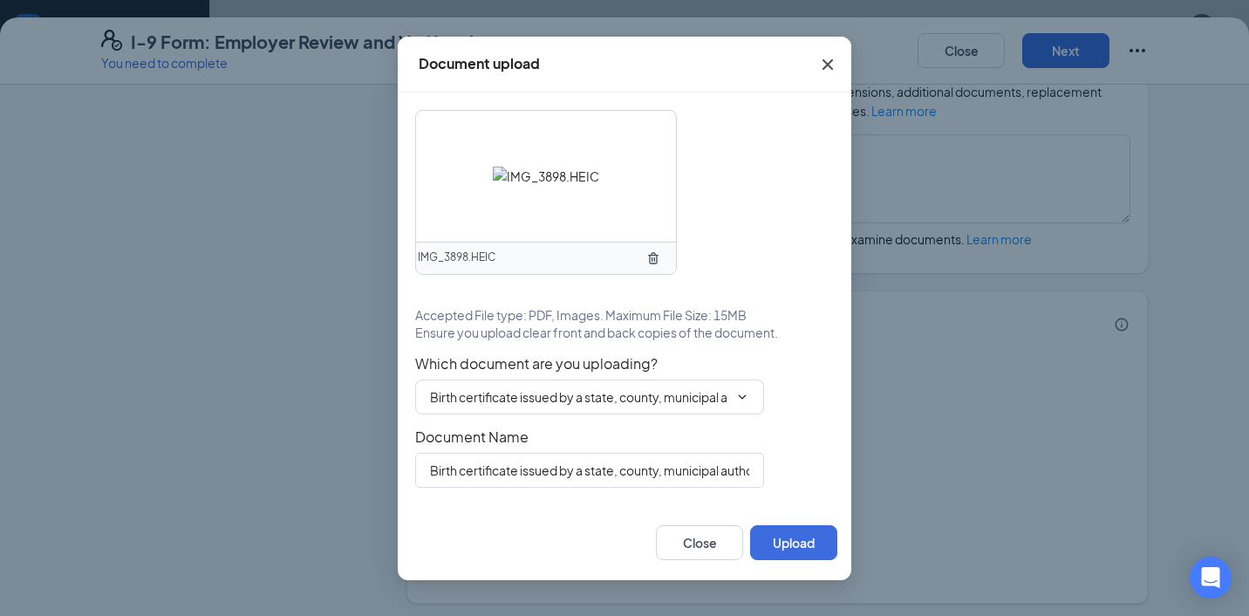
click at [657, 255] on icon "TrashOutline" at bounding box center [653, 257] width 10 height 11
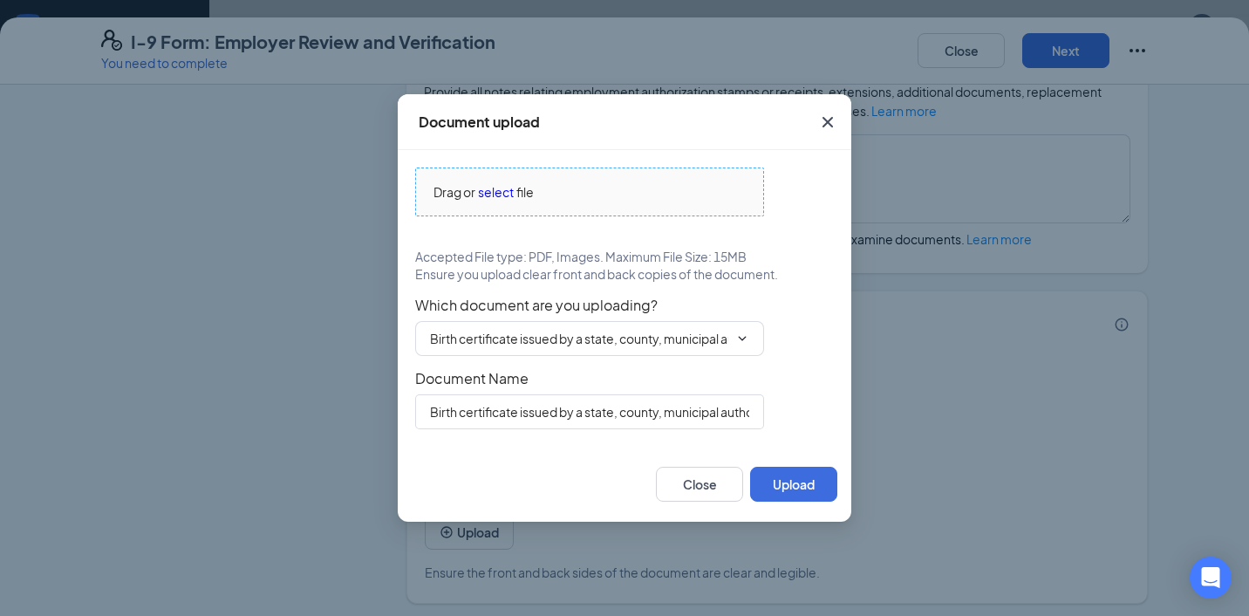
click at [493, 194] on span "select" at bounding box center [496, 191] width 36 height 19
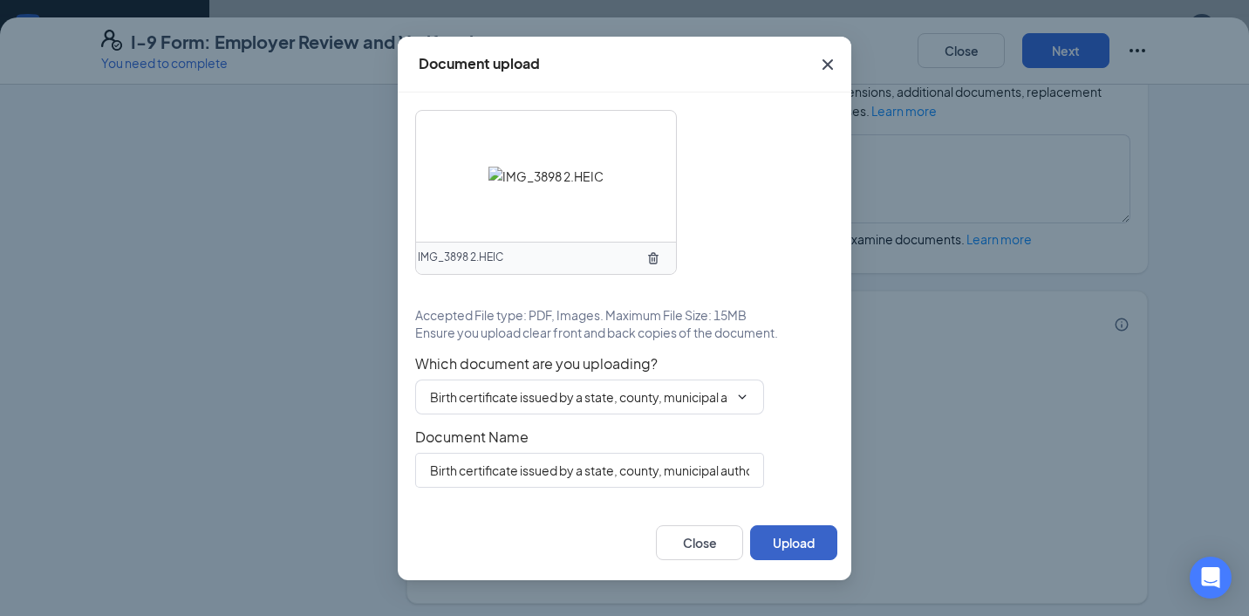
click at [812, 548] on button "Upload" at bounding box center [793, 542] width 87 height 35
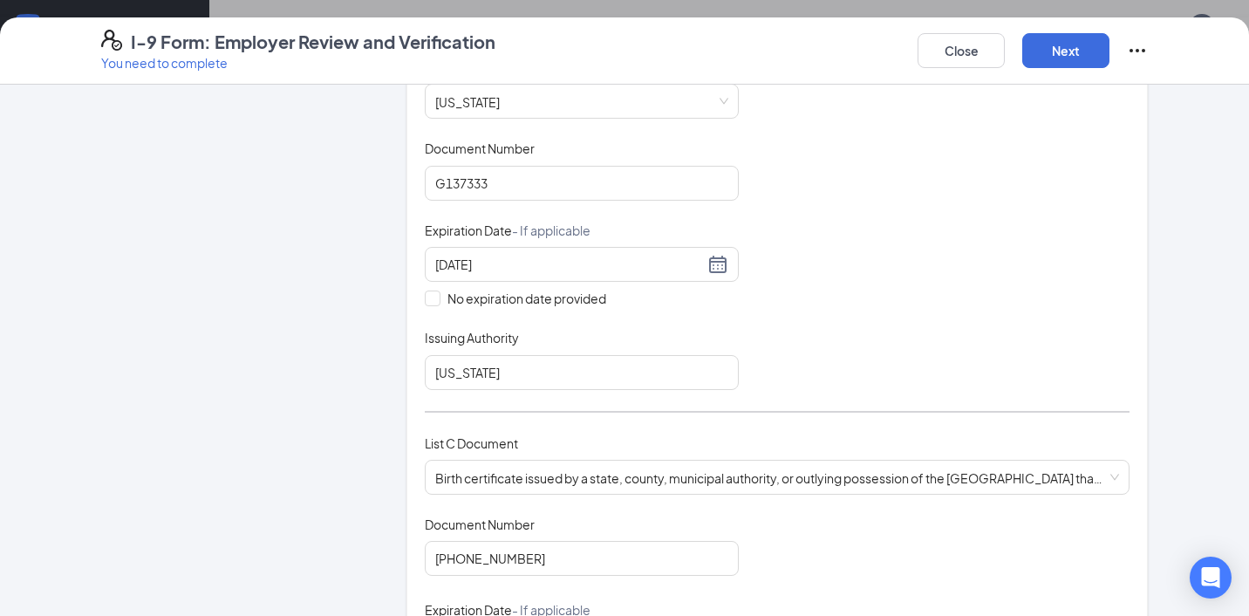
scroll to position [216, 0]
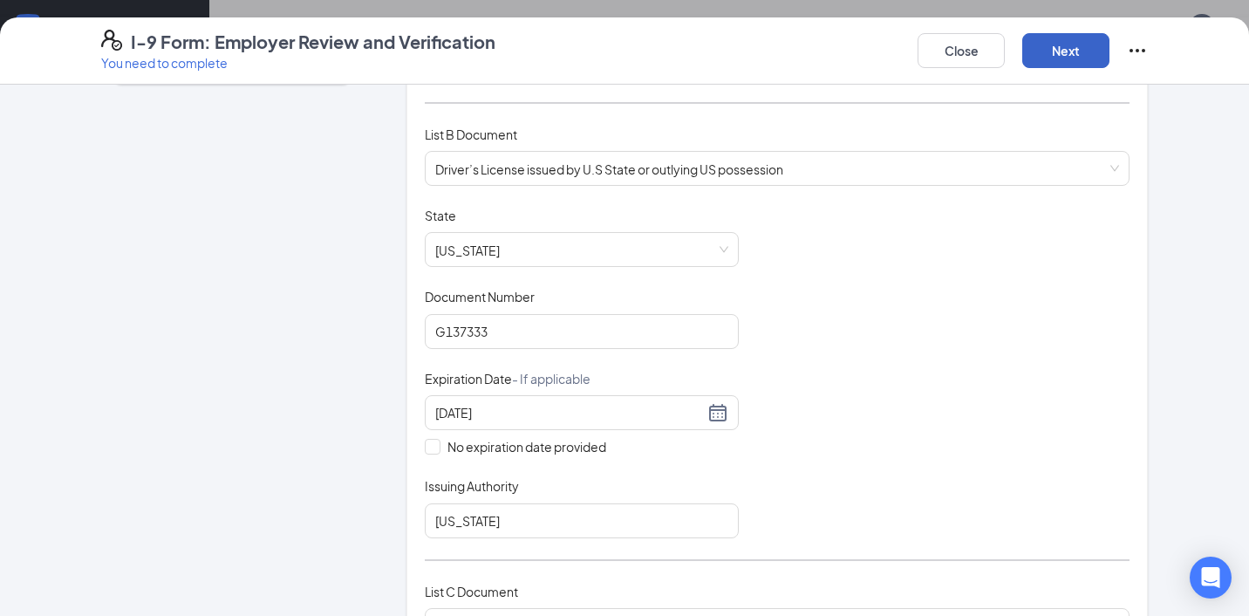
click at [1069, 61] on button "Next" at bounding box center [1065, 50] width 87 height 35
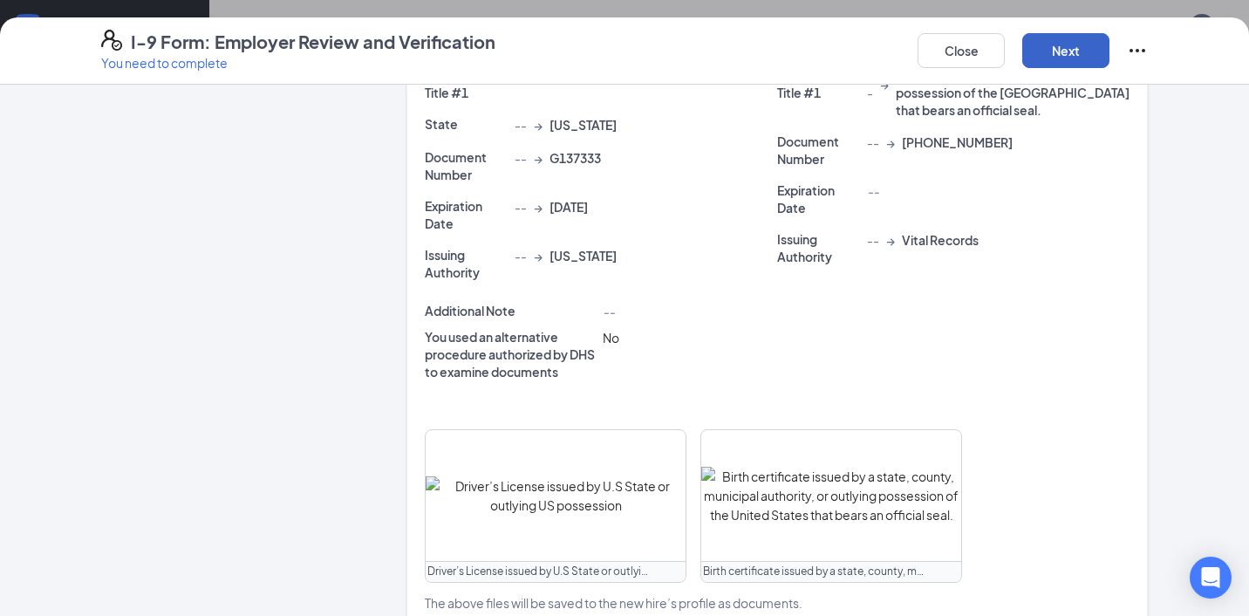
scroll to position [653, 0]
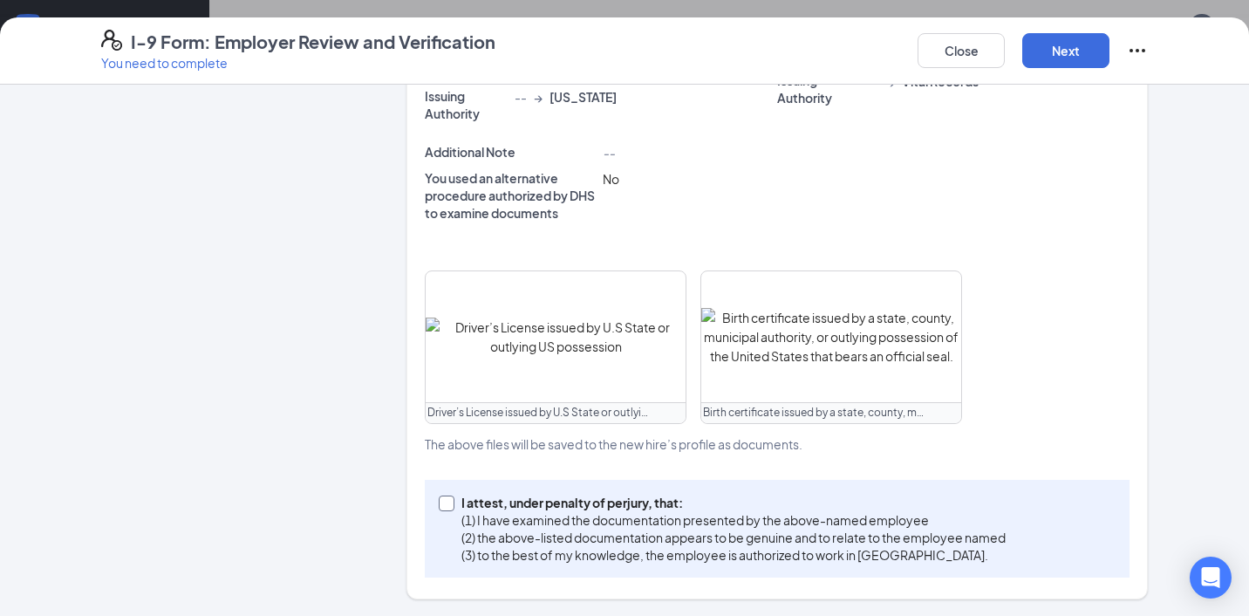
click at [446, 503] on input "I attest, under penalty of [PERSON_NAME], that: (1) I have examined the documen…" at bounding box center [445, 501] width 12 height 12
checkbox input "true"
click at [1078, 52] on button "Next" at bounding box center [1065, 50] width 87 height 35
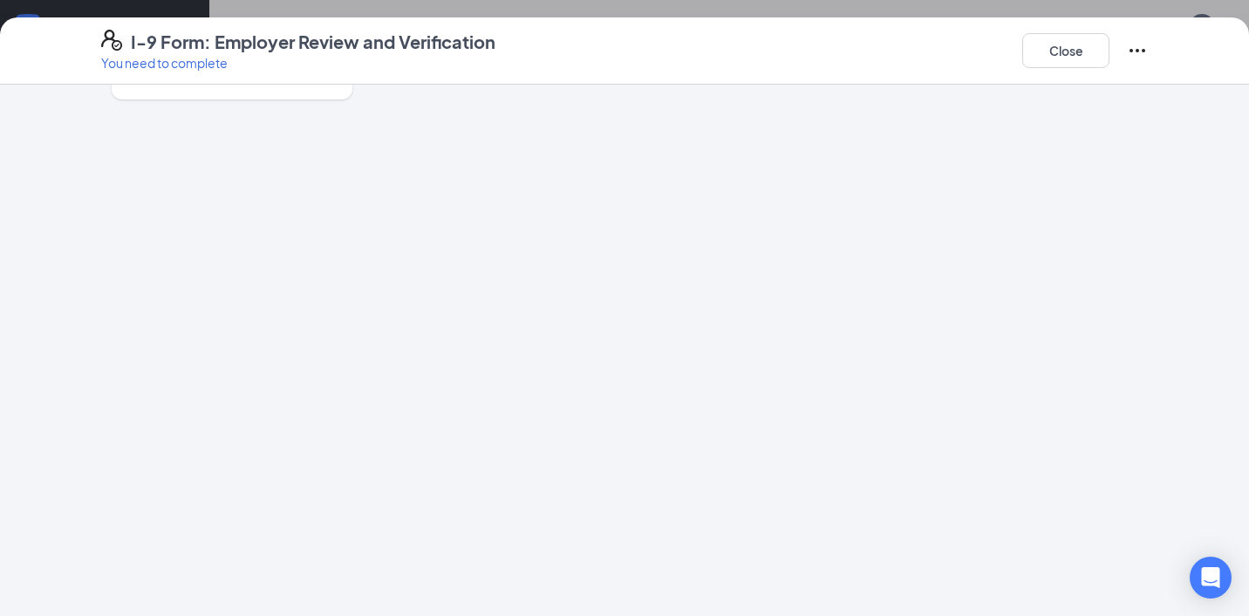
scroll to position [0, 0]
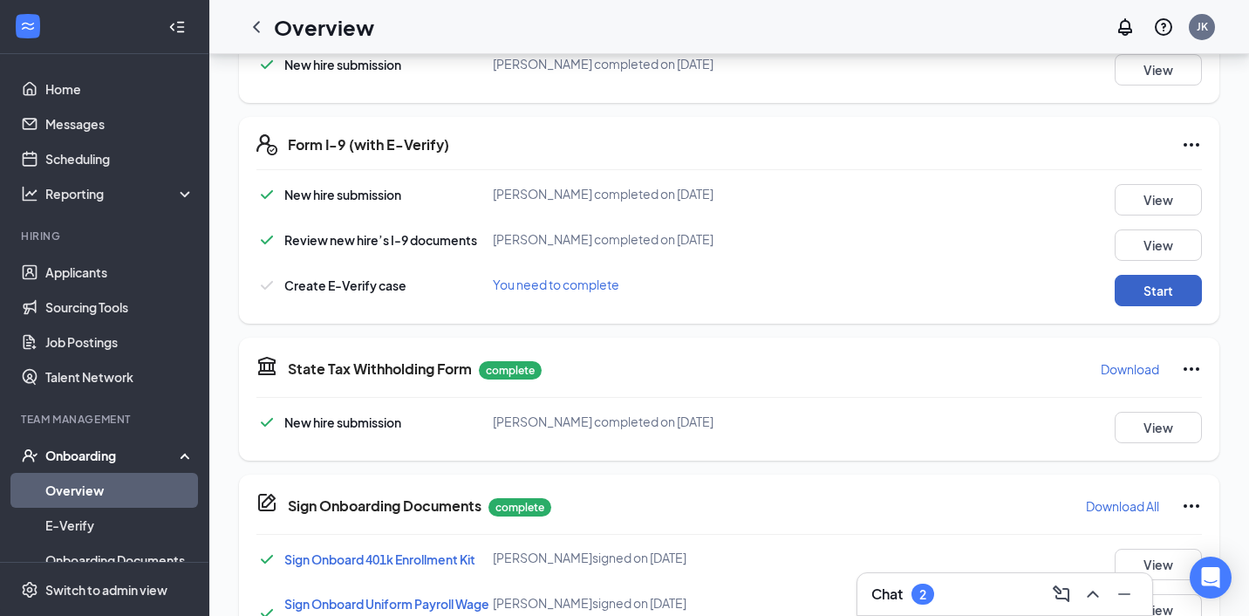
click at [1131, 297] on button "Start" at bounding box center [1157, 290] width 87 height 31
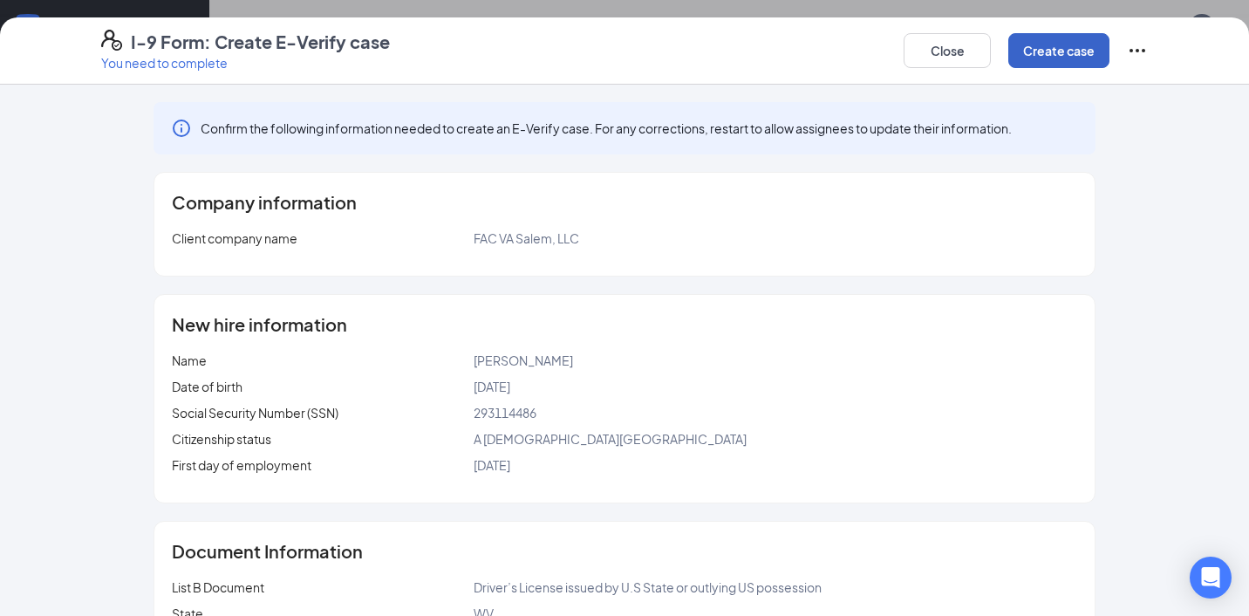
click at [1058, 54] on button "Create case" at bounding box center [1058, 50] width 101 height 35
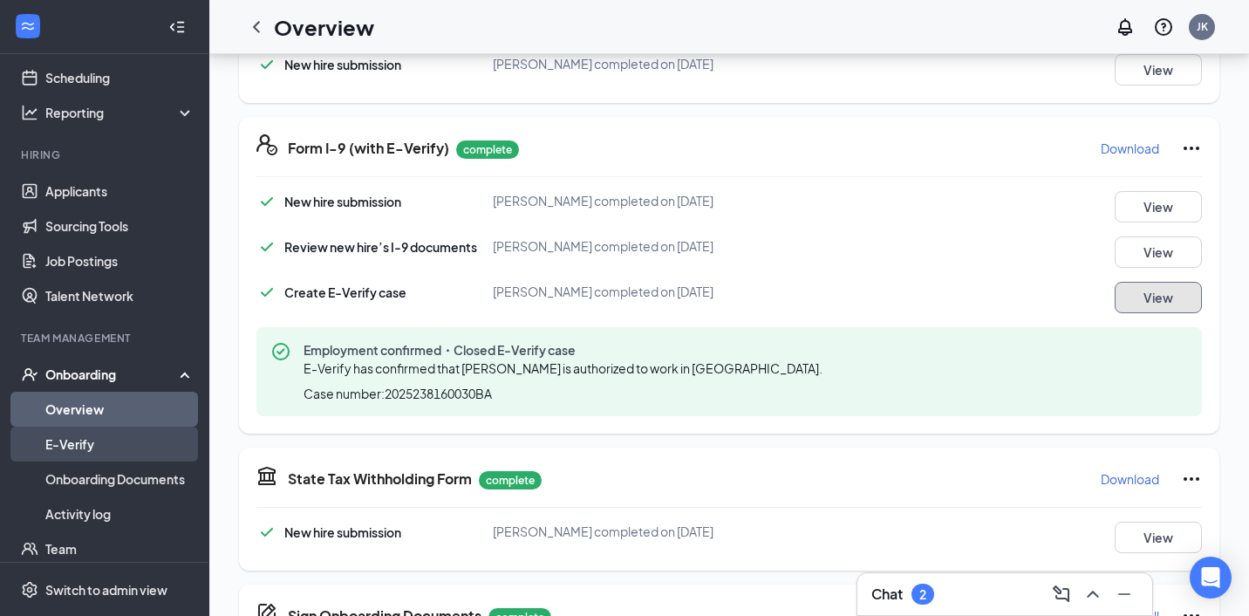
scroll to position [87, 0]
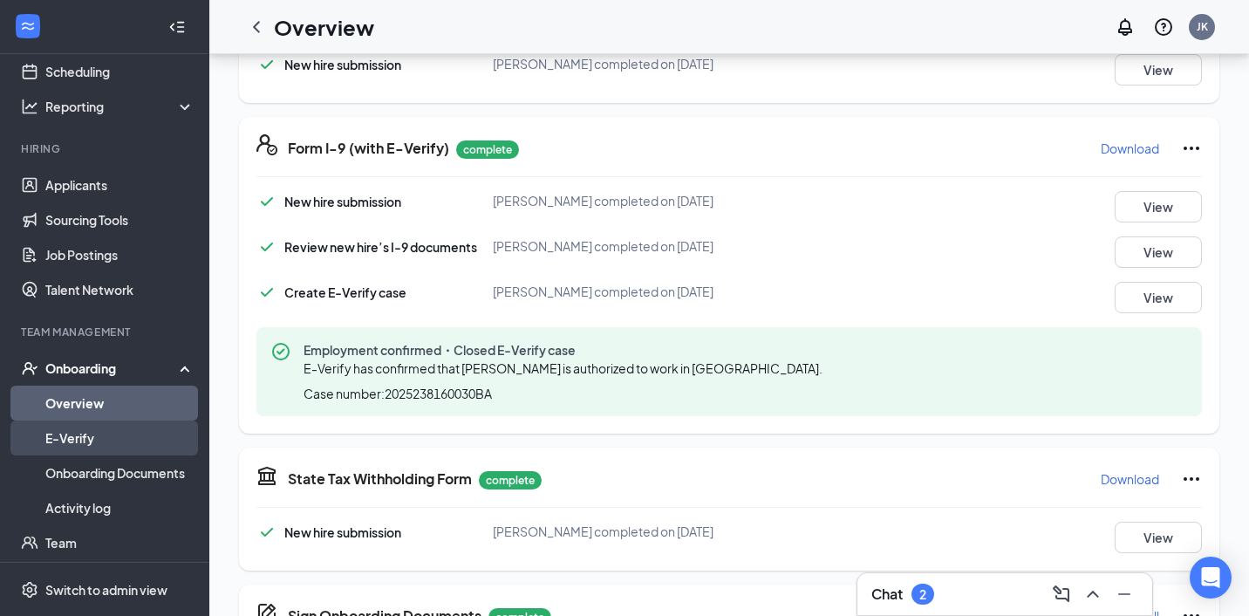
click at [90, 429] on link "E-Verify" at bounding box center [119, 437] width 149 height 35
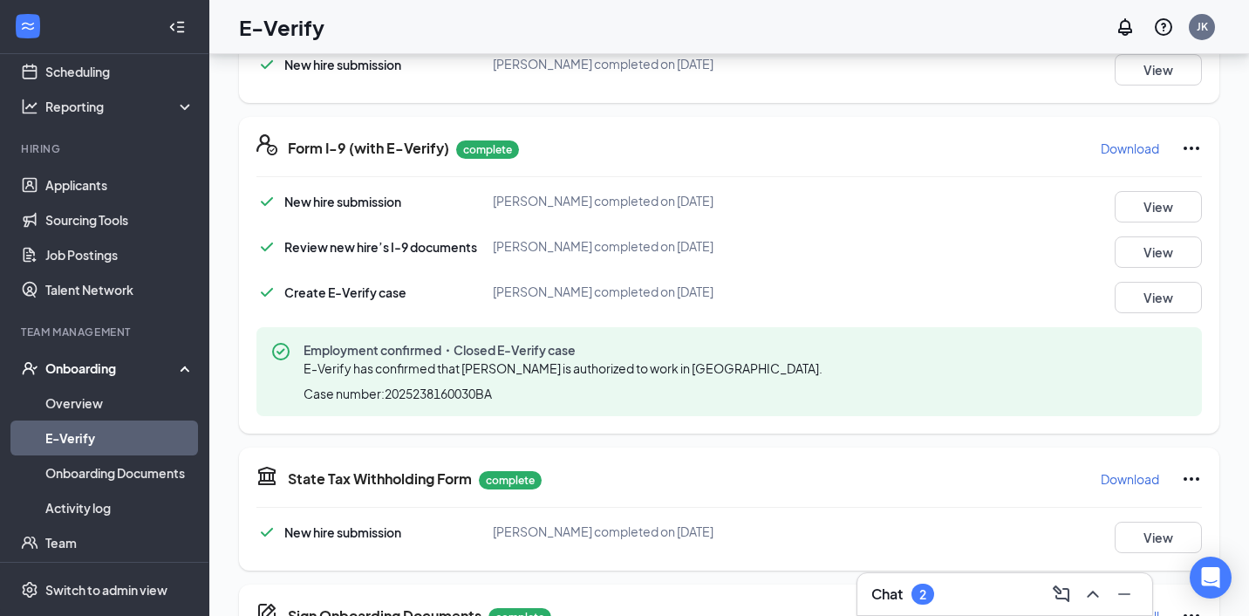
scroll to position [78, 0]
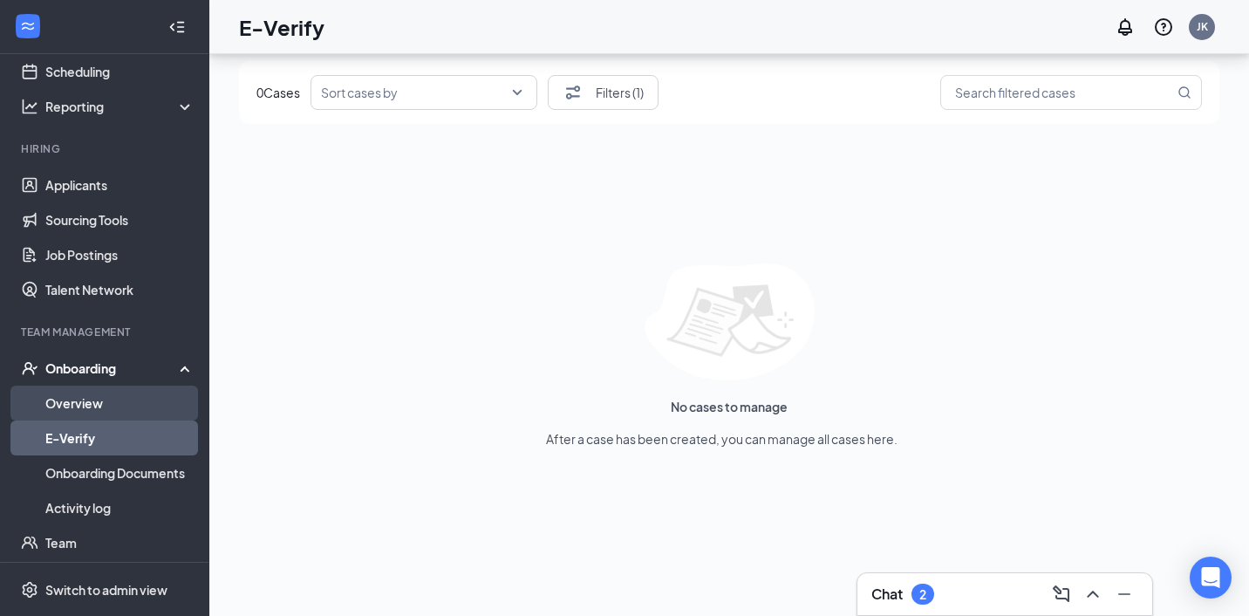
click at [127, 409] on link "Overview" at bounding box center [119, 402] width 149 height 35
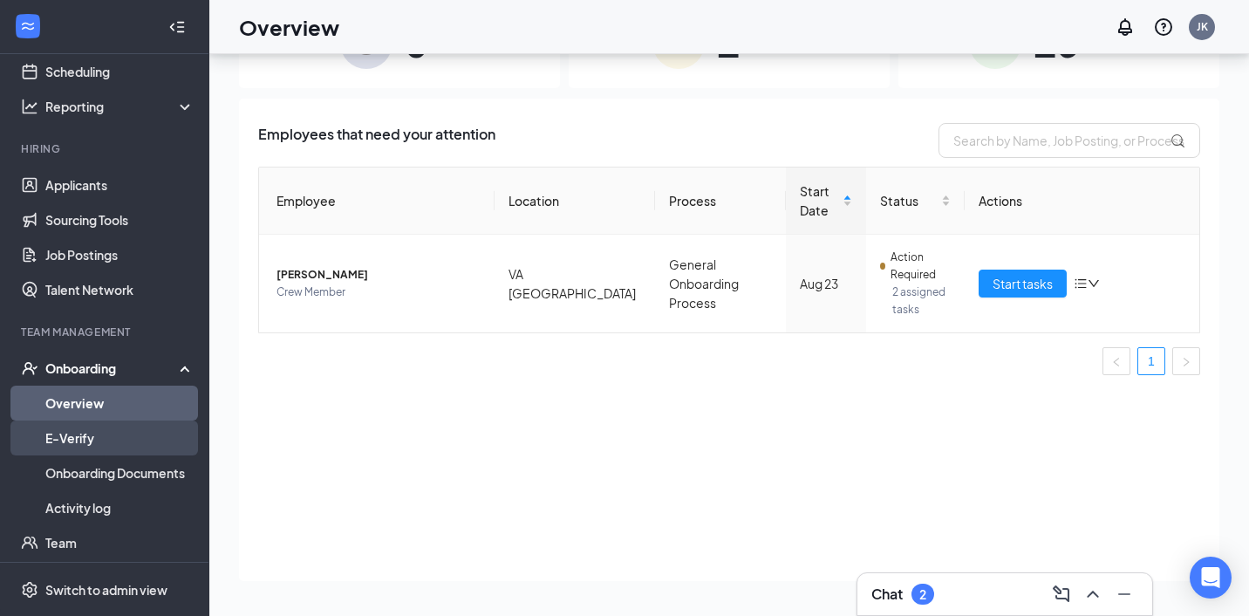
click at [102, 439] on link "E-Verify" at bounding box center [119, 437] width 149 height 35
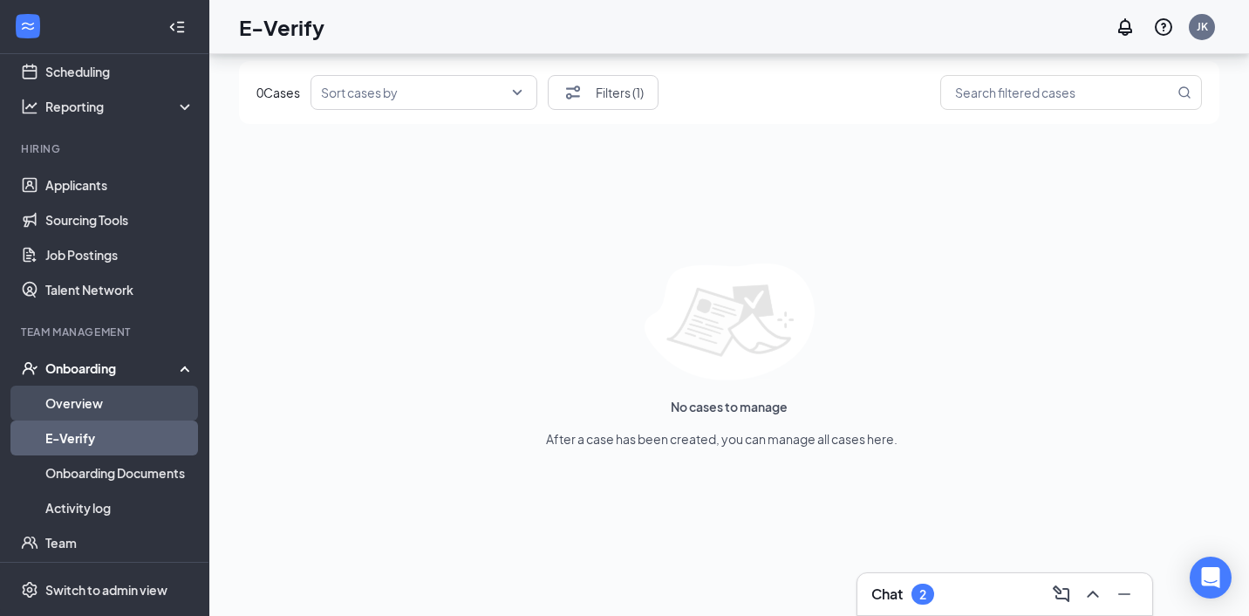
click at [106, 391] on link "Overview" at bounding box center [119, 402] width 149 height 35
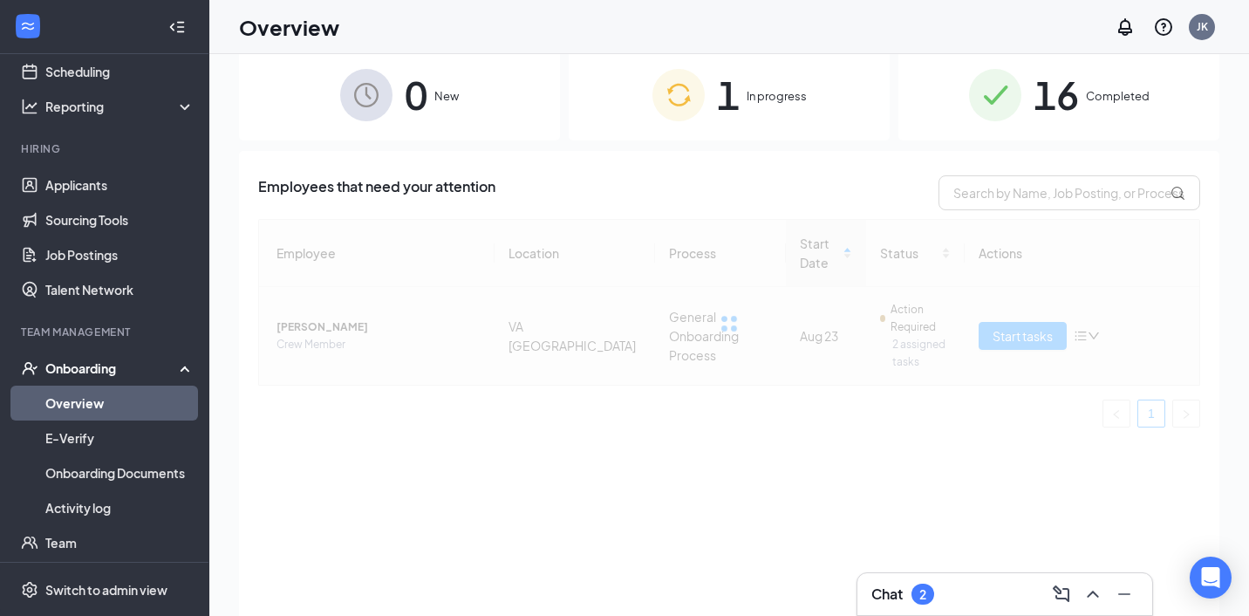
scroll to position [20, 0]
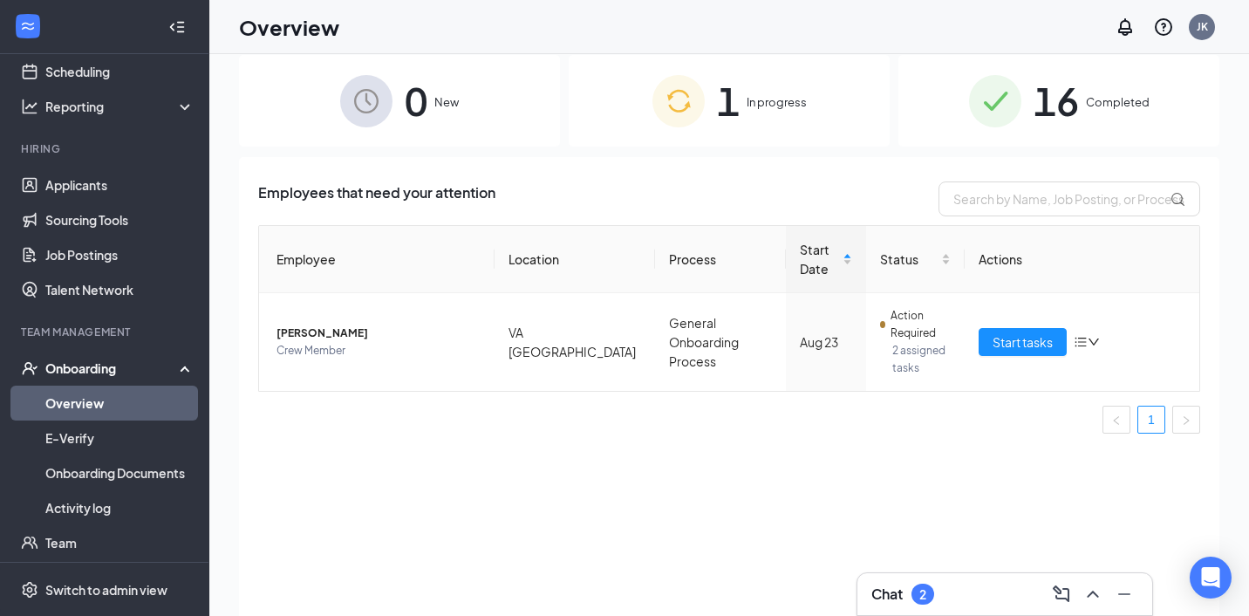
click at [989, 114] on img at bounding box center [995, 101] width 52 height 52
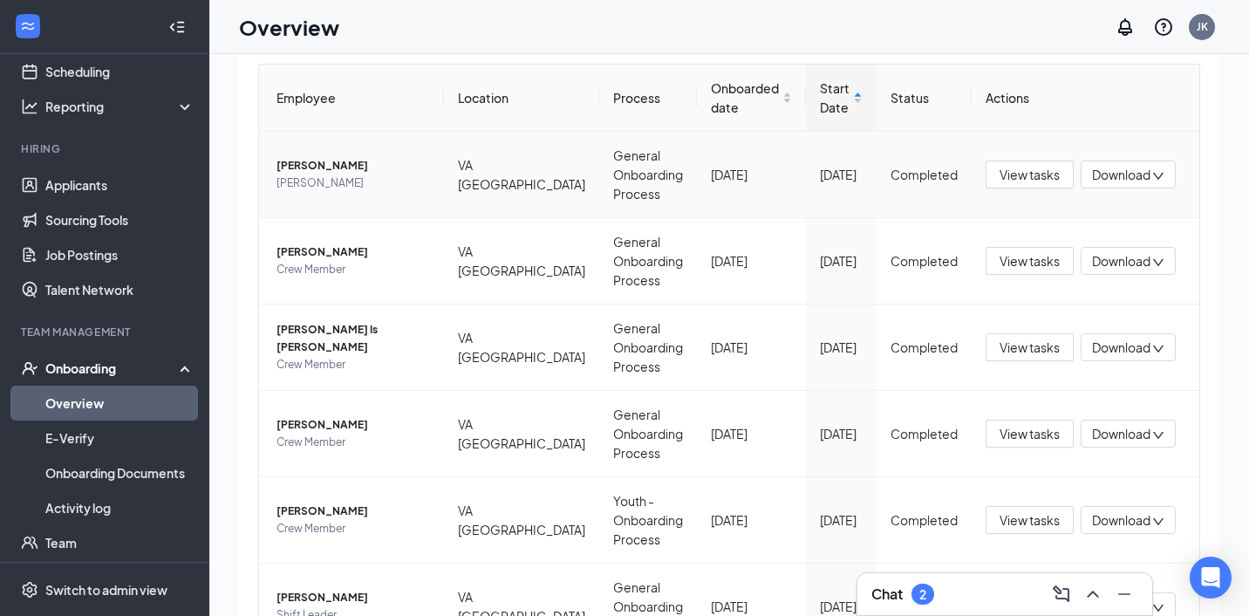
scroll to position [169, 0]
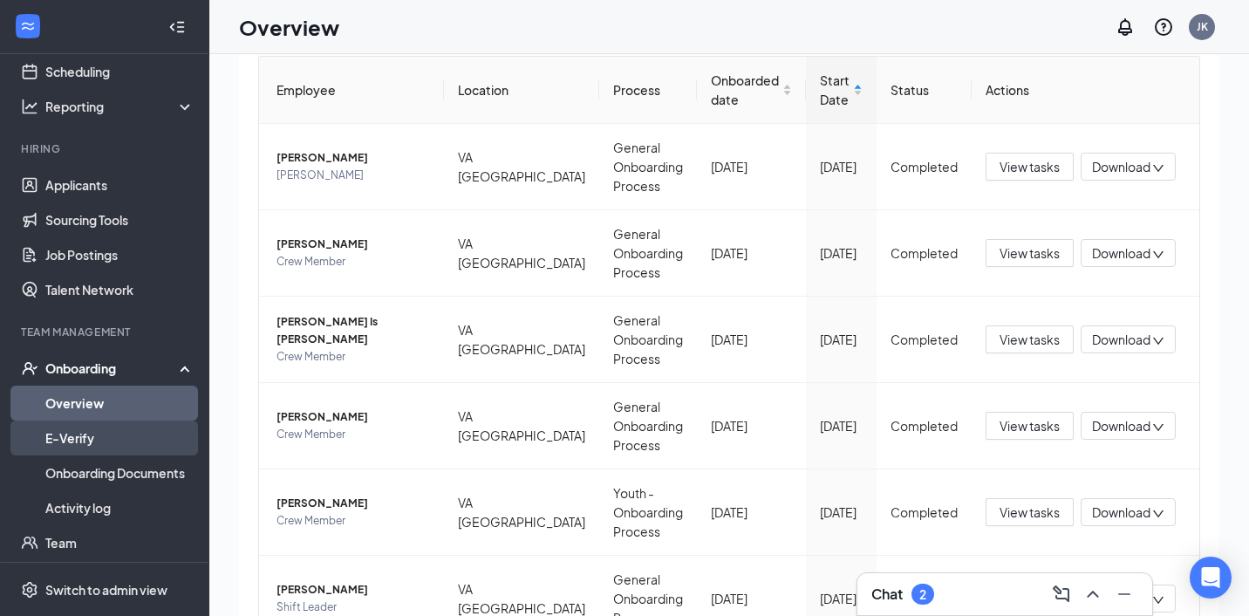
click at [94, 434] on link "E-Verify" at bounding box center [119, 437] width 149 height 35
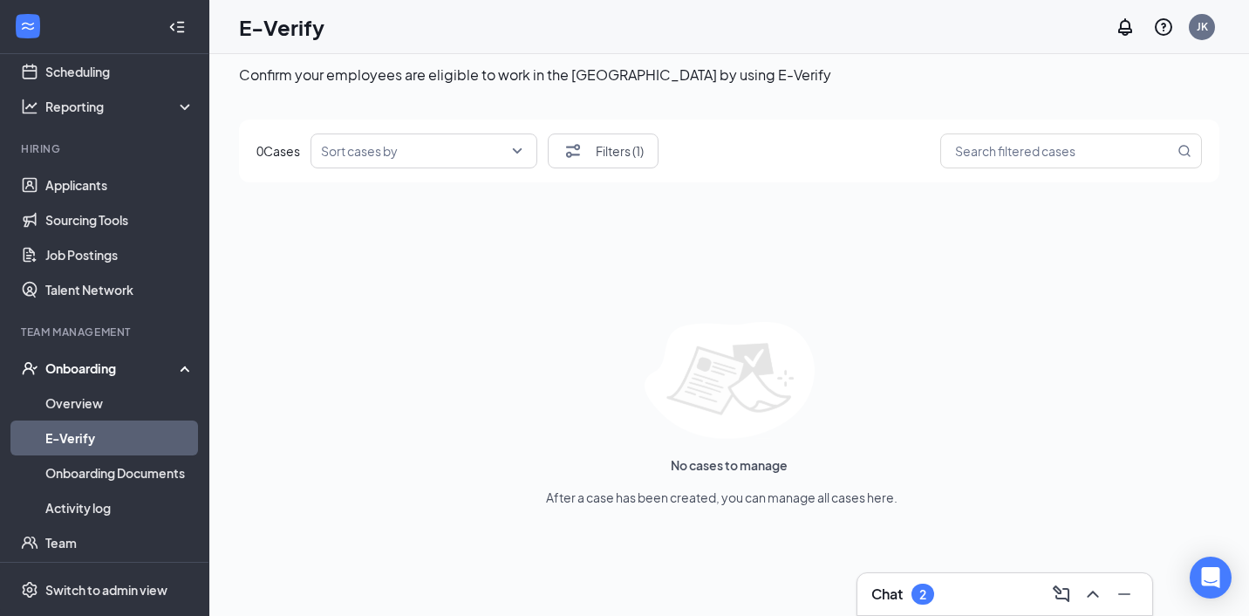
click at [54, 439] on link "E-Verify" at bounding box center [119, 437] width 149 height 35
click at [90, 406] on link "Overview" at bounding box center [119, 402] width 149 height 35
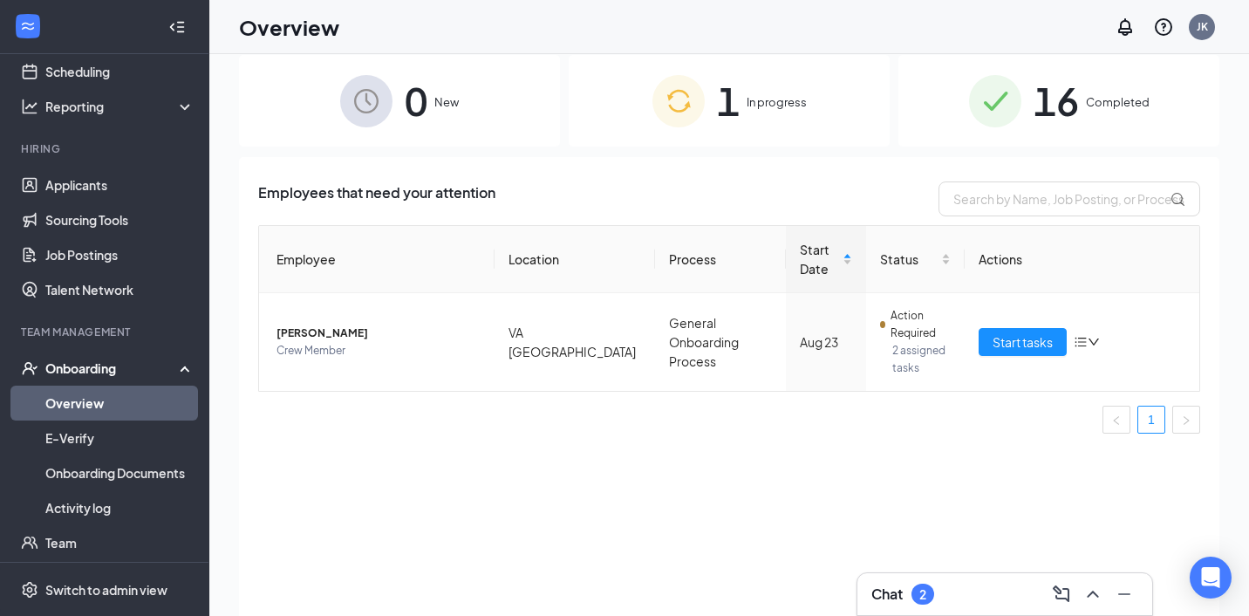
click at [742, 119] on div "1 In progress" at bounding box center [729, 101] width 321 height 92
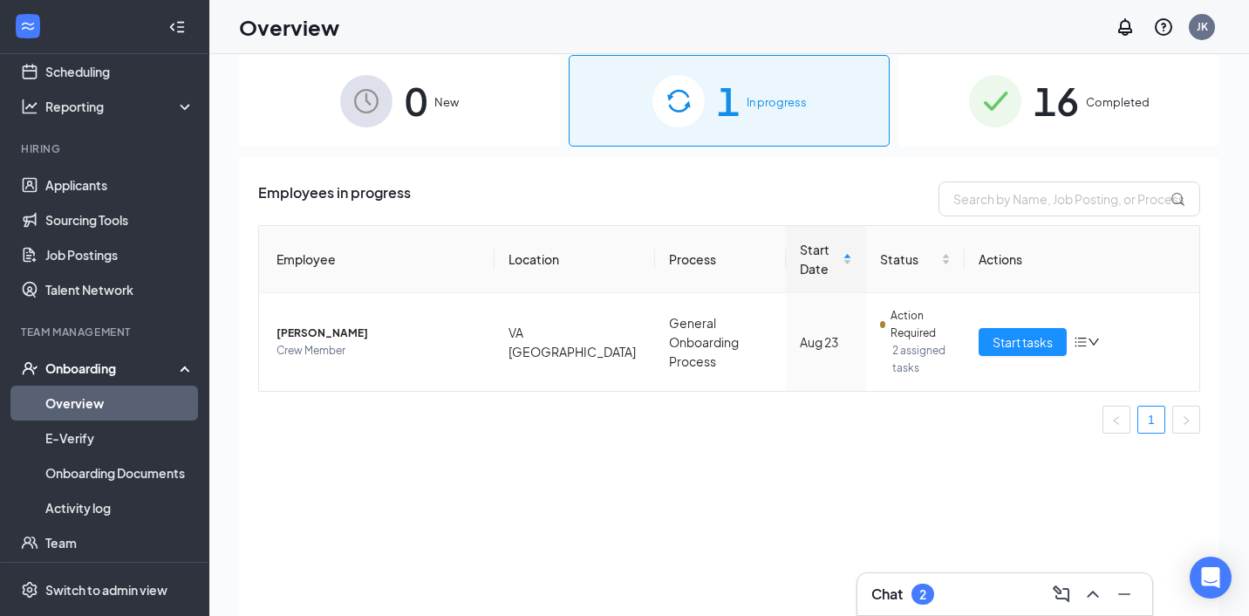
click at [1050, 106] on span "16" at bounding box center [1055, 101] width 45 height 60
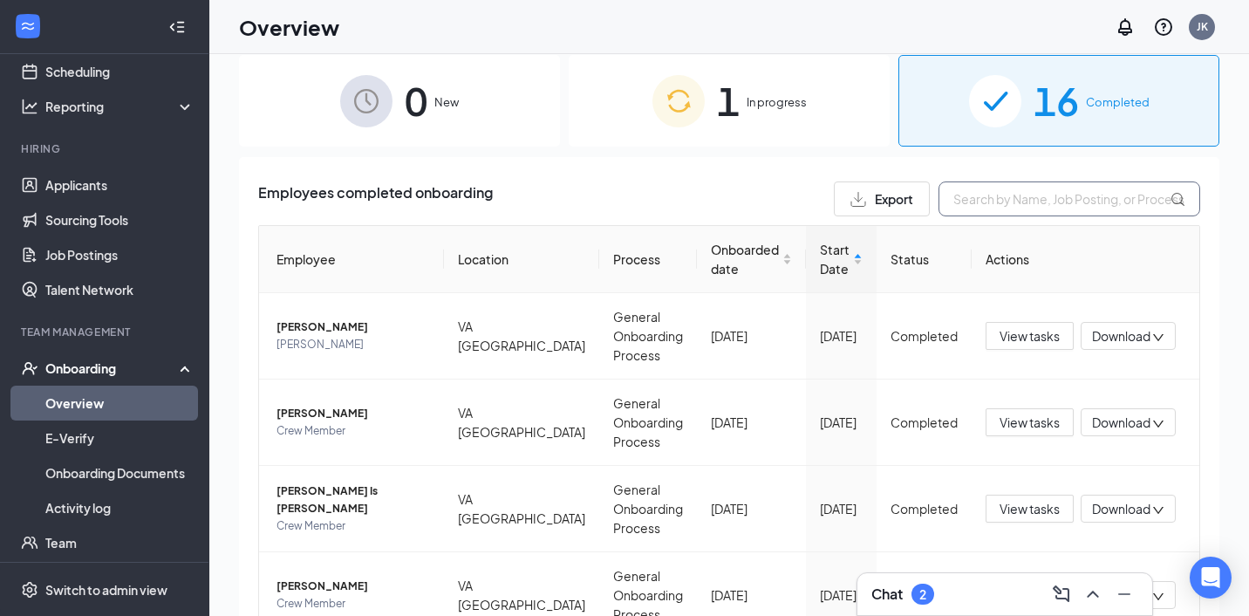
click at [1001, 198] on input "text" at bounding box center [1069, 198] width 262 height 35
type input "[PERSON_NAME]"
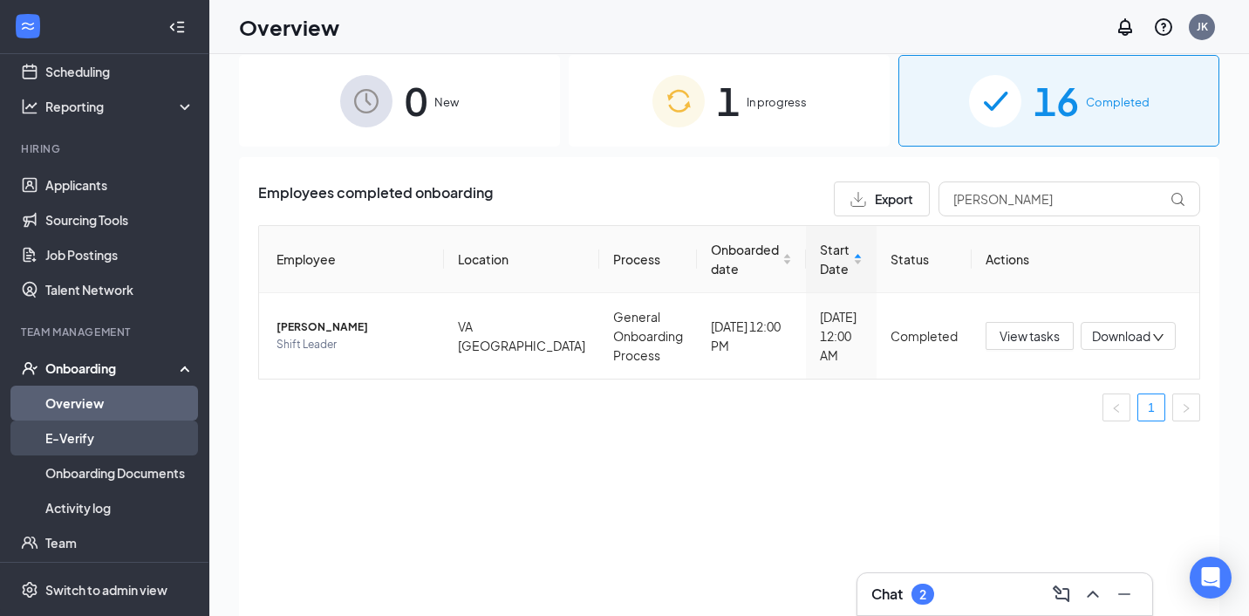
click at [59, 435] on link "E-Verify" at bounding box center [119, 437] width 149 height 35
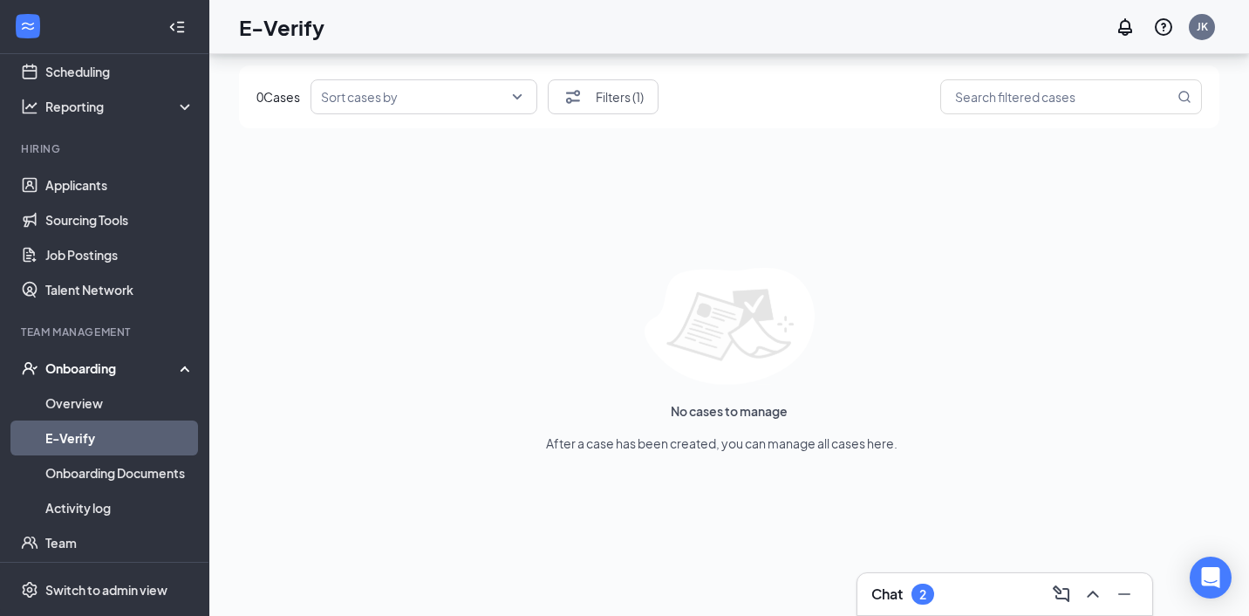
scroll to position [78, 0]
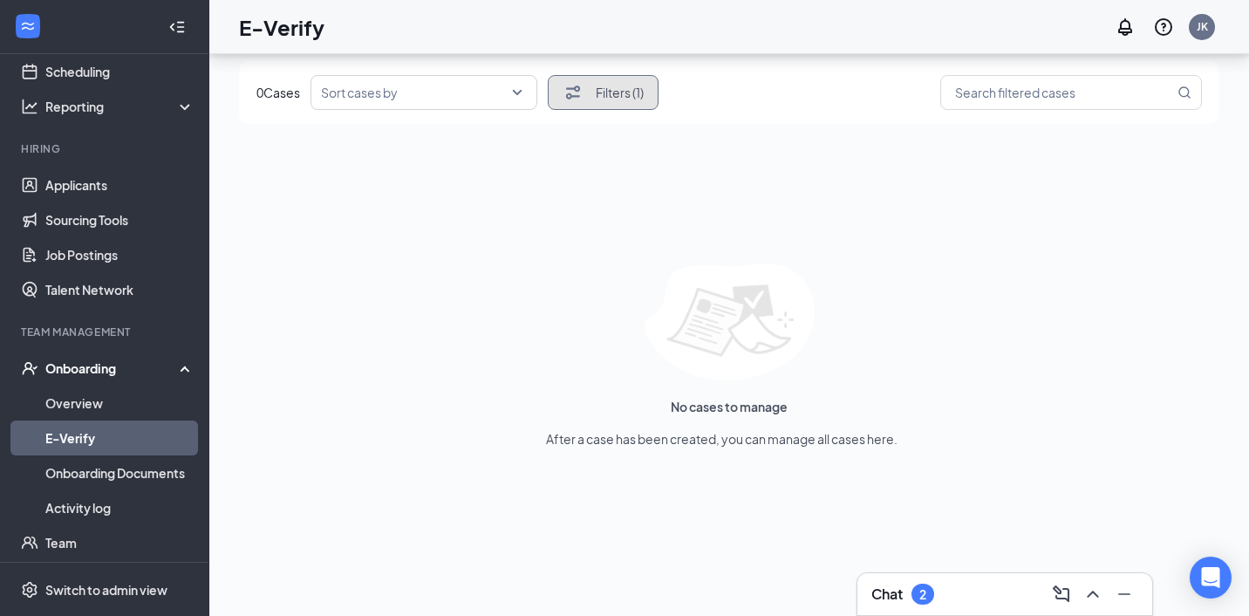
click at [610, 89] on button "Filters (1)" at bounding box center [603, 92] width 111 height 35
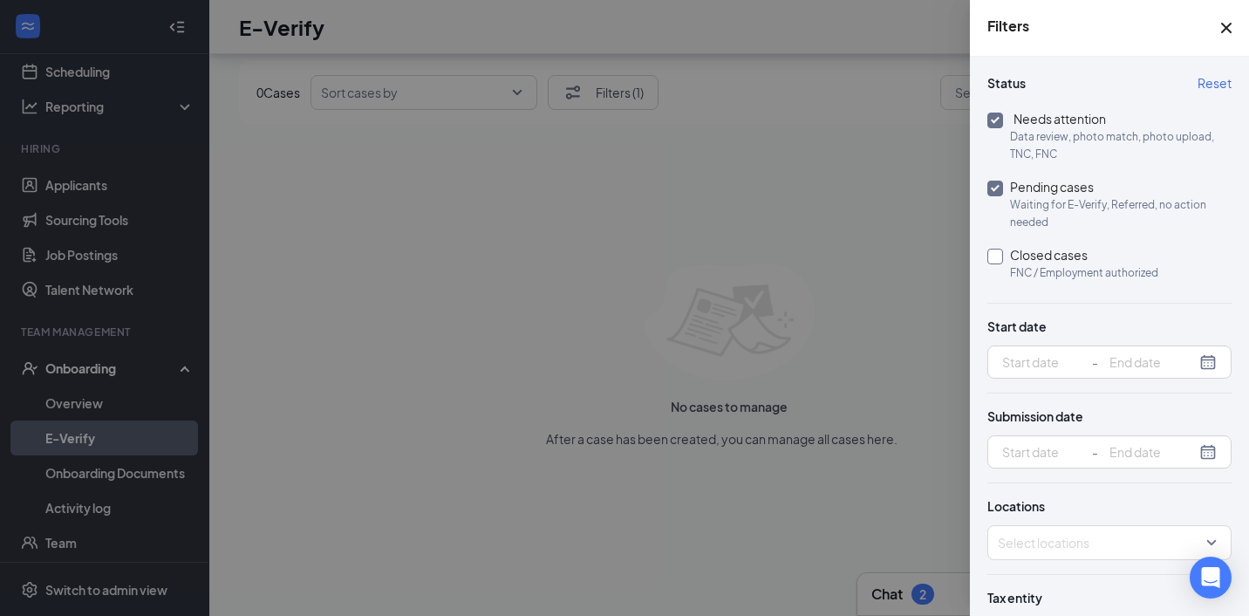
click at [998, 255] on input "Closed cases FNC / Employment authorized" at bounding box center [995, 257] width 16 height 16
checkbox input "true"
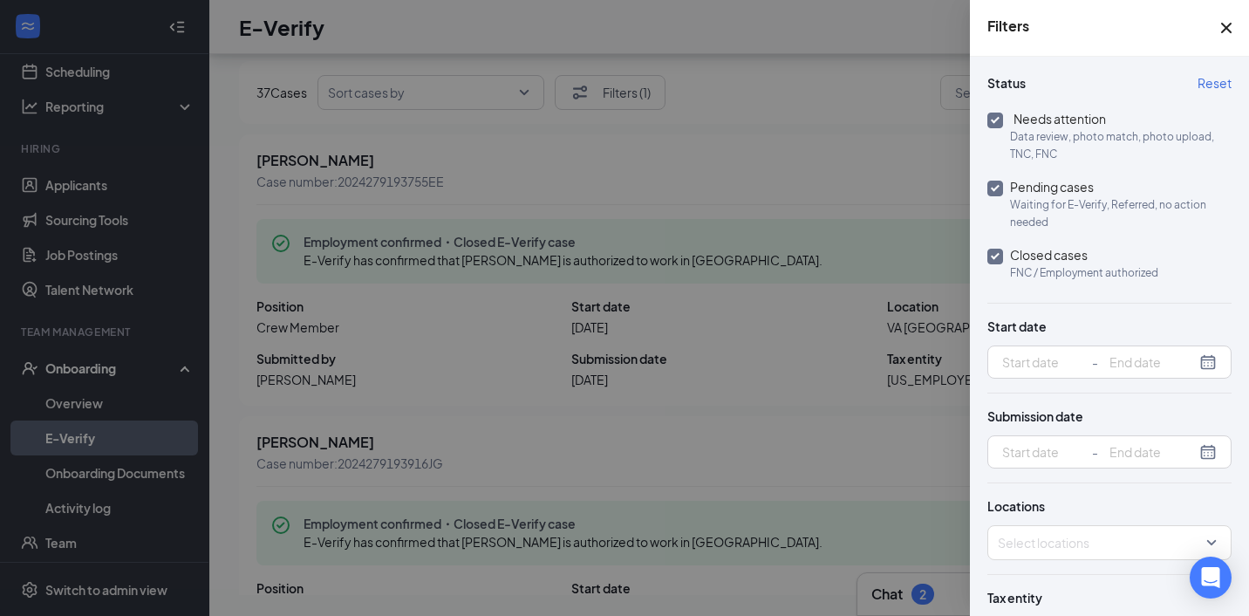
click at [1229, 37] on icon "Cross" at bounding box center [1226, 27] width 21 height 21
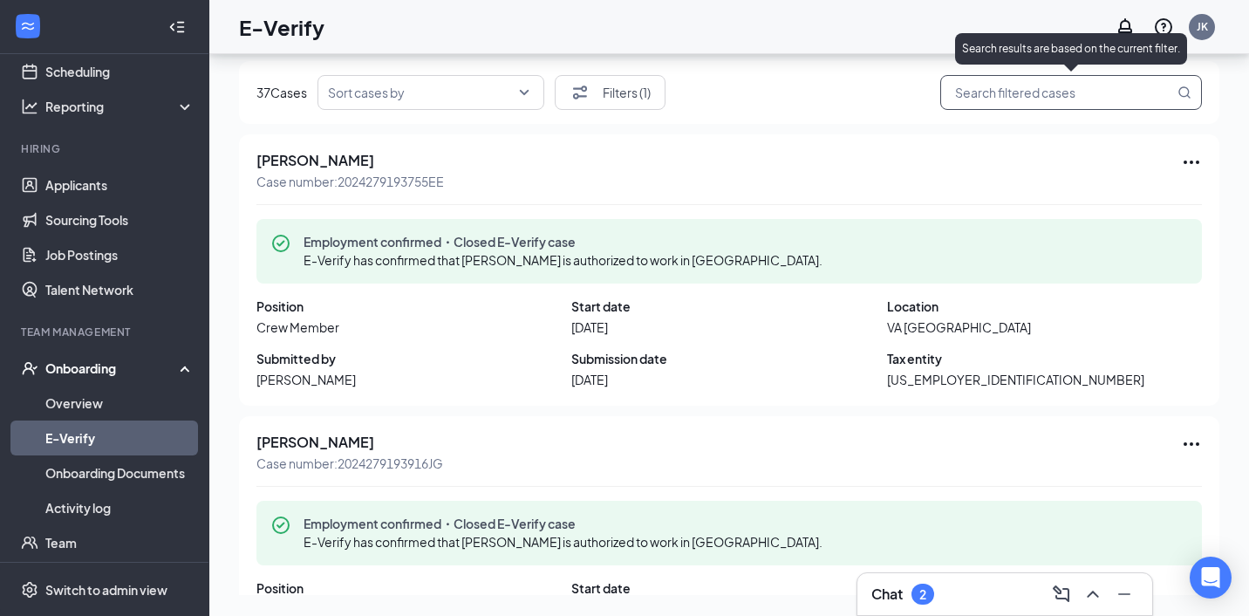
click at [1032, 93] on input "search" at bounding box center [1061, 93] width 223 height 22
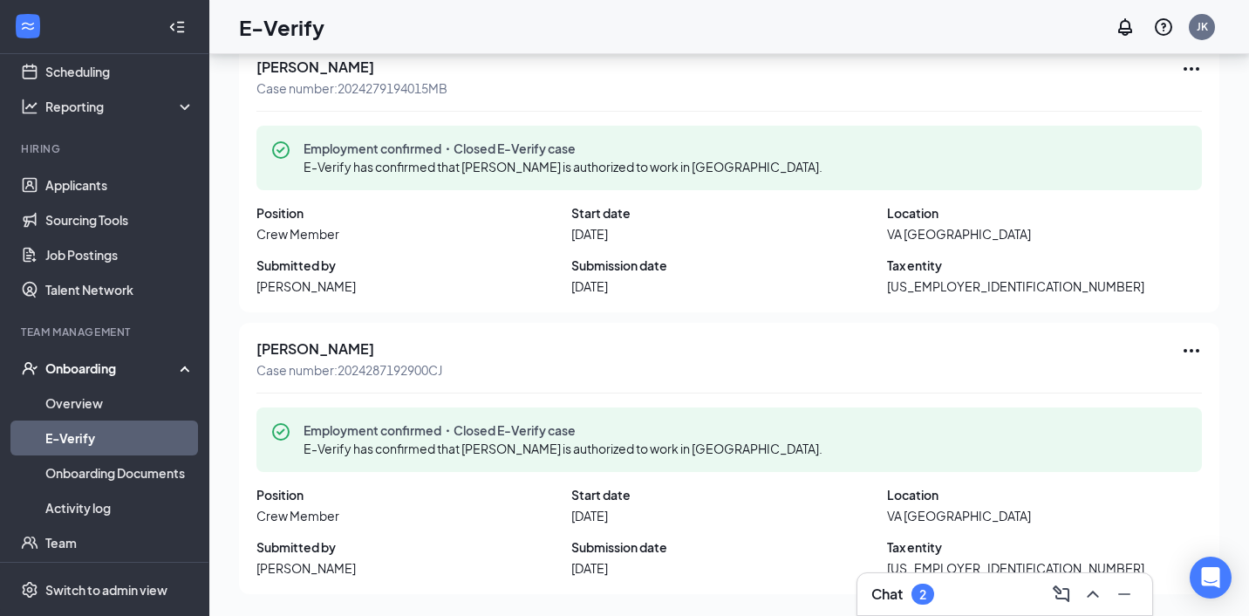
scroll to position [0, 0]
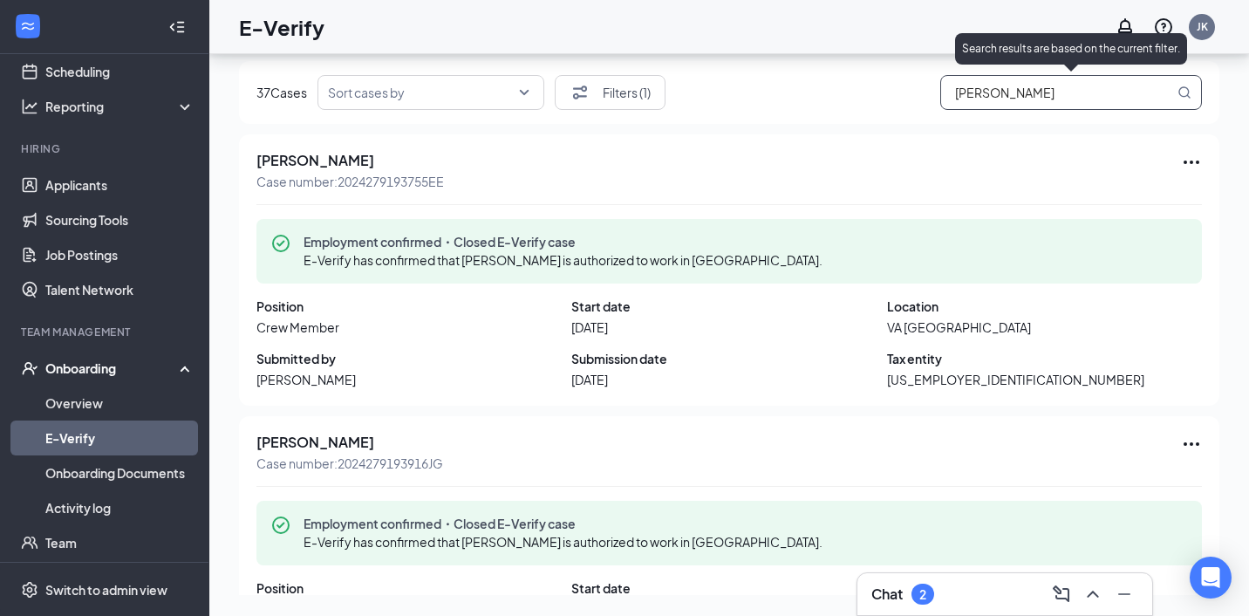
click at [1067, 97] on input "[PERSON_NAME]" at bounding box center [1061, 93] width 223 height 22
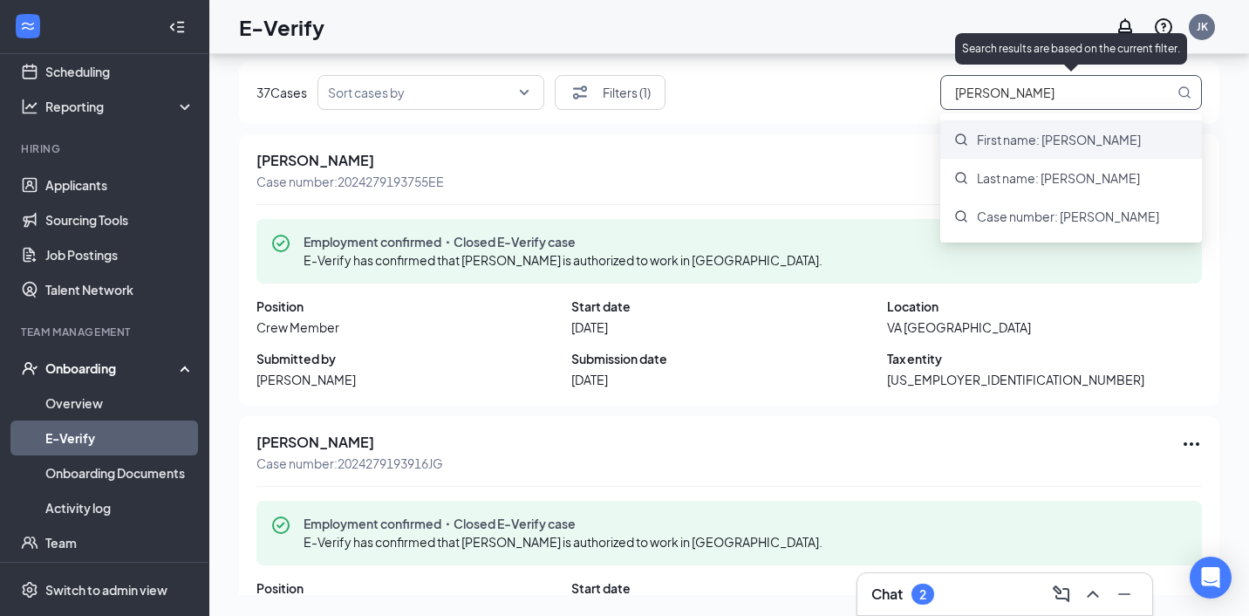
click at [1068, 140] on span "First name: [PERSON_NAME]" at bounding box center [1059, 139] width 164 height 17
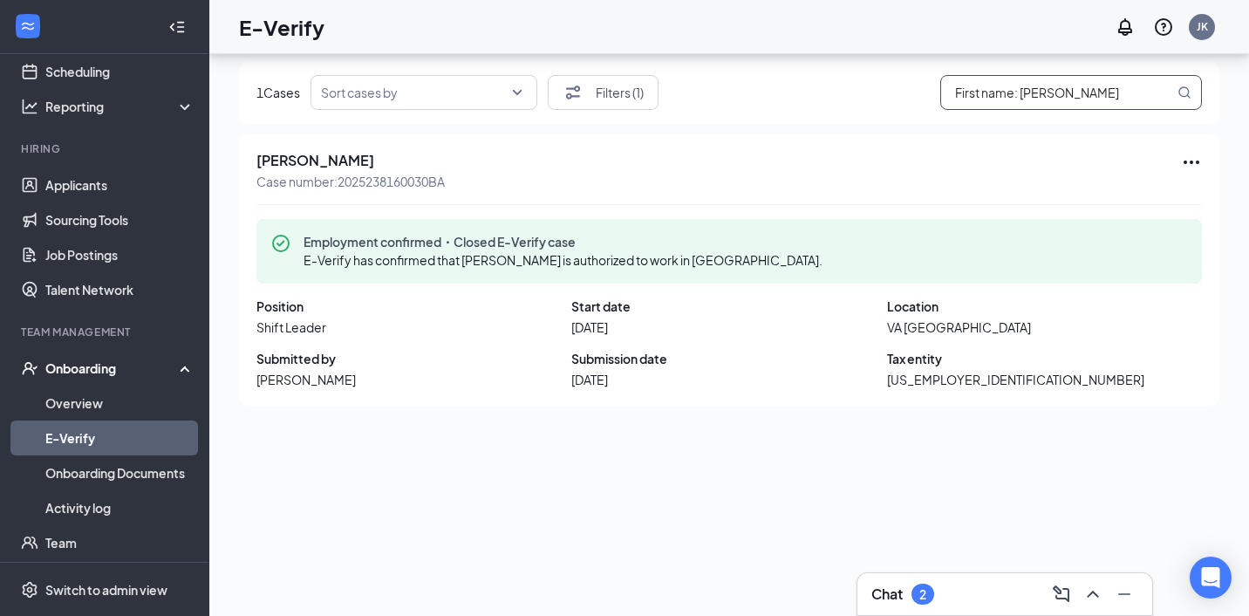
type input "First name: [PERSON_NAME]"
